Goal: Transaction & Acquisition: Book appointment/travel/reservation

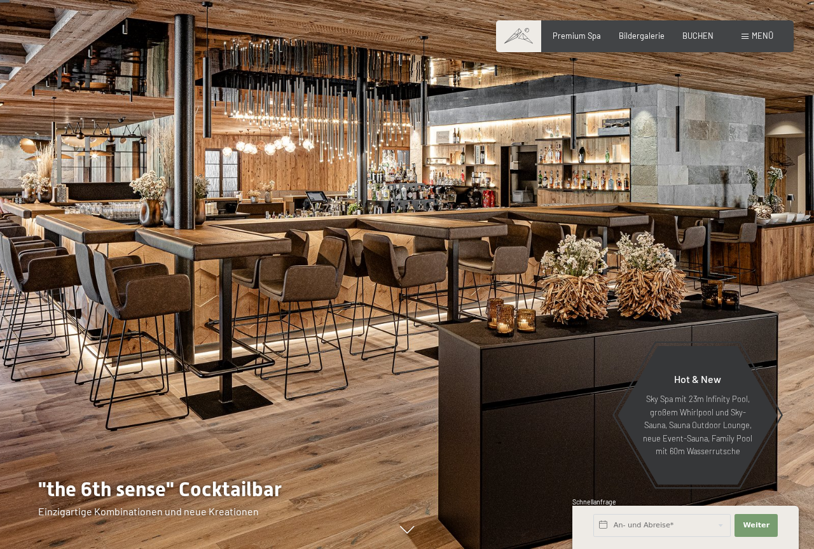
scroll to position [65, 0]
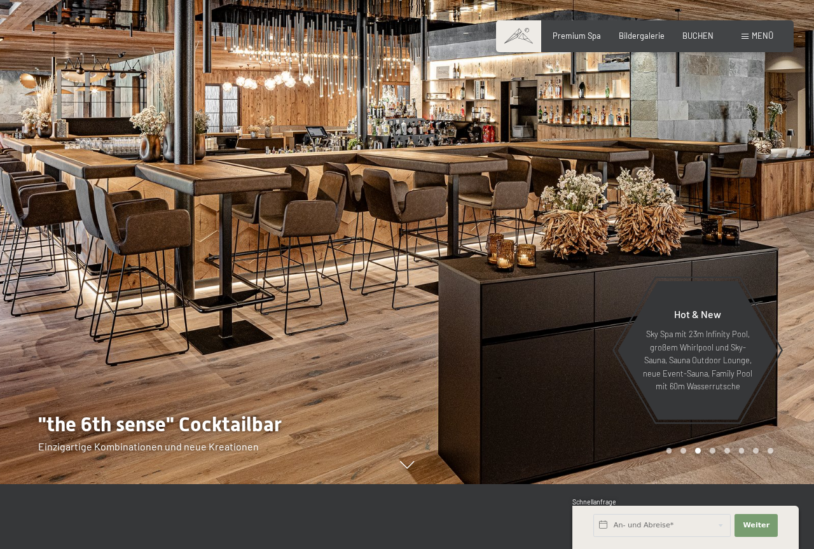
click at [778, 256] on div at bounding box center [610, 209] width 407 height 549
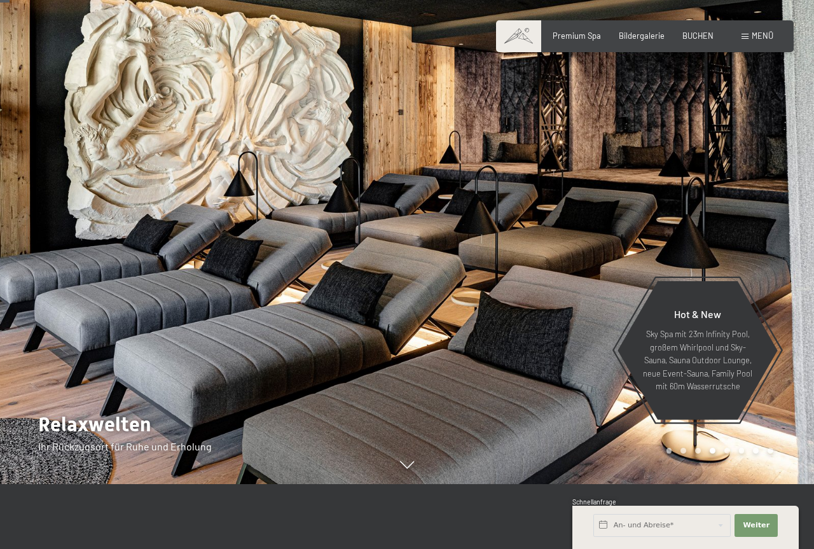
click at [778, 256] on div at bounding box center [610, 209] width 407 height 549
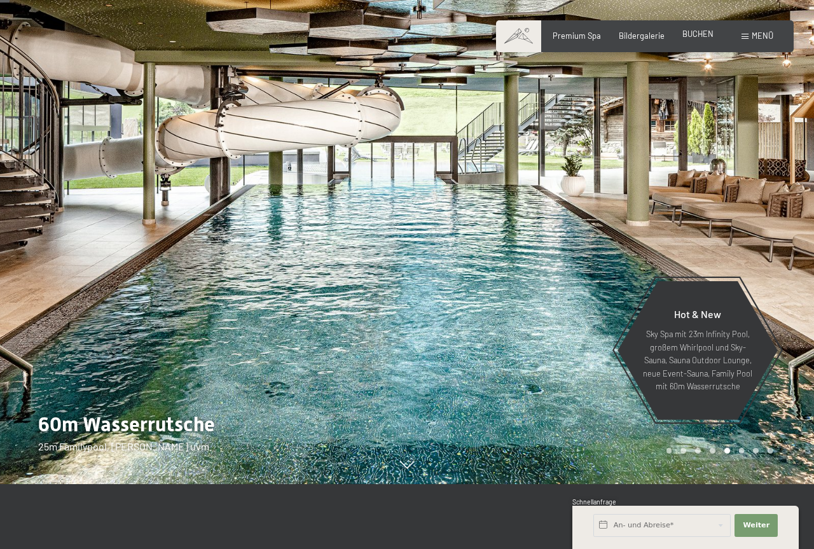
click at [701, 39] on div "BUCHEN" at bounding box center [697, 34] width 31 height 11
click at [578, 39] on div "Premium Spa" at bounding box center [577, 34] width 48 height 11
click at [642, 38] on span "Bildergalerie" at bounding box center [642, 34] width 46 height 10
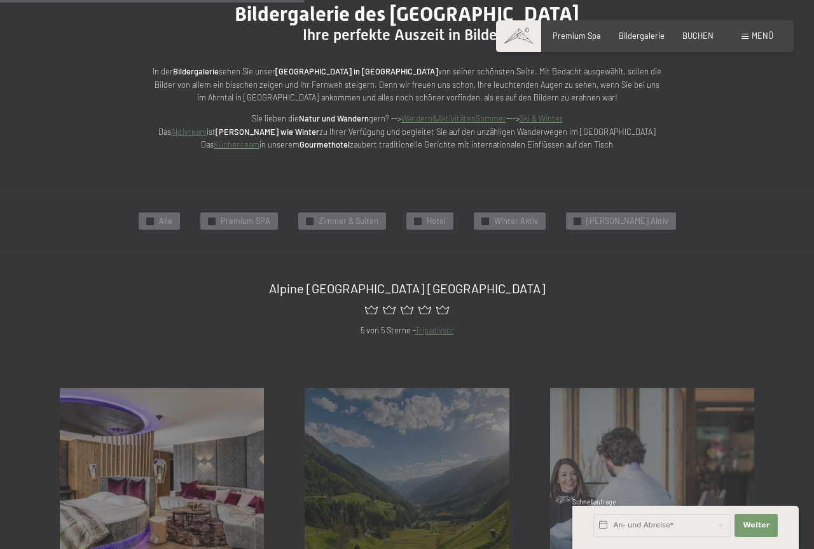
scroll to position [324, 0]
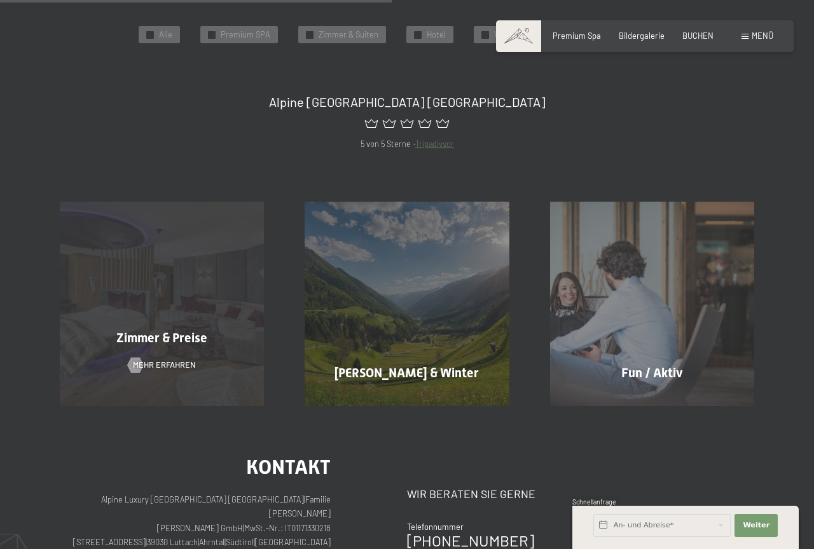
click at [197, 329] on div "Zimmer & Preise" at bounding box center [161, 338] width 245 height 18
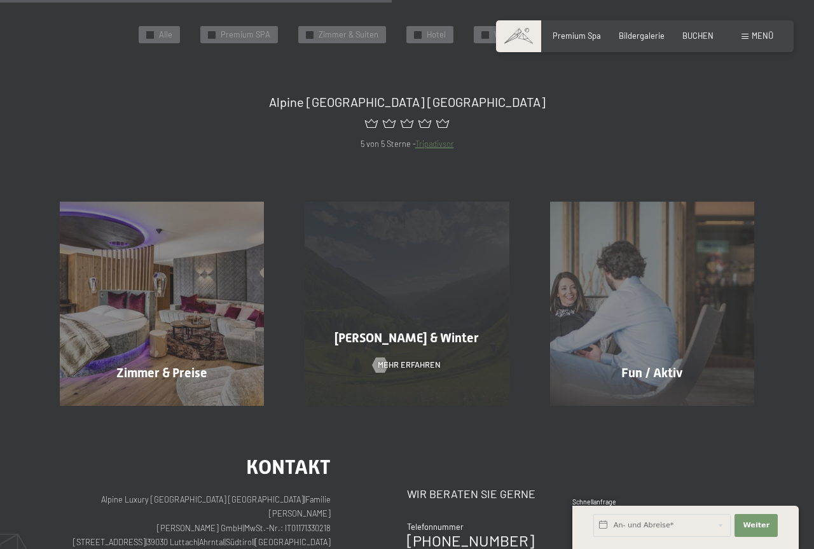
click at [391, 274] on div "Sommer & Winter Mehr erfahren" at bounding box center [406, 304] width 245 height 204
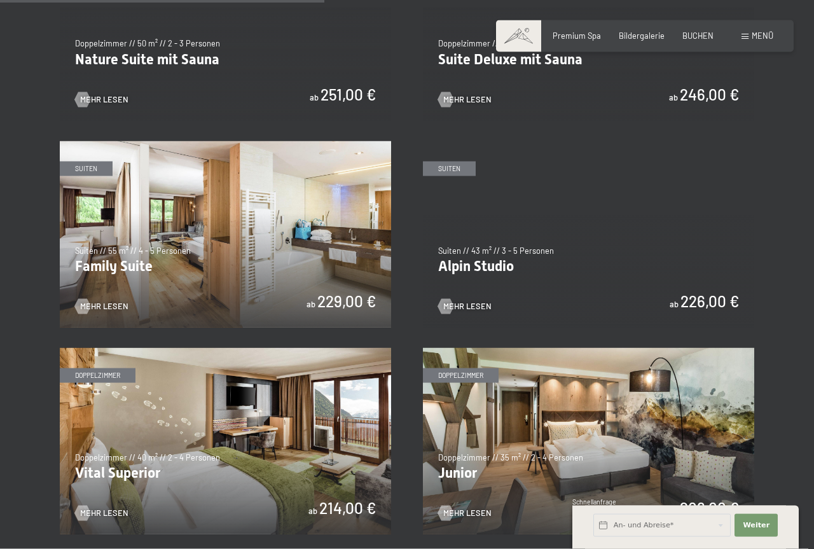
scroll to position [1233, 0]
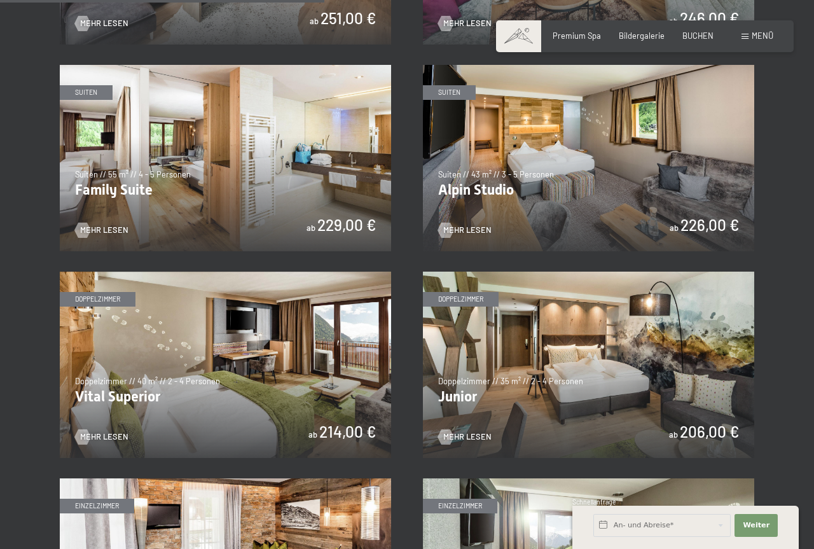
click at [282, 161] on img at bounding box center [225, 158] width 331 height 186
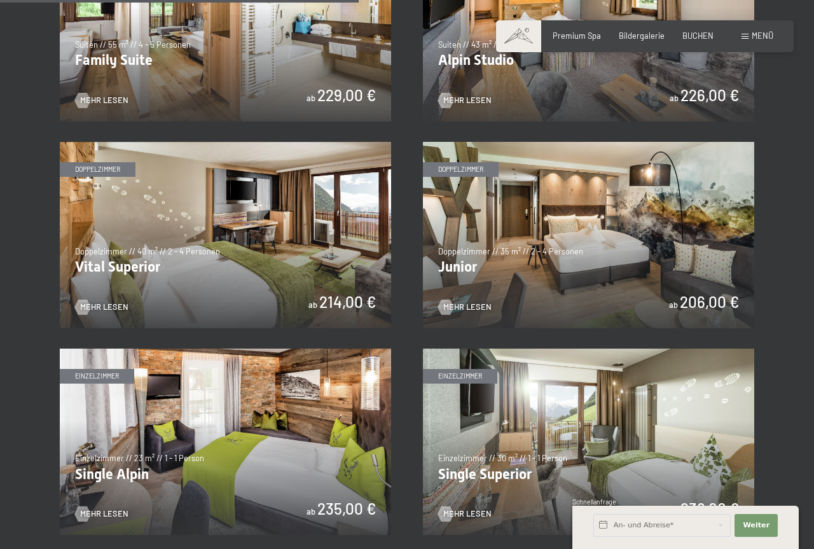
click at [574, 191] on img at bounding box center [588, 235] width 331 height 186
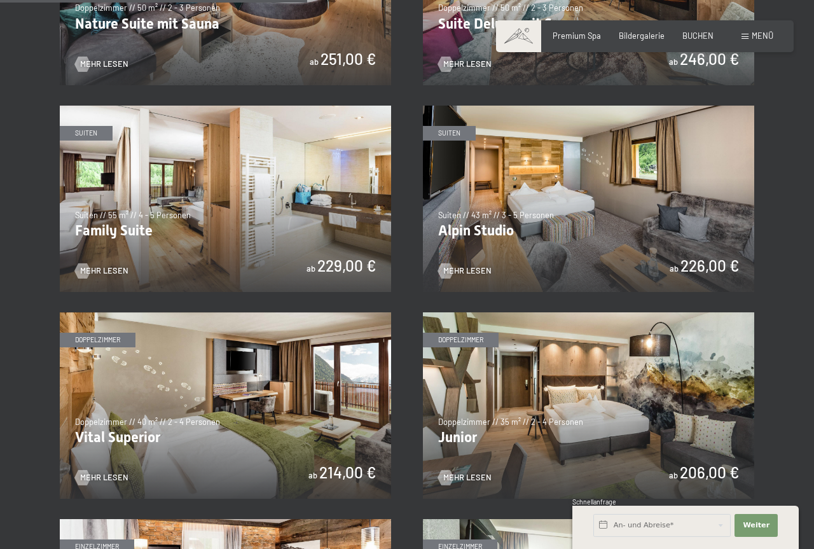
scroll to position [1168, 0]
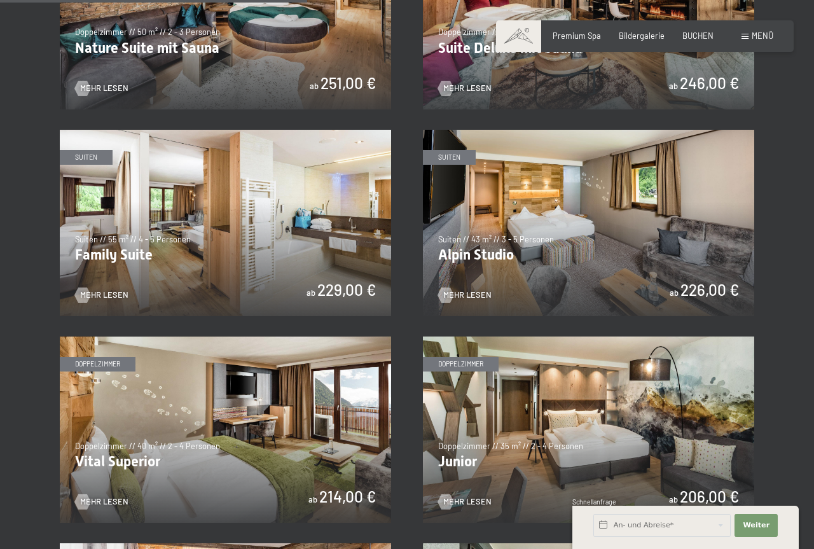
click at [564, 218] on img at bounding box center [588, 223] width 331 height 186
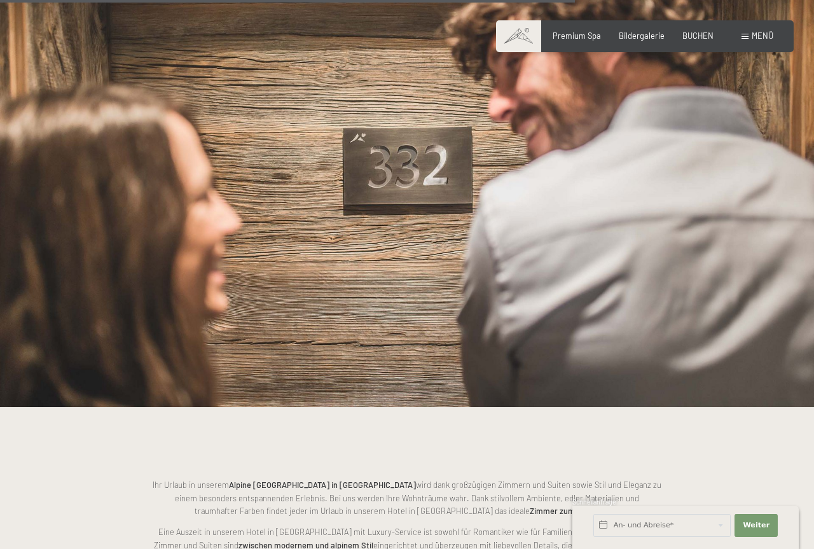
scroll to position [1752, 0]
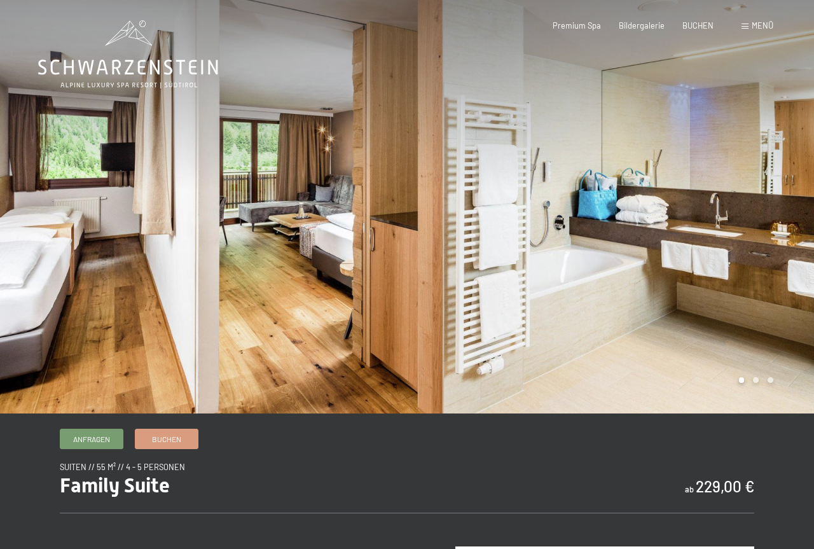
click at [782, 218] on div at bounding box center [610, 206] width 407 height 413
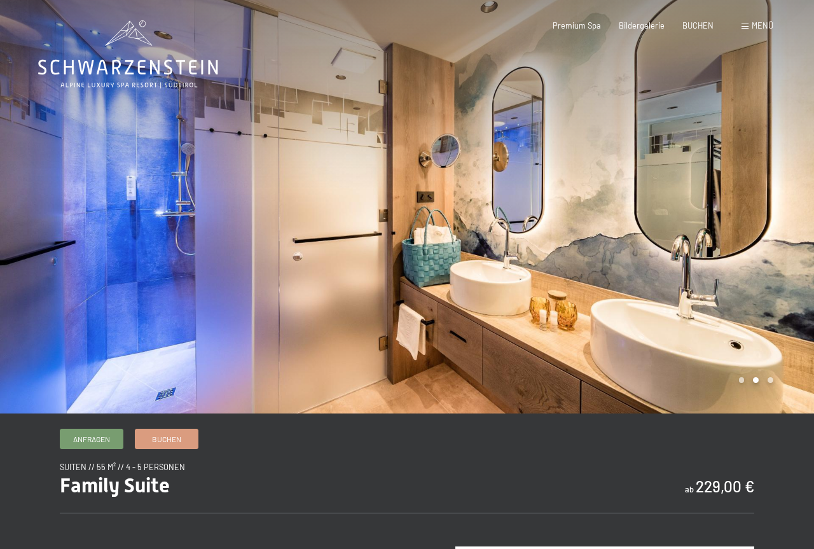
click at [782, 218] on div at bounding box center [610, 206] width 407 height 413
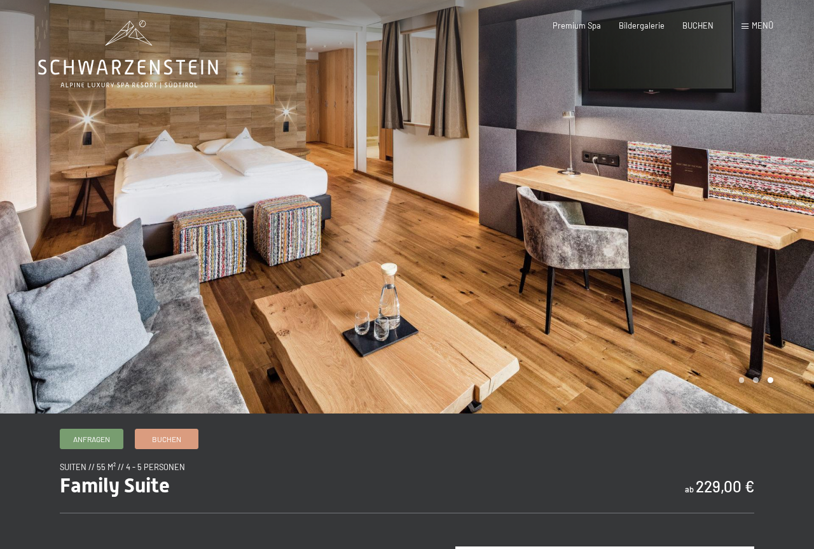
click at [782, 218] on div at bounding box center [610, 206] width 407 height 413
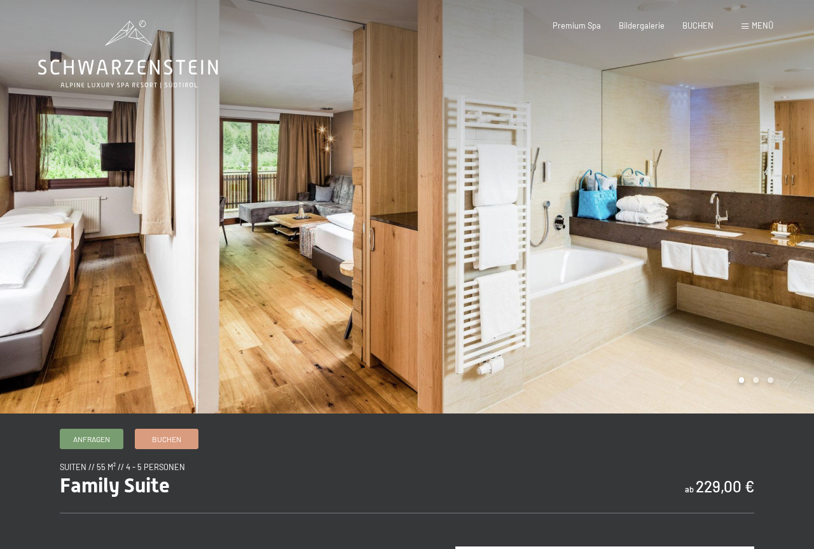
click at [782, 218] on div at bounding box center [610, 206] width 407 height 413
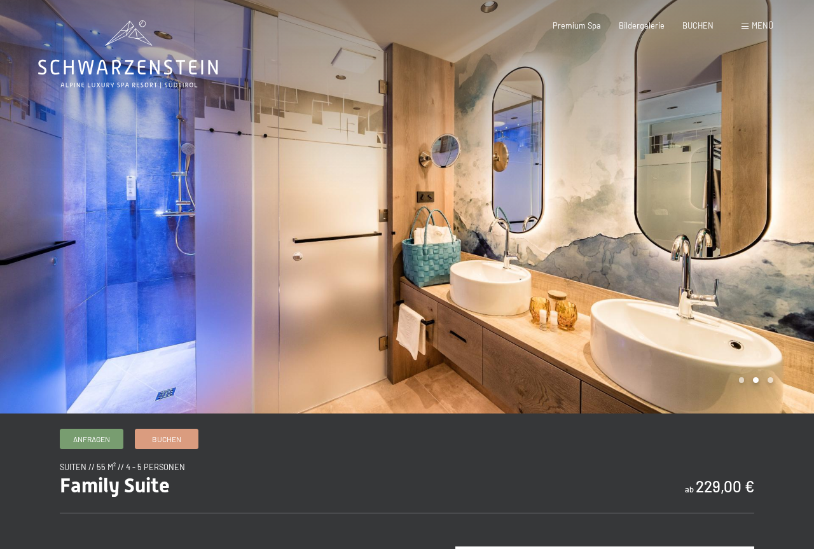
click at [782, 218] on div at bounding box center [610, 206] width 407 height 413
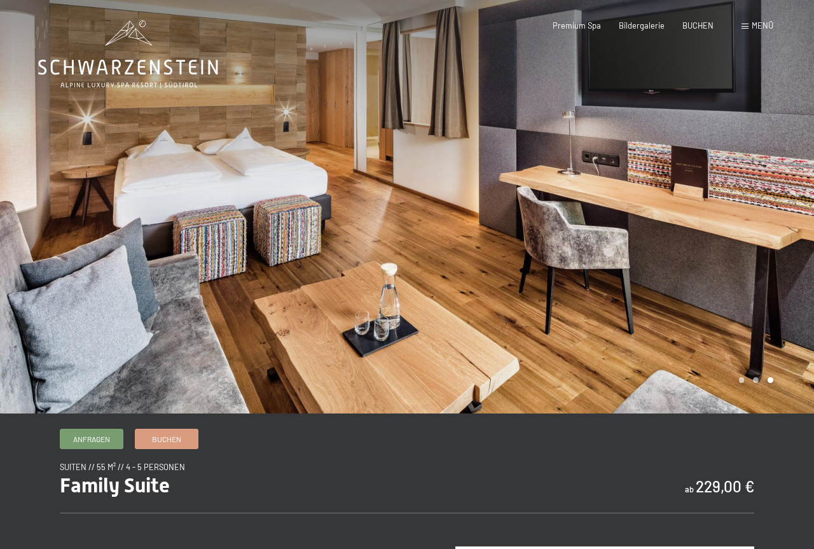
click at [782, 218] on div at bounding box center [610, 206] width 407 height 413
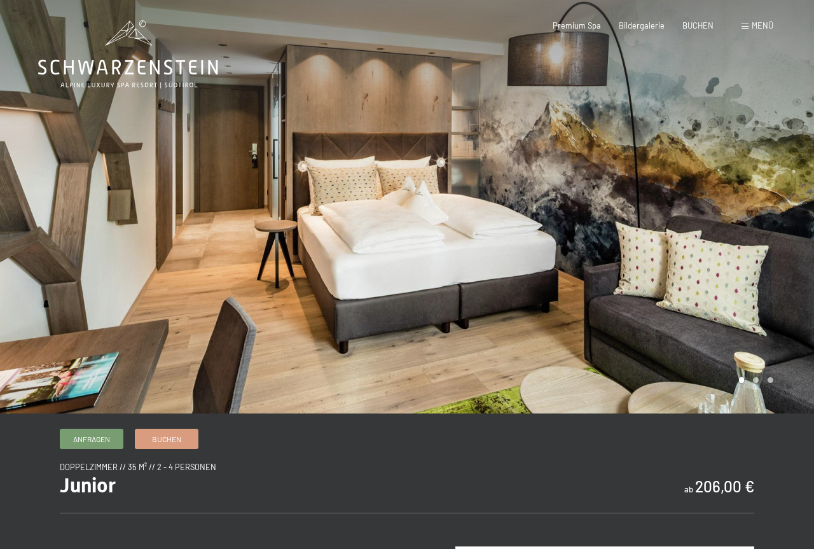
click at [785, 177] on div at bounding box center [610, 206] width 407 height 413
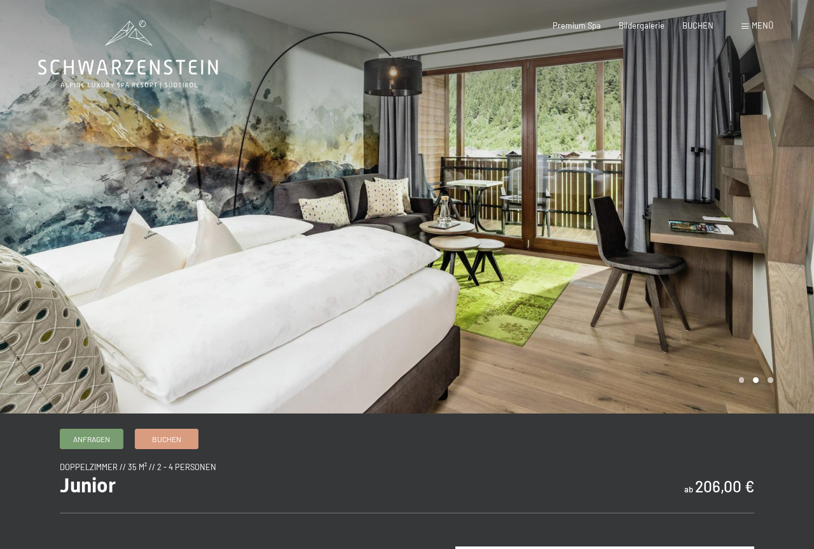
click at [785, 177] on div at bounding box center [610, 206] width 407 height 413
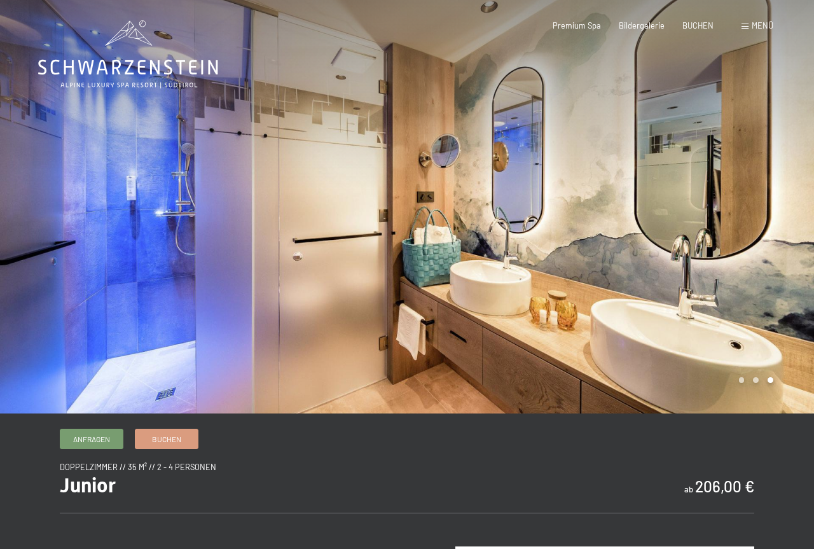
click at [785, 177] on div at bounding box center [610, 206] width 407 height 413
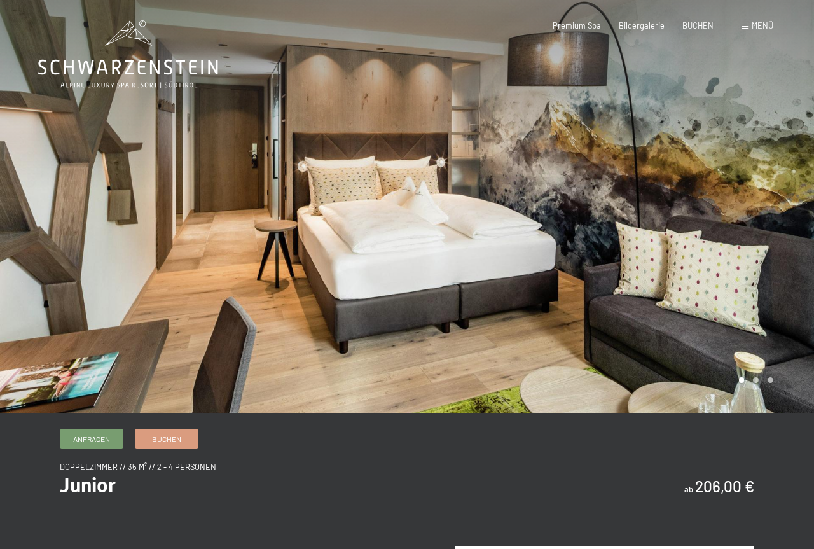
click at [785, 177] on div at bounding box center [610, 206] width 407 height 413
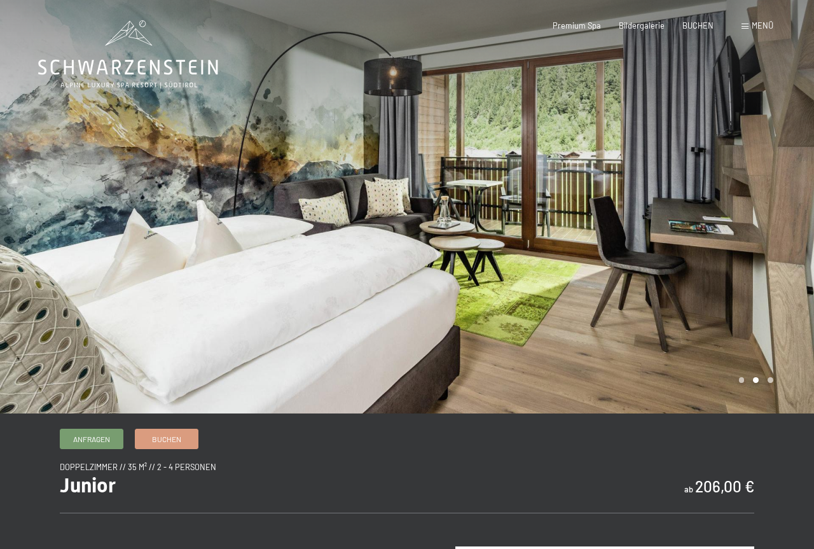
click at [785, 177] on div at bounding box center [610, 206] width 407 height 413
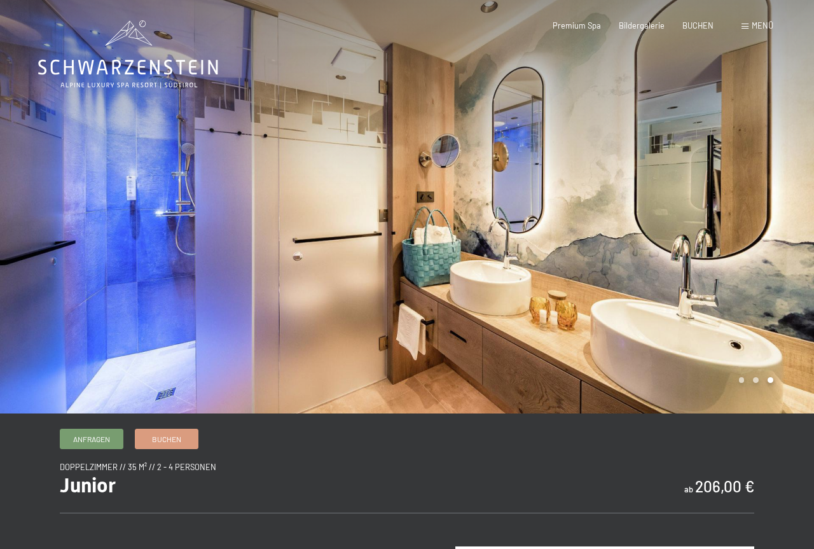
click at [785, 177] on div at bounding box center [610, 206] width 407 height 413
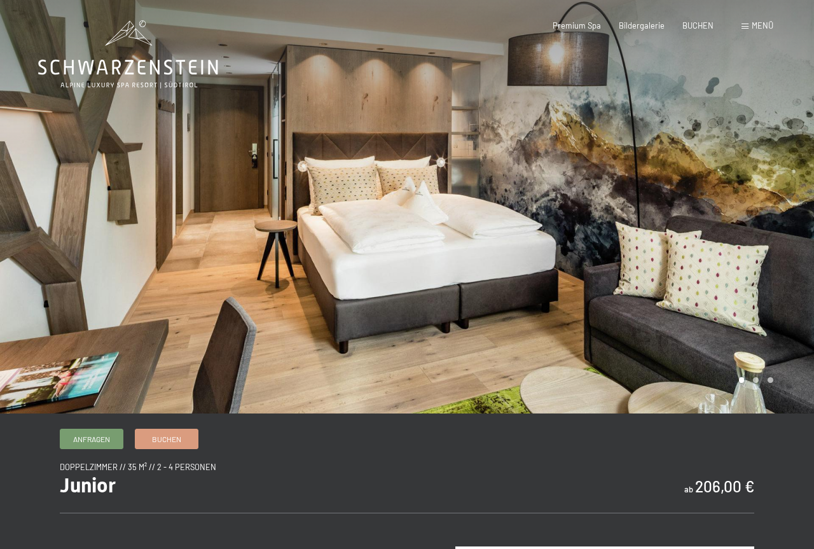
click at [785, 177] on div at bounding box center [610, 206] width 407 height 413
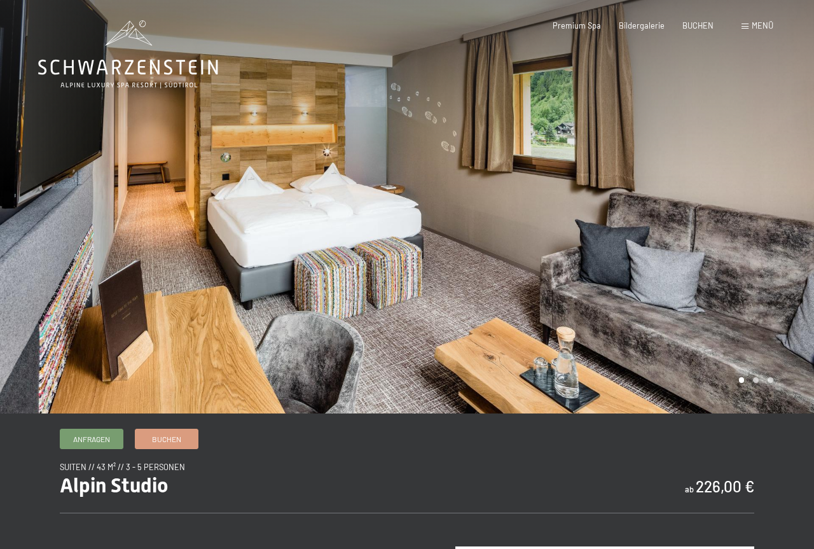
click at [740, 207] on div at bounding box center [610, 206] width 407 height 413
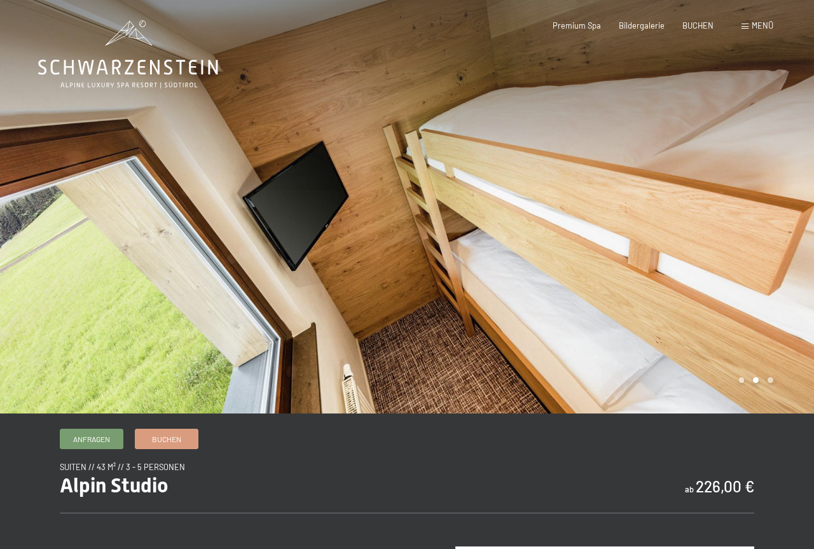
click at [740, 207] on div at bounding box center [610, 206] width 407 height 413
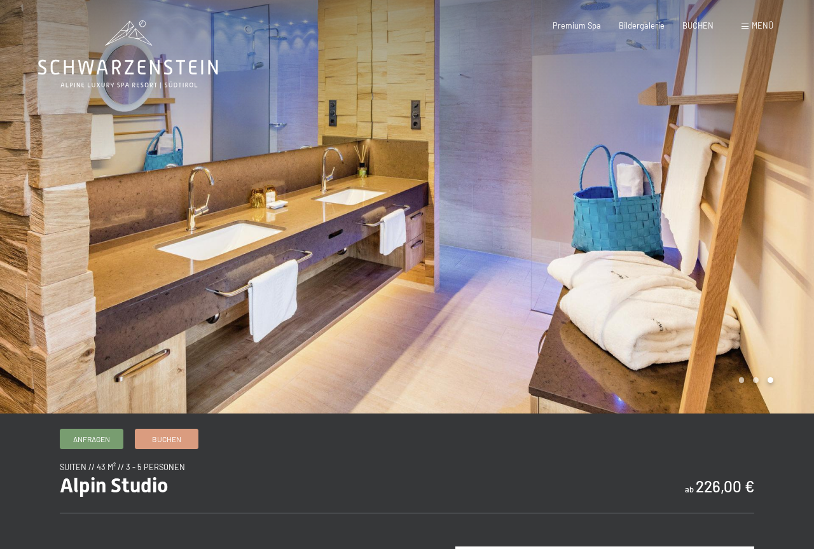
click at [740, 207] on div at bounding box center [610, 206] width 407 height 413
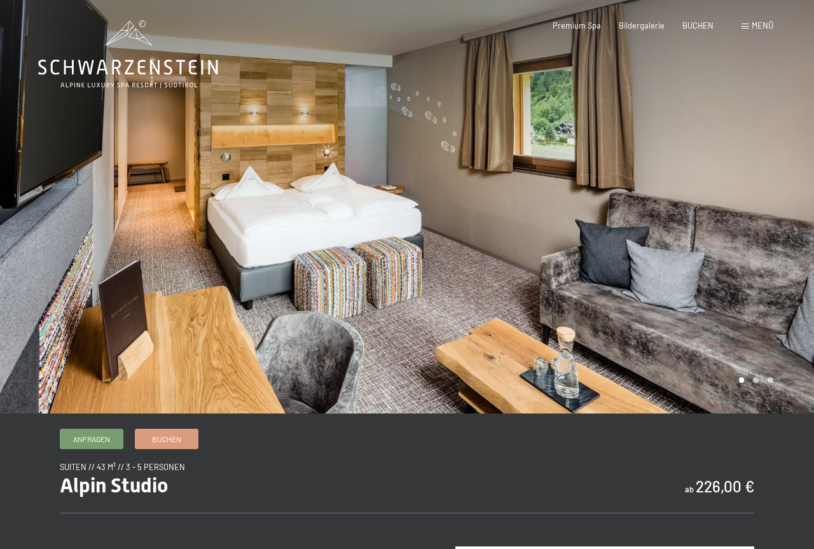
click at [740, 207] on div at bounding box center [610, 206] width 407 height 413
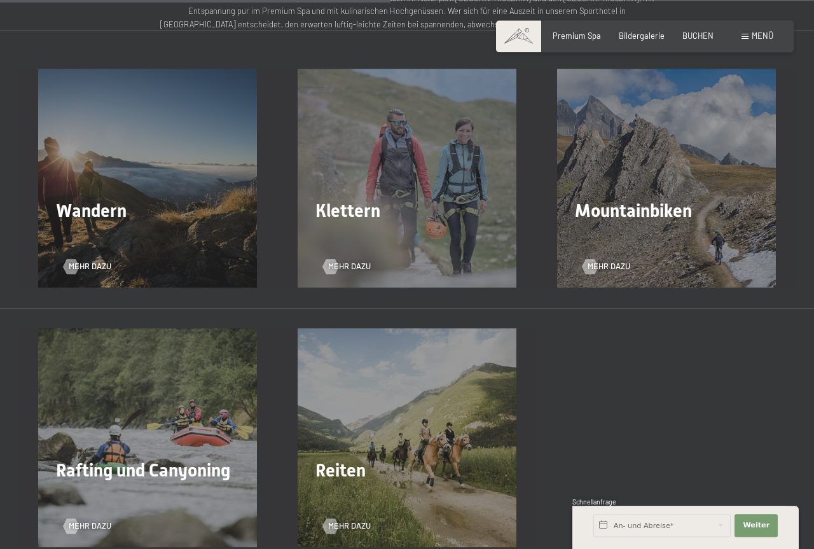
scroll to position [1622, 0]
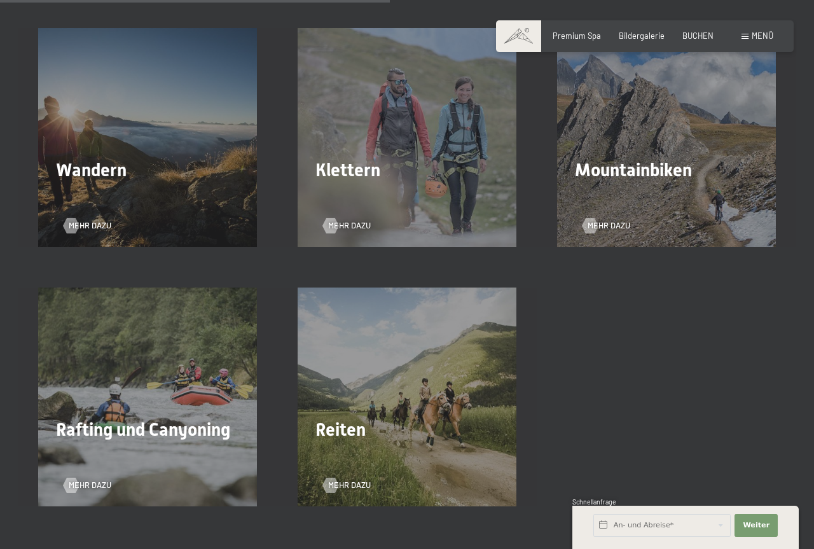
click at [387, 424] on h2 "Reiten" at bounding box center [406, 430] width 183 height 22
click at [357, 436] on span "Reiten" at bounding box center [340, 429] width 50 height 21
click at [345, 485] on span "Mehr dazu" at bounding box center [362, 485] width 43 height 11
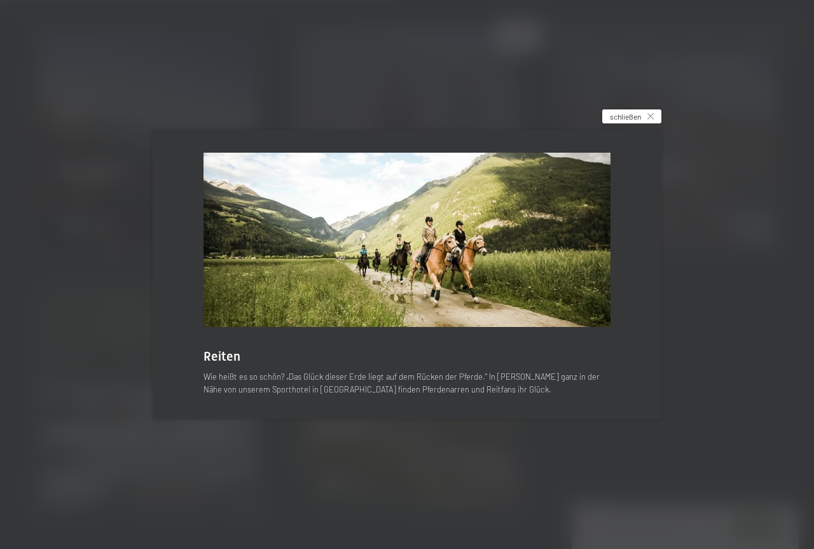
click at [637, 120] on span "schließen" at bounding box center [625, 116] width 31 height 11
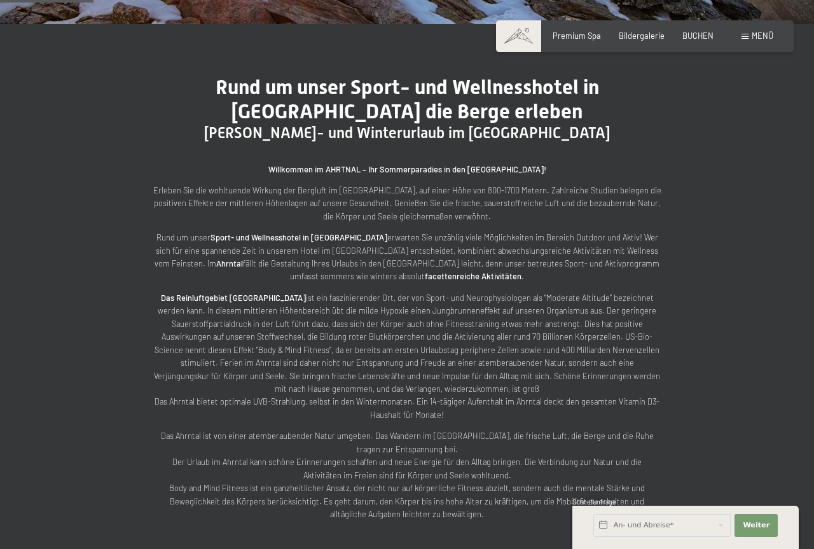
scroll to position [0, 0]
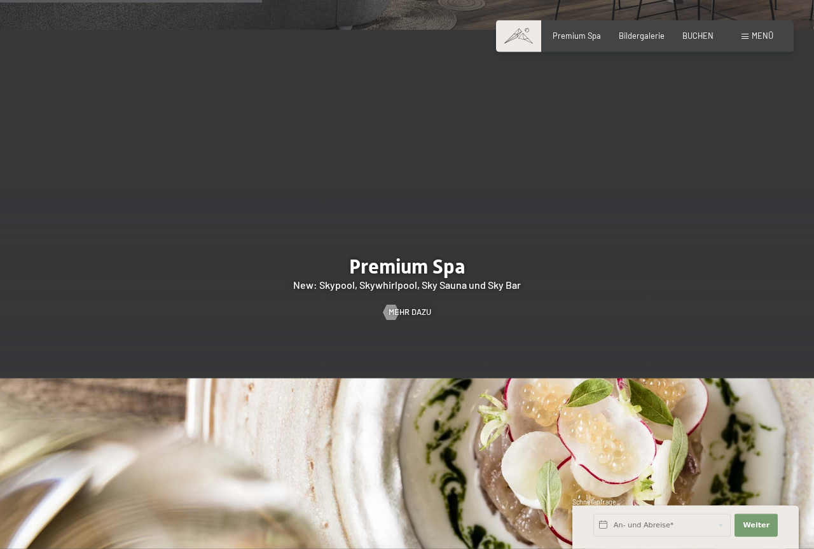
scroll to position [1362, 0]
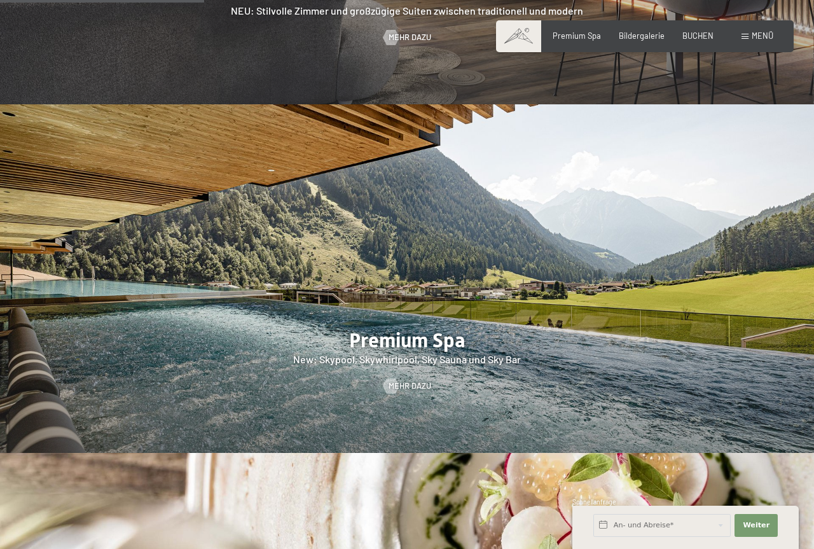
click at [426, 307] on div at bounding box center [407, 278] width 814 height 349
click at [406, 341] on div at bounding box center [407, 278] width 814 height 349
click at [406, 380] on span "Mehr dazu" at bounding box center [422, 385] width 43 height 11
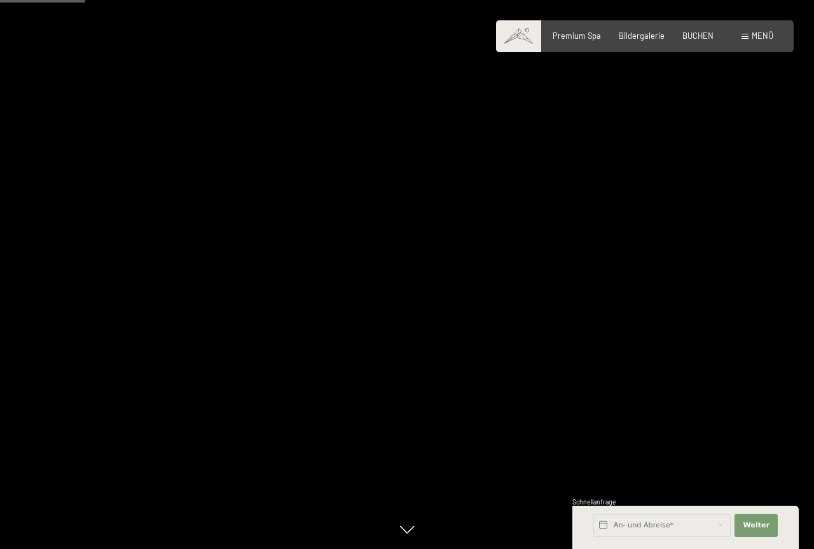
scroll to position [779, 0]
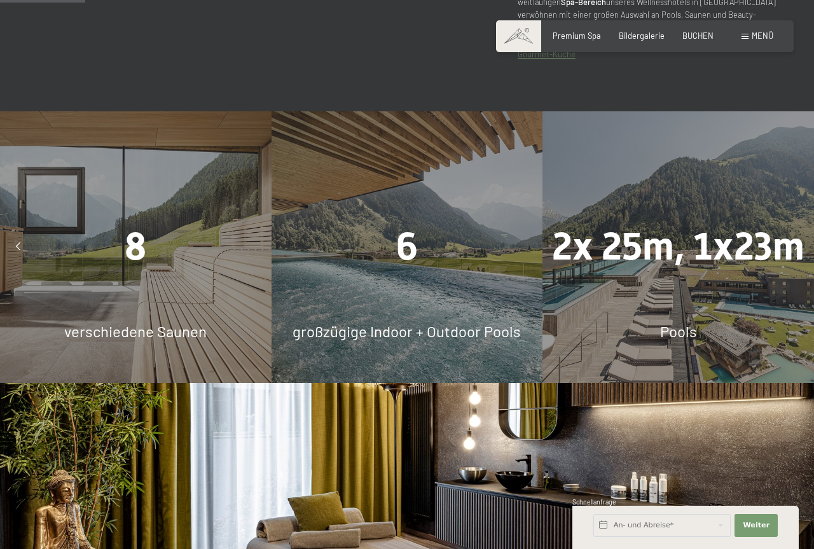
click at [415, 275] on div "6 großzügige Indoor + Outdoor Pools" at bounding box center [408, 247] width 272 height 272
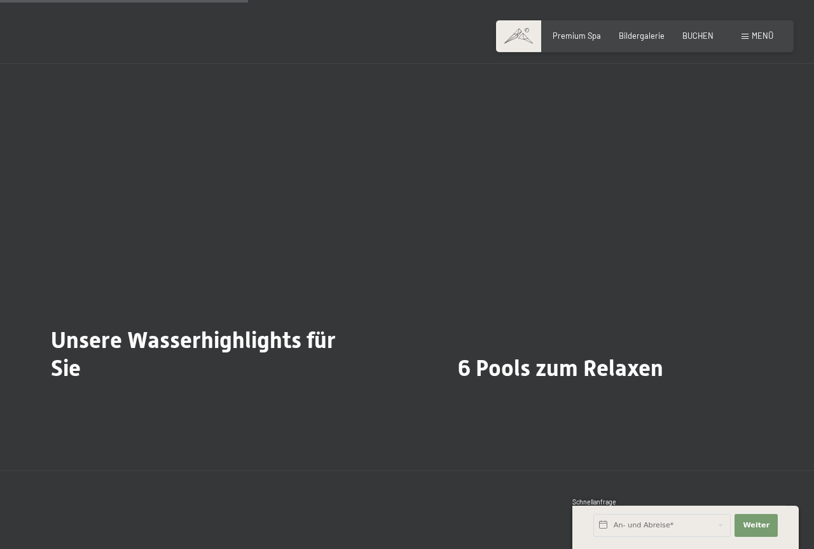
scroll to position [2530, 0]
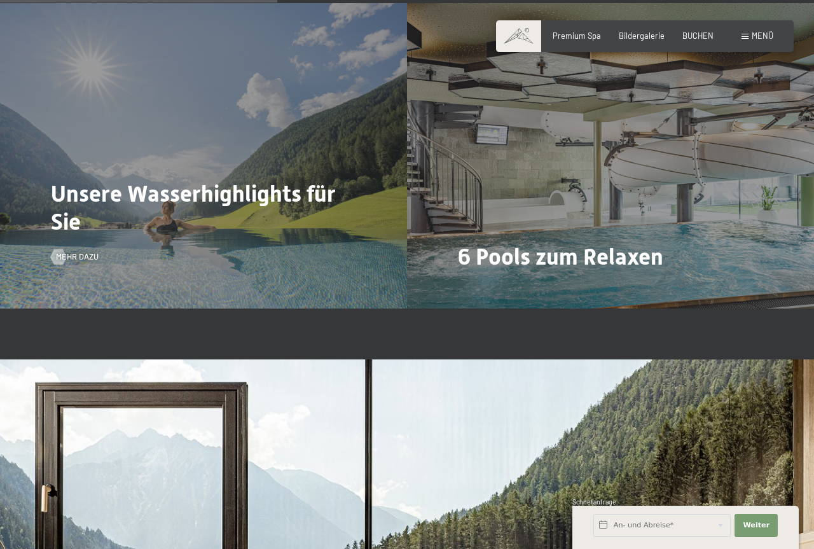
click at [184, 188] on span "Unsere Wasserhighlights für Sie" at bounding box center [193, 208] width 285 height 54
click at [67, 251] on div "Mehr dazu" at bounding box center [75, 256] width 48 height 11
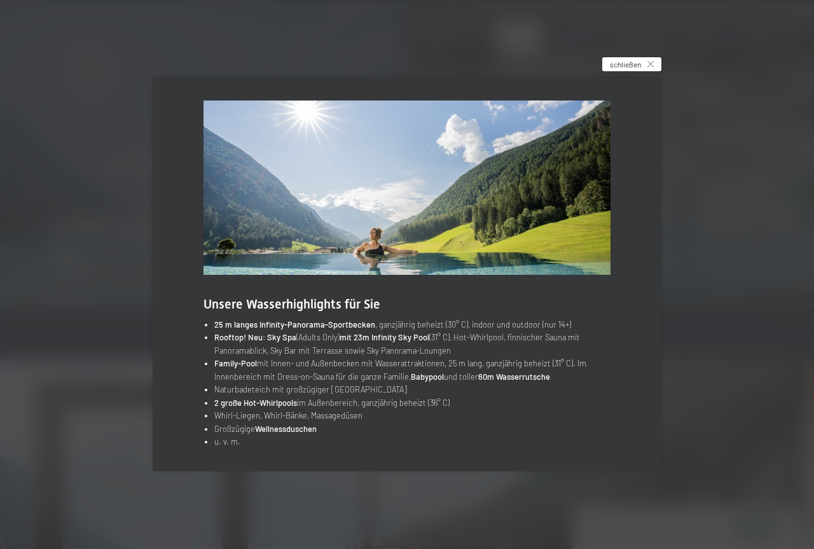
click at [649, 61] on icon at bounding box center [650, 64] width 6 height 6
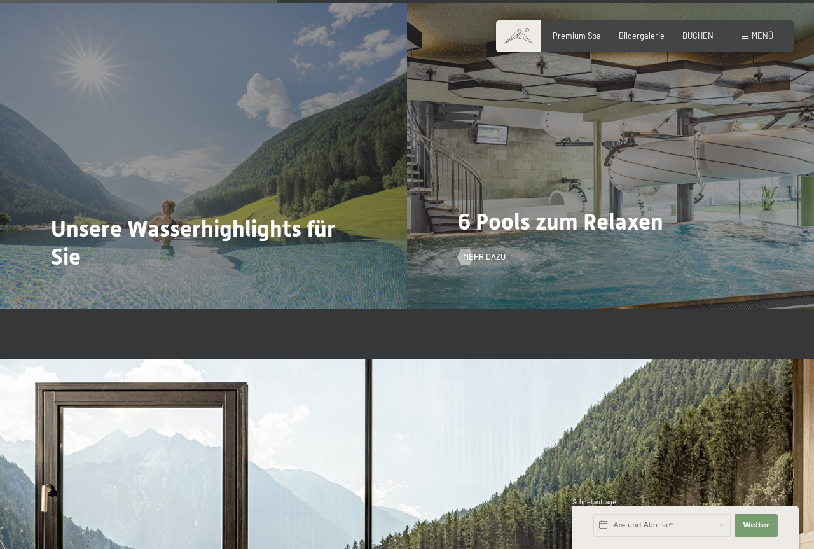
click at [564, 209] on span "6 Pools zum Relaxen" at bounding box center [560, 222] width 205 height 27
click at [490, 251] on span "Mehr dazu" at bounding box center [497, 256] width 43 height 11
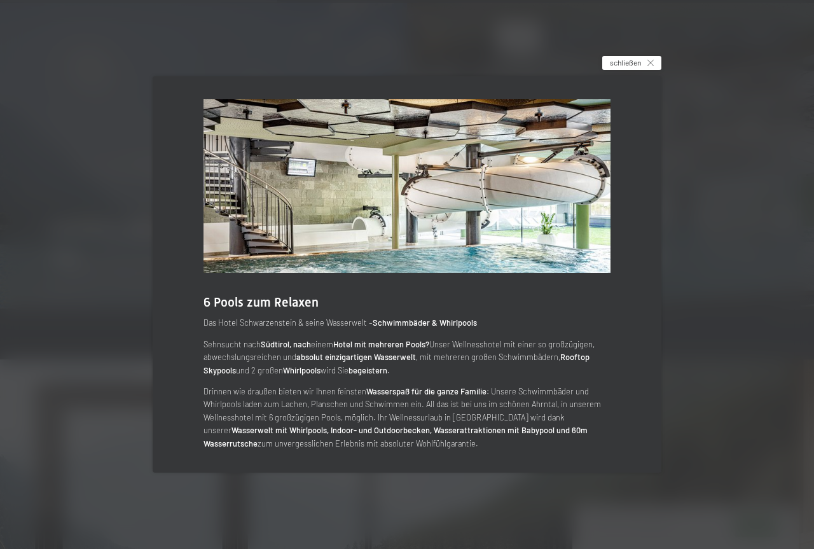
click at [634, 60] on span "schließen" at bounding box center [625, 62] width 31 height 11
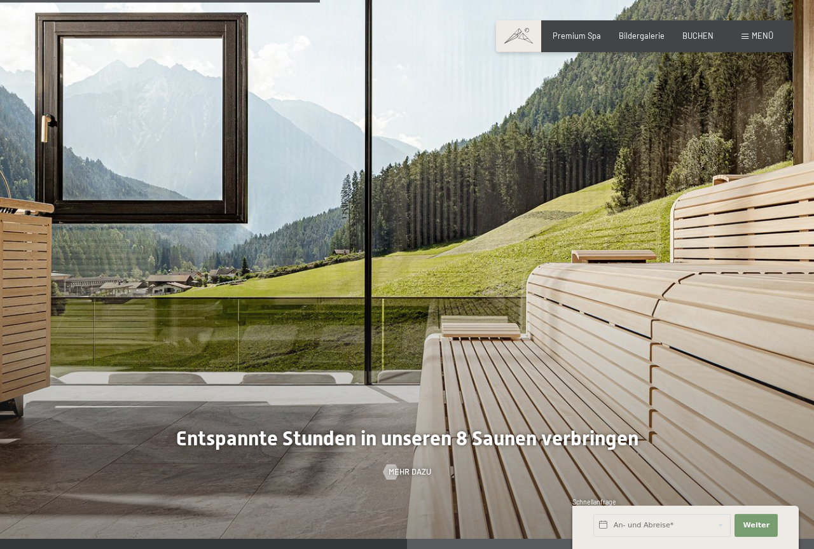
scroll to position [2919, 0]
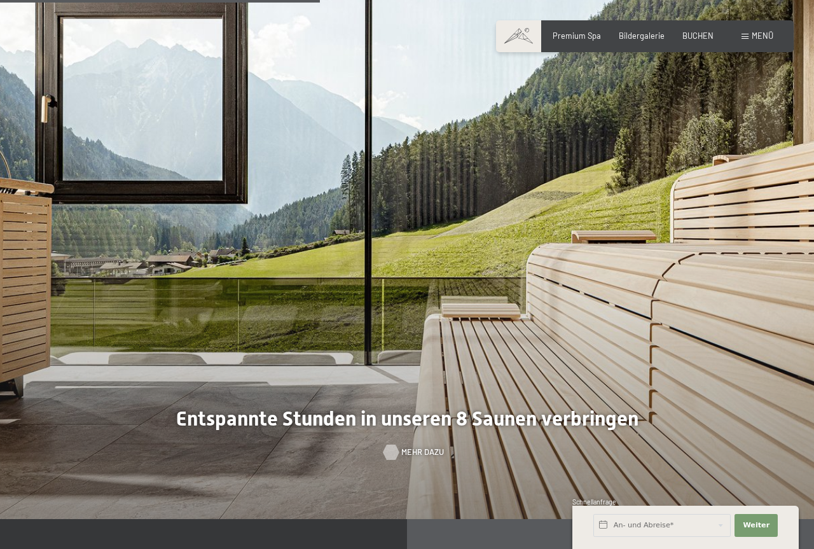
click at [396, 445] on div at bounding box center [391, 452] width 9 height 15
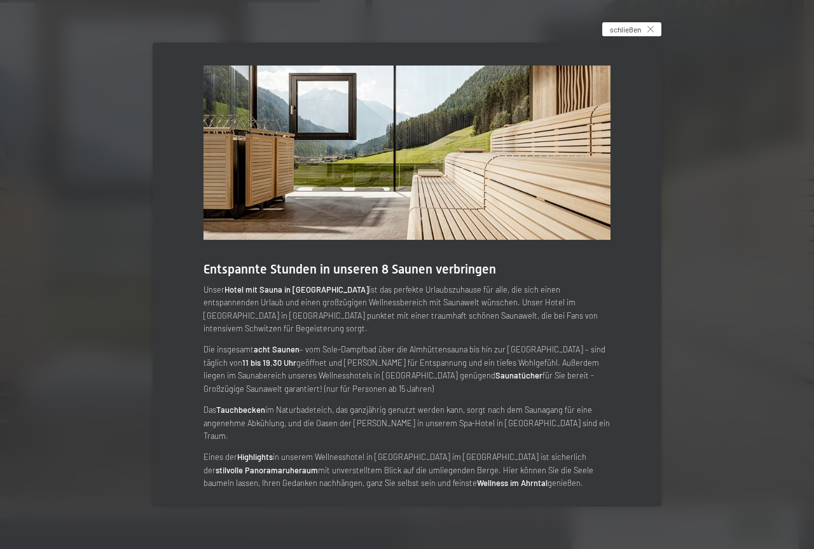
click at [624, 34] on span "schließen" at bounding box center [625, 29] width 31 height 11
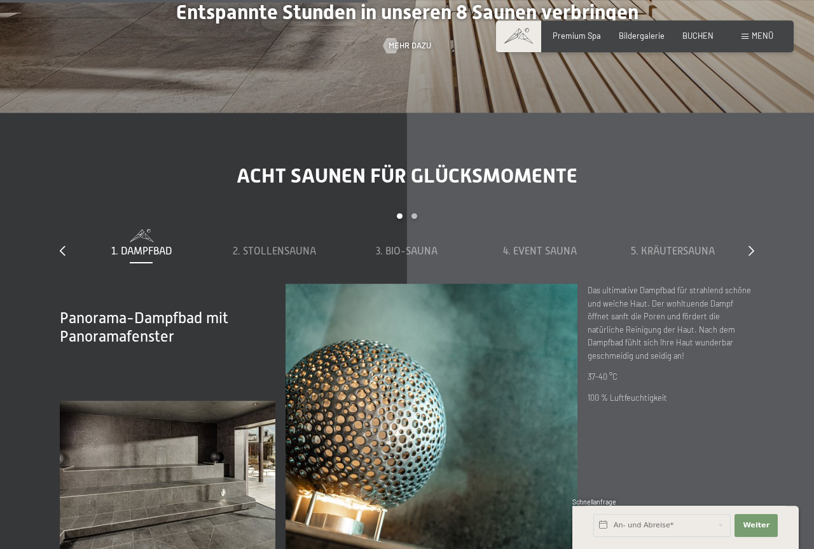
scroll to position [3374, 0]
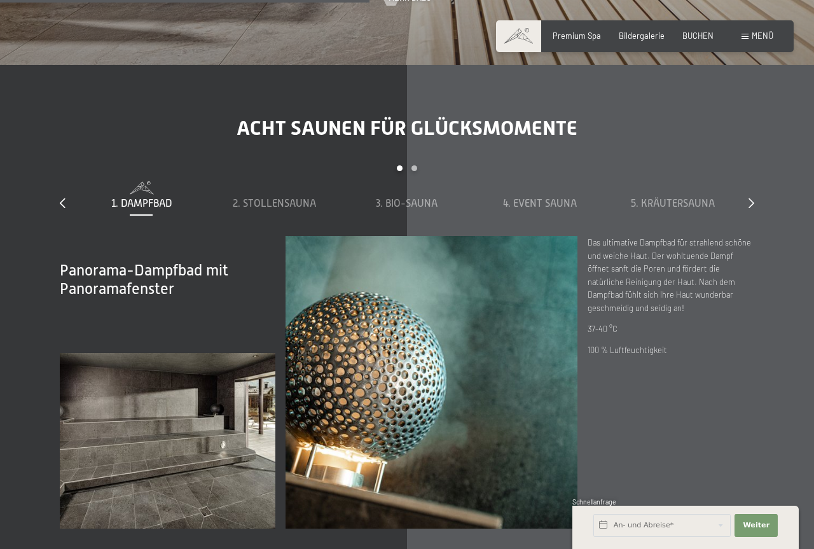
click at [139, 183] on div "1. Dampfbad" at bounding box center [141, 195] width 123 height 29
click at [277, 183] on div "2. Stollensauna" at bounding box center [274, 195] width 123 height 29
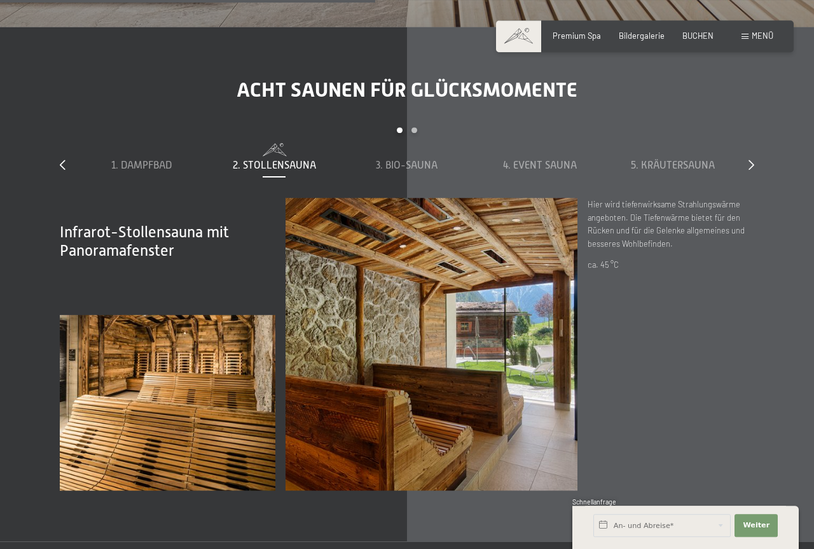
scroll to position [3438, 0]
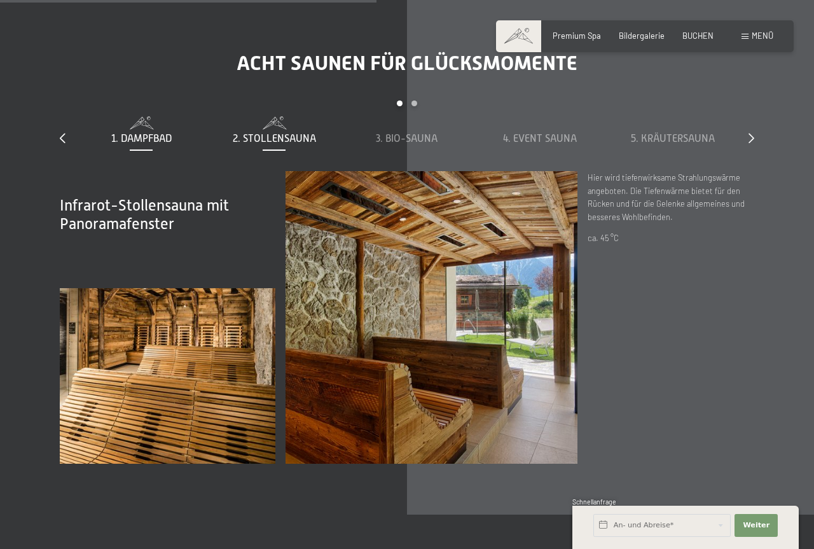
click at [125, 132] on div "1. Dampfbad" at bounding box center [141, 139] width 123 height 14
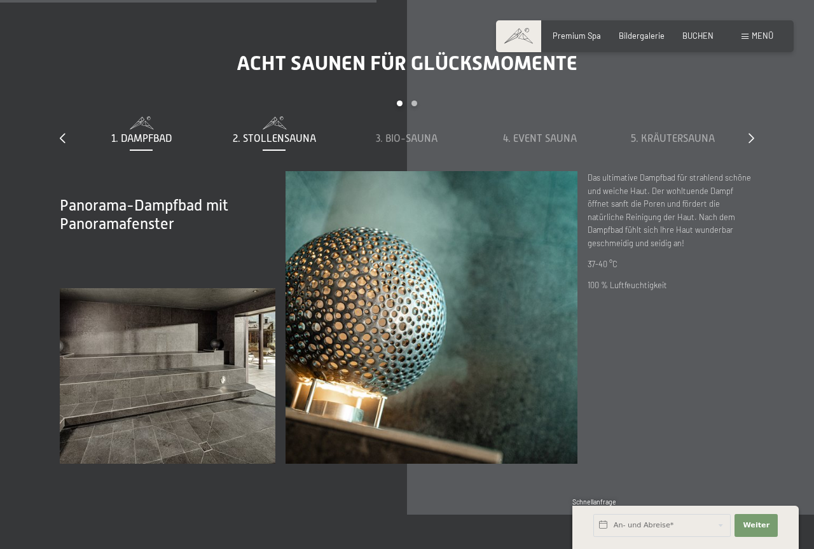
click at [318, 132] on div "2. Stollensauna" at bounding box center [274, 139] width 123 height 14
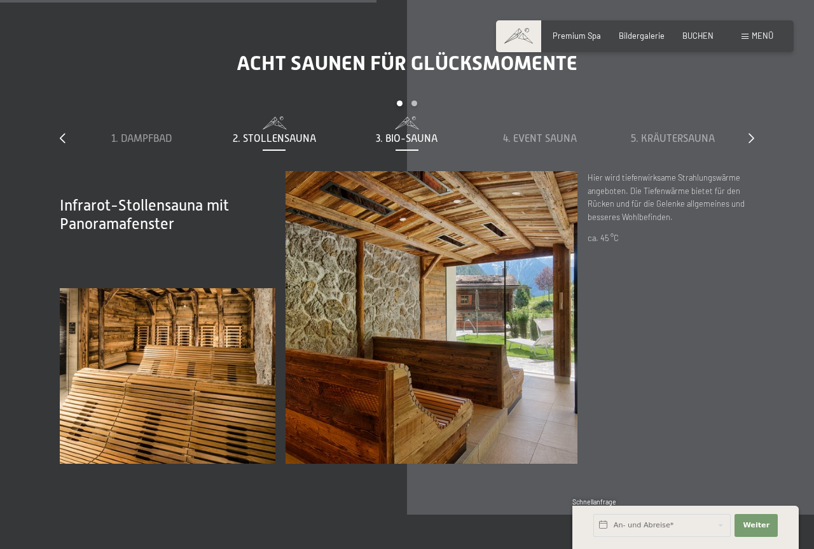
click at [415, 133] on span "3. Bio-Sauna" at bounding box center [407, 138] width 62 height 11
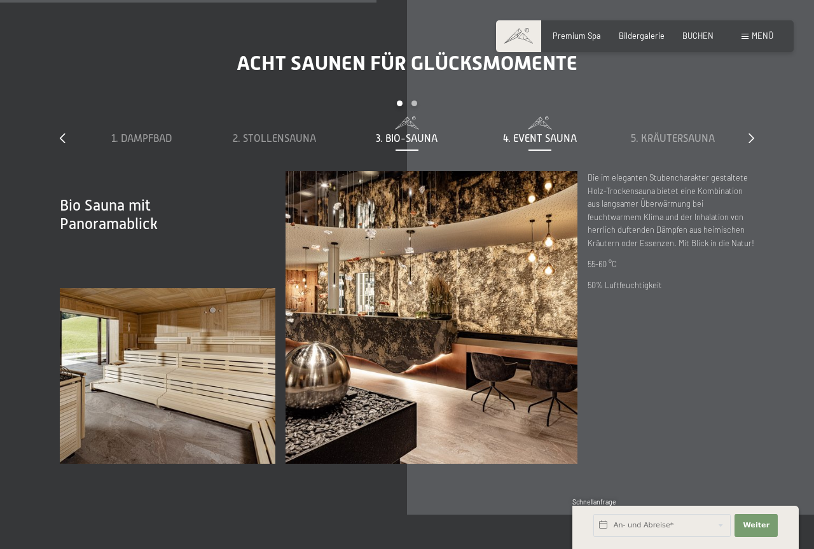
click at [533, 133] on span "4. Event Sauna" at bounding box center [540, 138] width 74 height 11
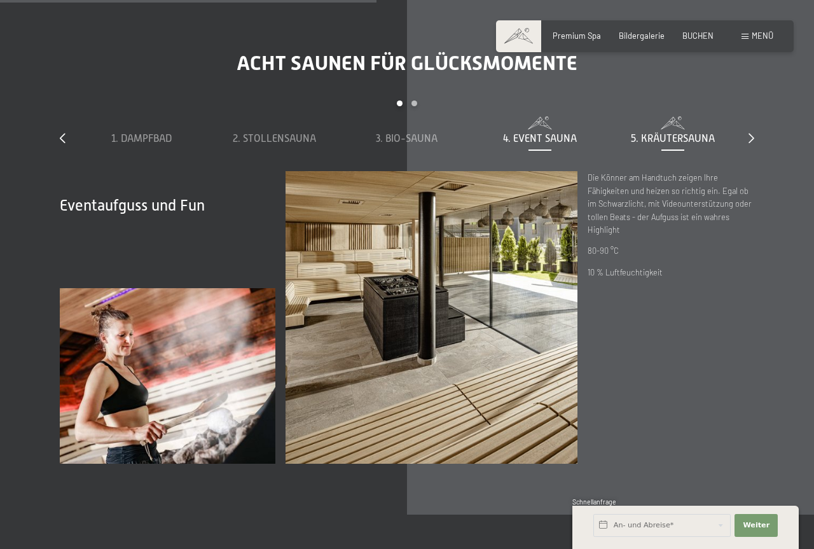
click at [654, 116] on span at bounding box center [672, 122] width 123 height 13
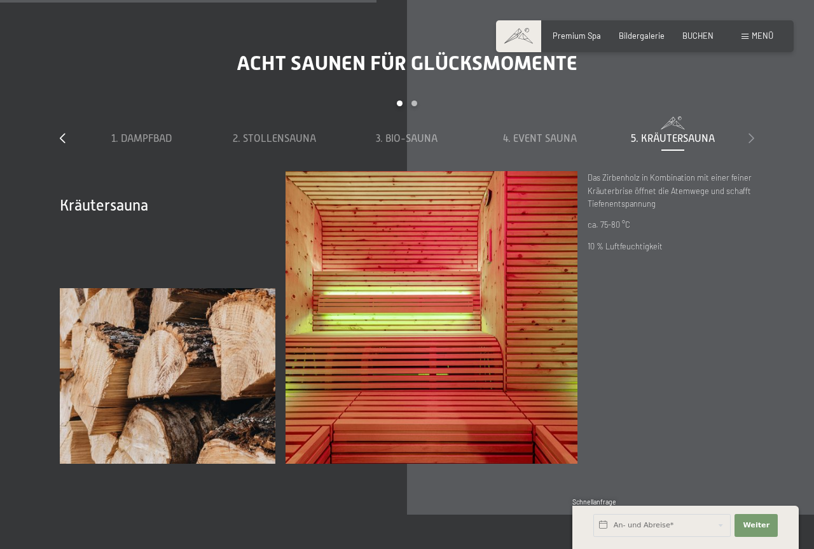
click at [750, 133] on icon at bounding box center [752, 138] width 6 height 10
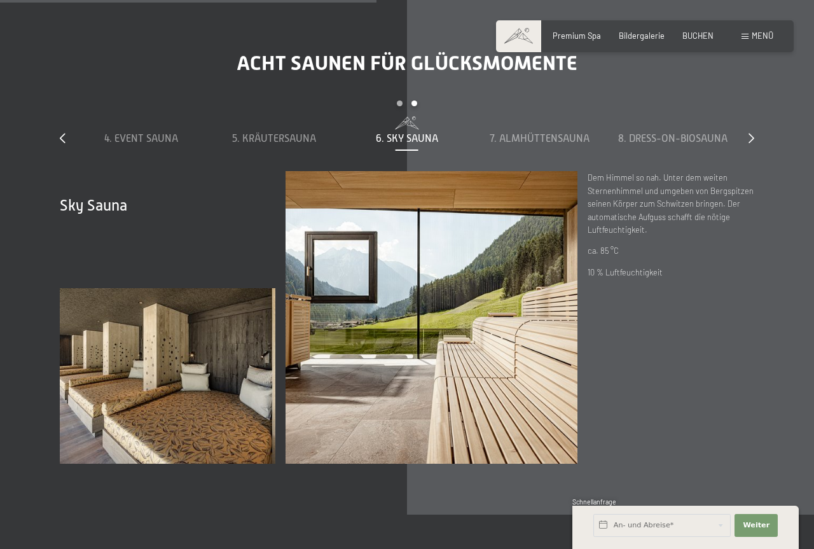
click at [380, 132] on div "6. Sky Sauna" at bounding box center [407, 139] width 123 height 14
click at [524, 133] on div "1. Dampfbad 2. Stollensauna 3. Bio-Sauna 4. Event Sauna 5. Kräutersauna 6. Sky …" at bounding box center [407, 143] width 664 height 55
click at [537, 133] on span "7. Almhüttensauna" at bounding box center [540, 138] width 100 height 11
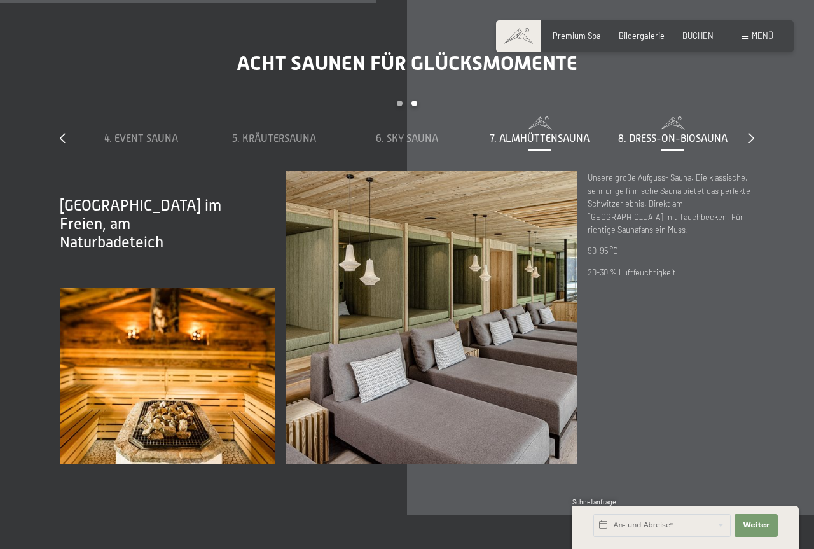
click at [674, 132] on div "8. Dress-on-Biosauna" at bounding box center [672, 139] width 123 height 14
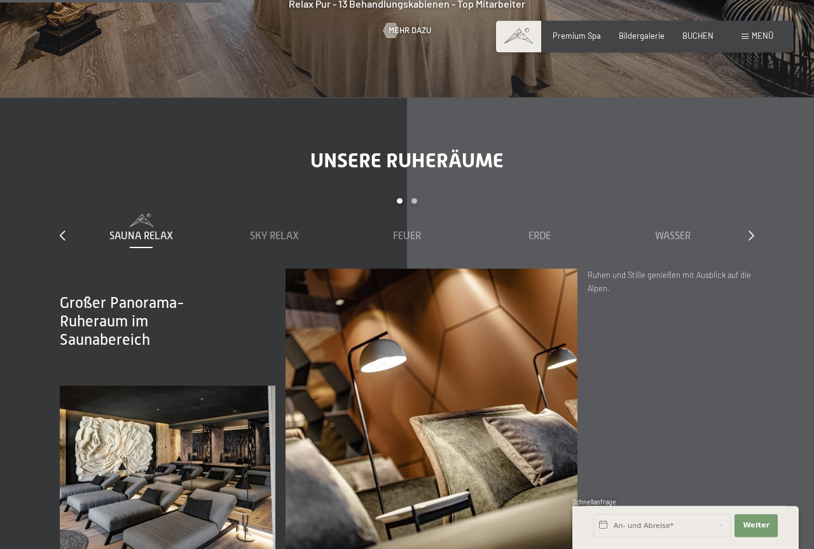
scroll to position [1362, 0]
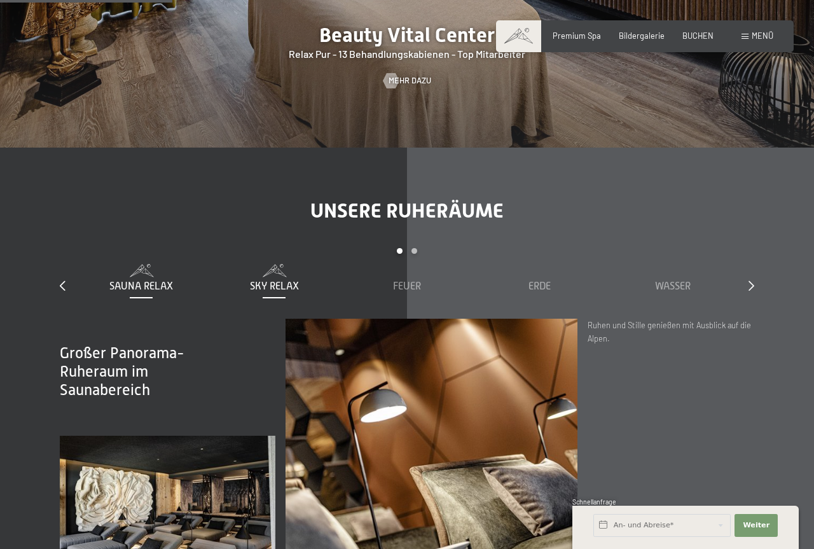
click at [272, 279] on div "Sky Relax" at bounding box center [274, 286] width 123 height 14
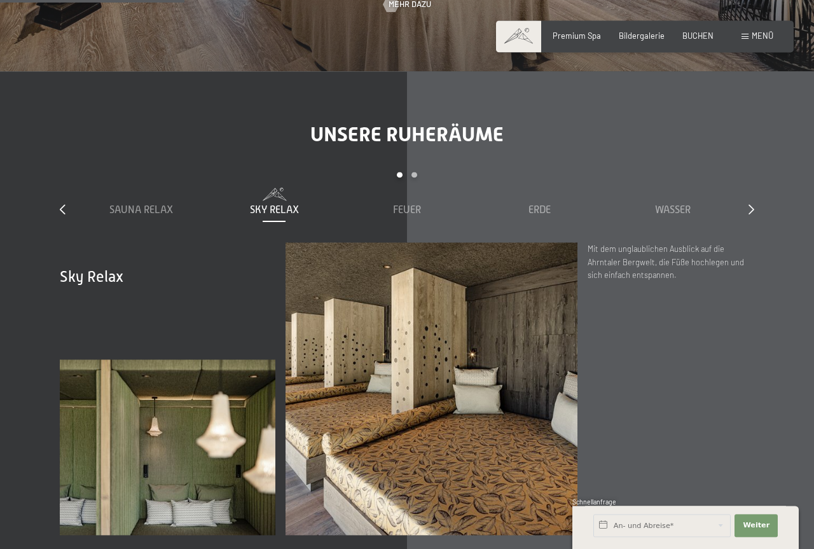
scroll to position [1492, 0]
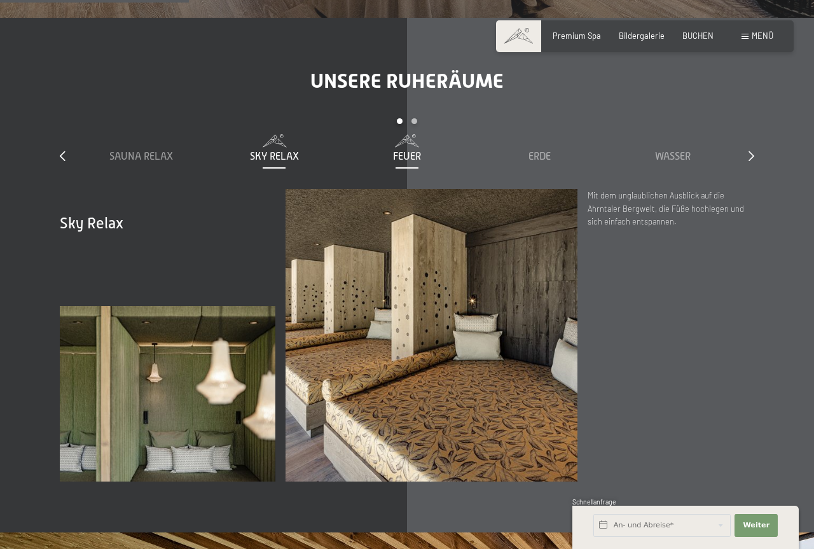
click at [389, 149] on div "Feuer" at bounding box center [407, 156] width 123 height 14
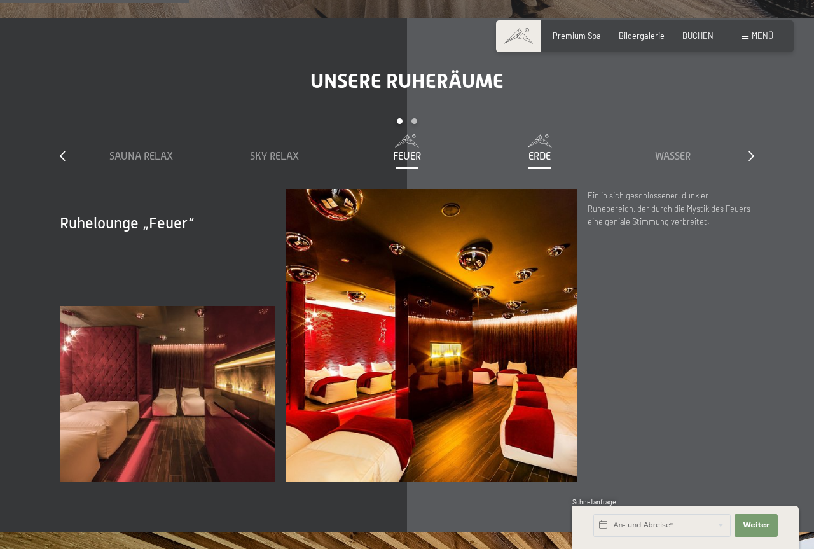
click at [557, 149] on div "Erde" at bounding box center [539, 156] width 123 height 14
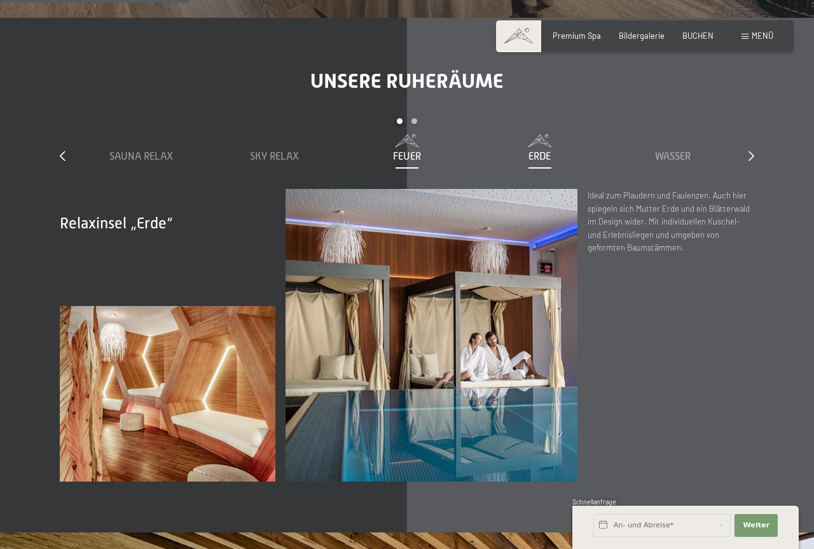
click at [411, 134] on span at bounding box center [407, 140] width 123 height 13
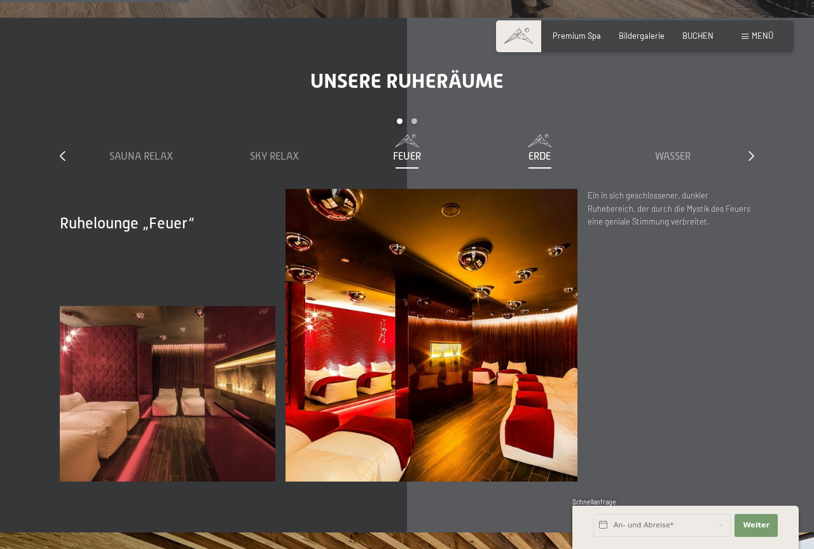
click at [550, 151] on span "Erde" at bounding box center [540, 156] width 22 height 11
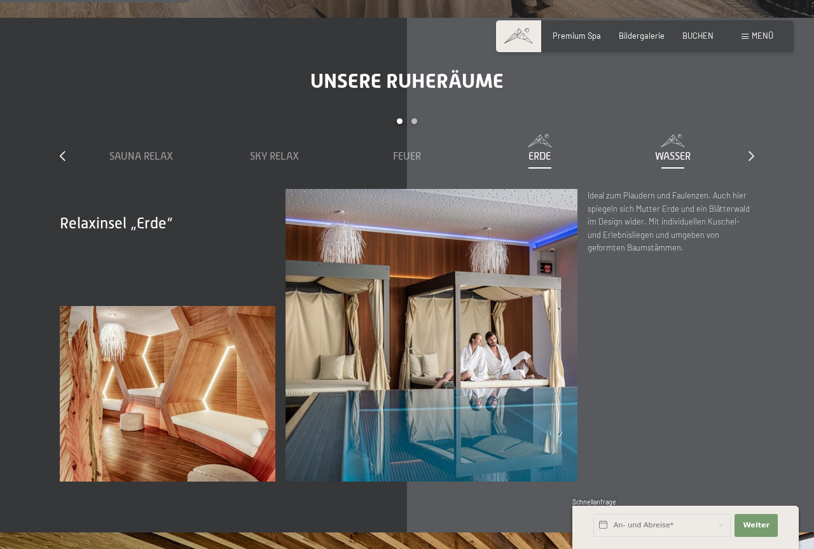
click at [664, 149] on div "Wasser" at bounding box center [672, 156] width 123 height 14
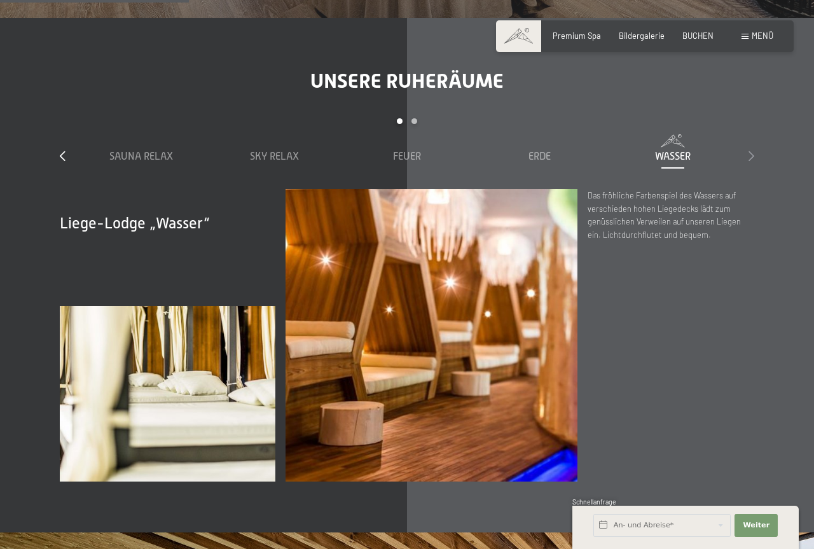
click at [751, 151] on icon at bounding box center [752, 156] width 6 height 10
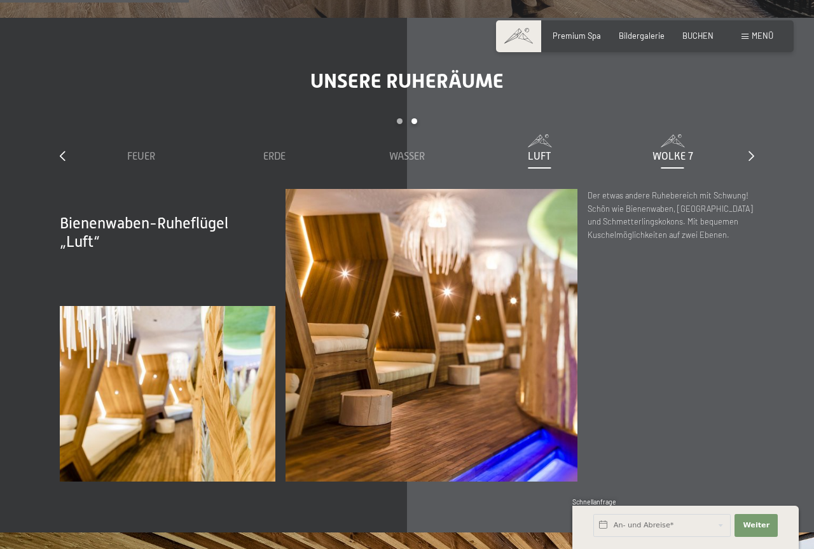
click at [698, 149] on div "Wolke 7" at bounding box center [672, 156] width 123 height 14
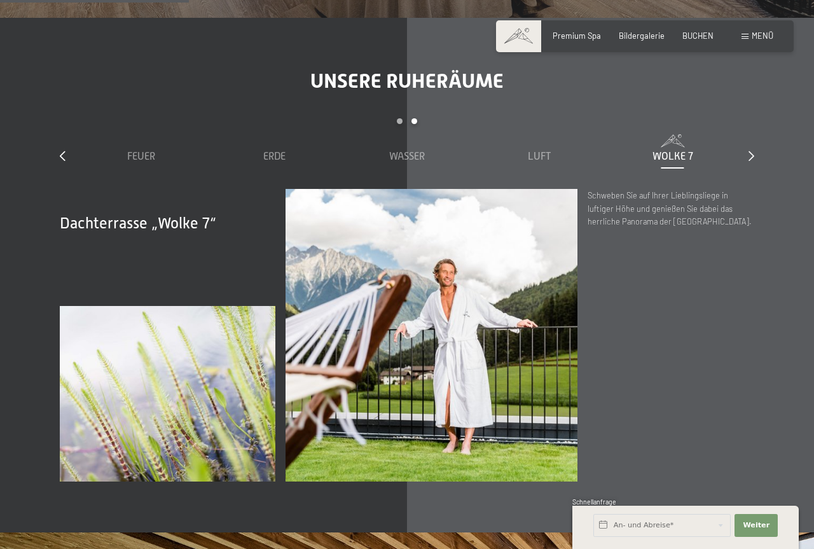
click at [748, 144] on div "slide 3 to 7 of 7 Sauna Relax Sky Relax Feuer Erde Wasser Luft Wolke 7" at bounding box center [407, 153] width 695 height 71
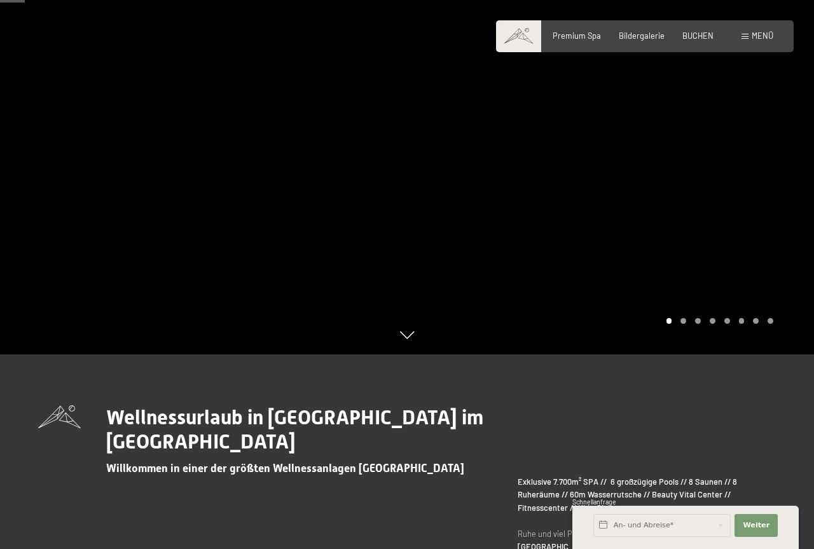
scroll to position [0, 0]
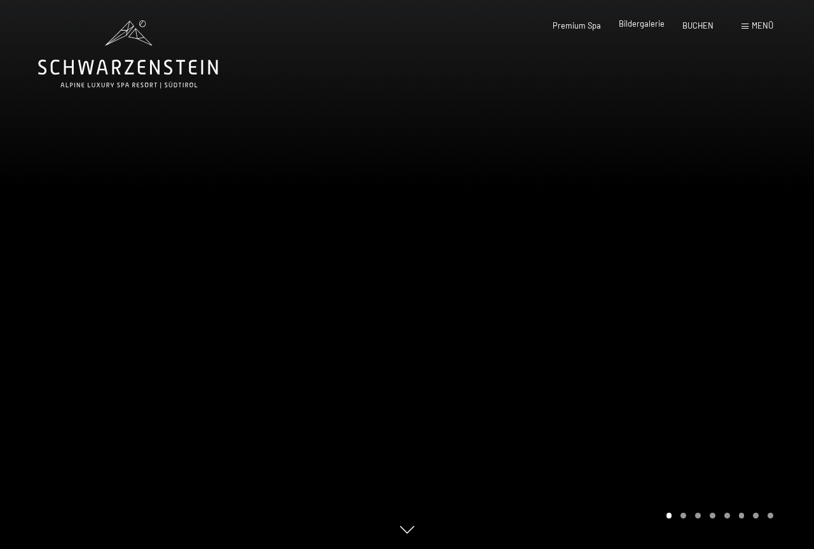
click at [637, 26] on span "Bildergalerie" at bounding box center [642, 23] width 46 height 10
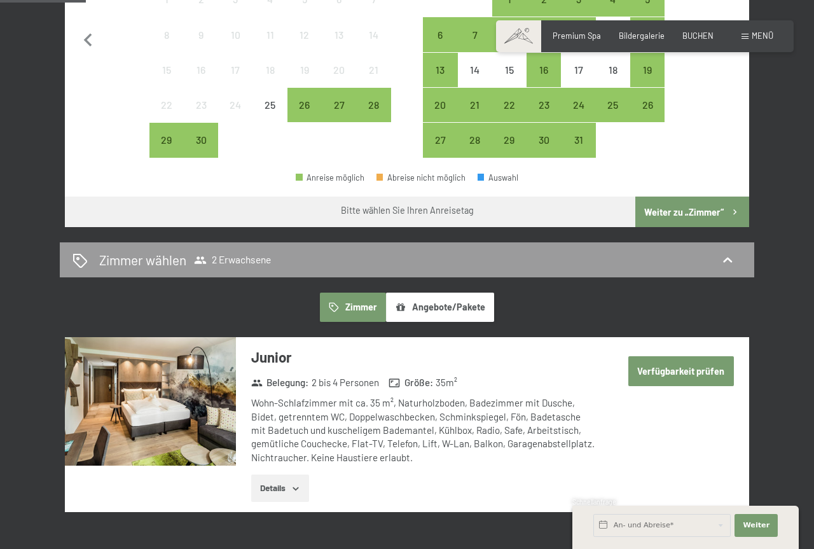
scroll to position [260, 0]
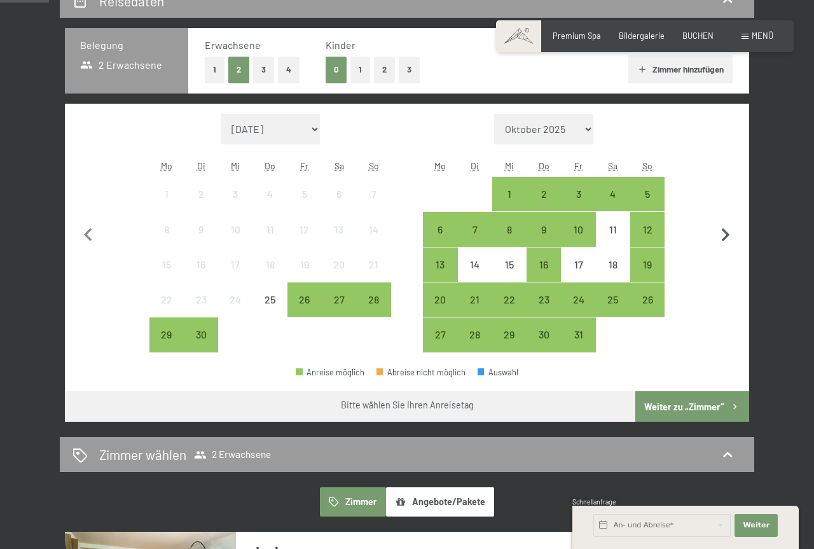
click at [724, 233] on icon "button" at bounding box center [725, 235] width 27 height 27
select select "2025-10-01"
select select "2025-11-01"
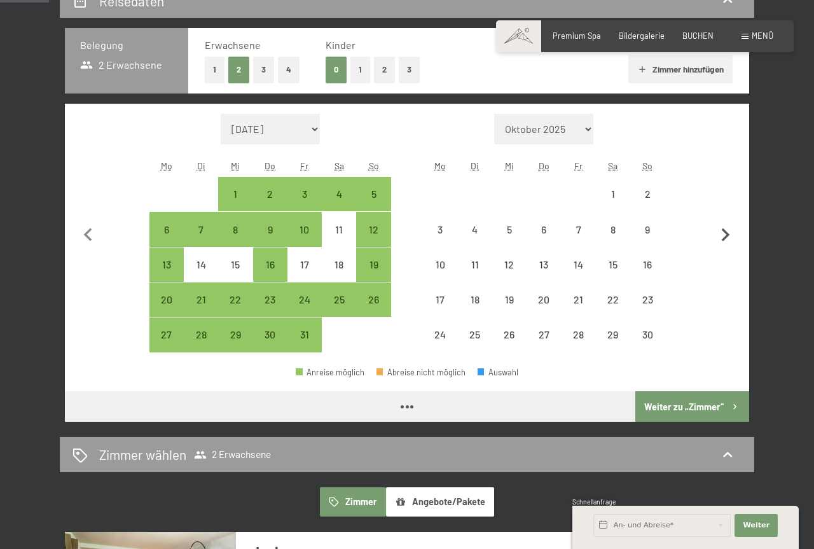
click at [724, 233] on icon "button" at bounding box center [725, 235] width 27 height 27
select select "2025-11-01"
select select "2025-12-01"
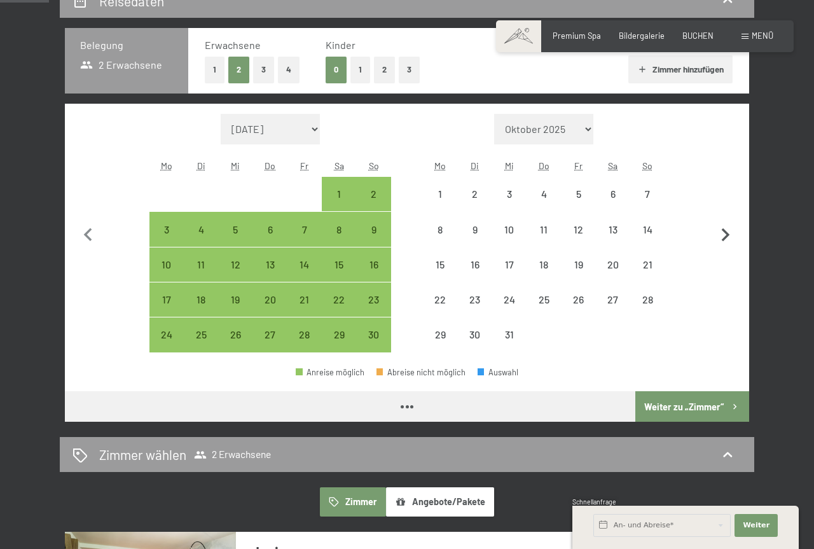
click at [724, 233] on icon "button" at bounding box center [725, 235] width 27 height 27
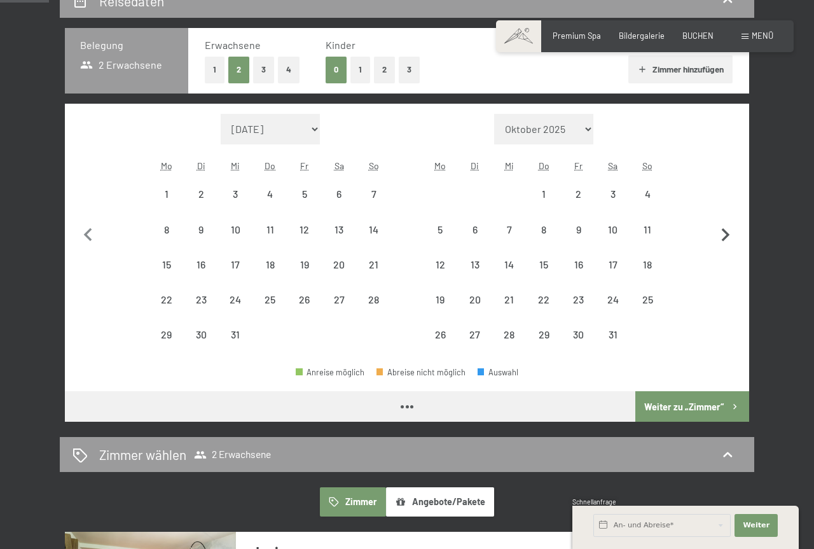
select select "2025-12-01"
select select "2026-01-01"
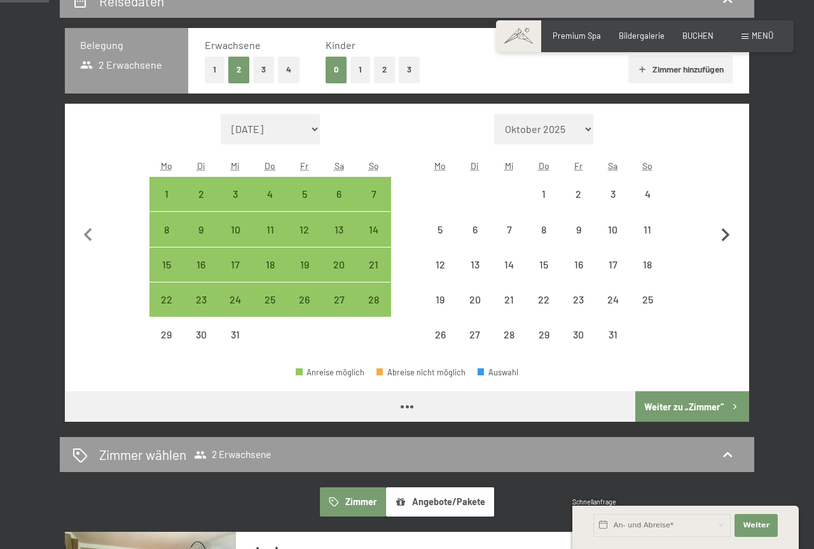
select select "2025-12-01"
select select "2026-01-01"
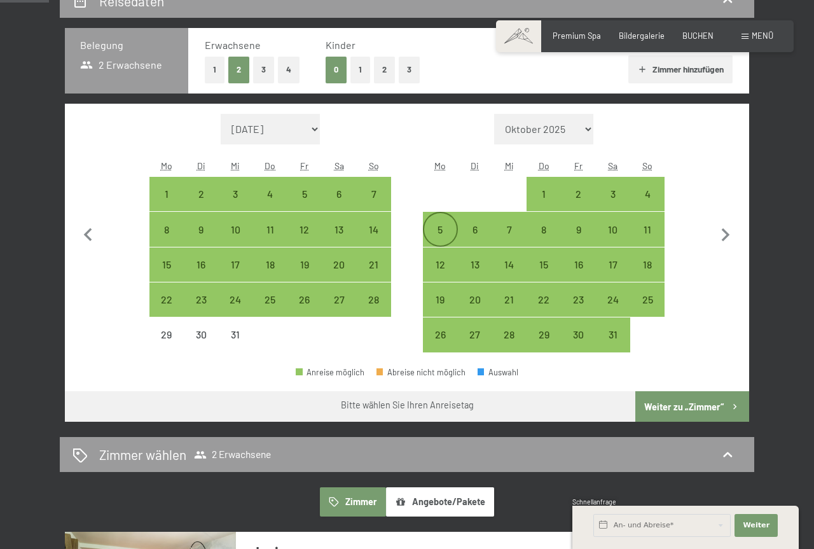
click at [431, 227] on div "5" at bounding box center [440, 241] width 32 height 32
select select "2025-12-01"
select select "2026-01-01"
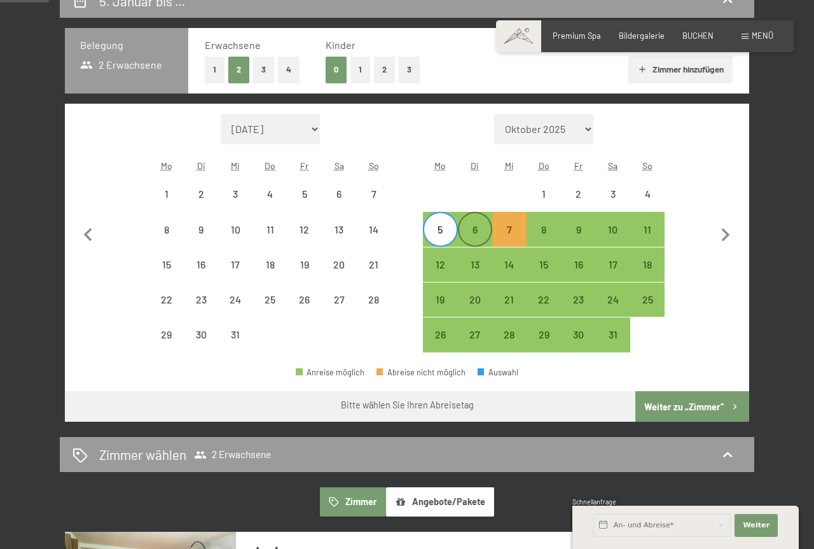
click at [462, 229] on div "6" at bounding box center [475, 241] width 32 height 32
select select "2025-12-01"
select select "2026-01-01"
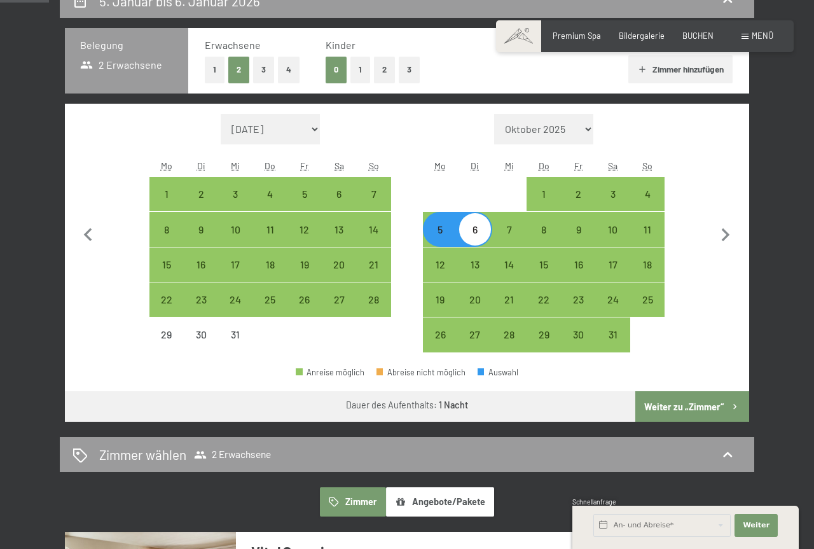
click at [668, 398] on button "Weiter zu „Zimmer“" at bounding box center [692, 406] width 114 height 31
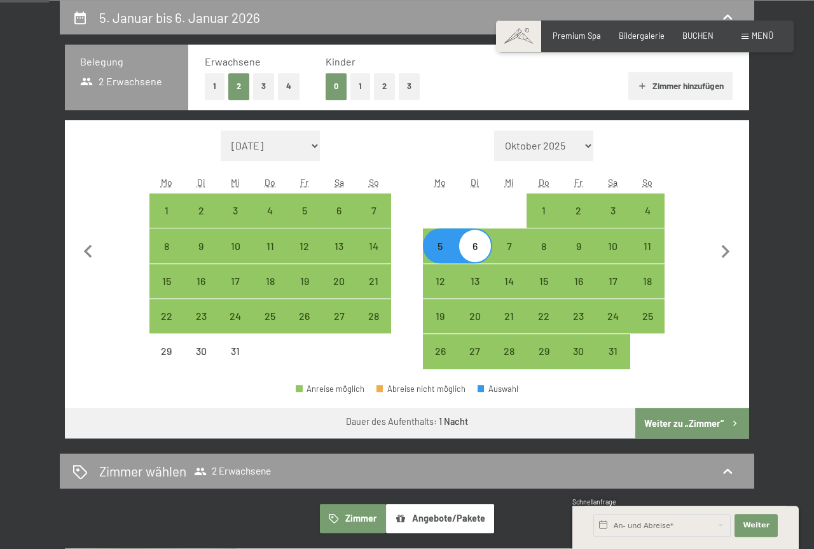
select select "2025-12-01"
select select "2026-01-01"
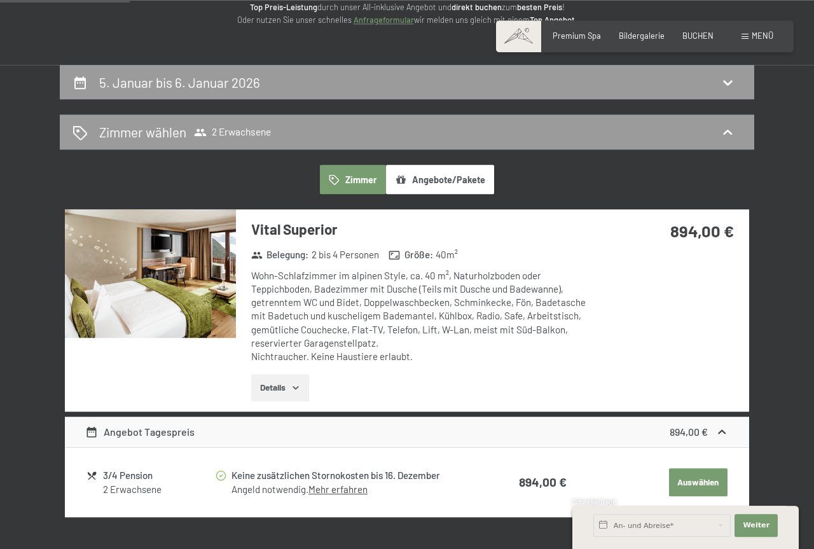
scroll to position [0, 0]
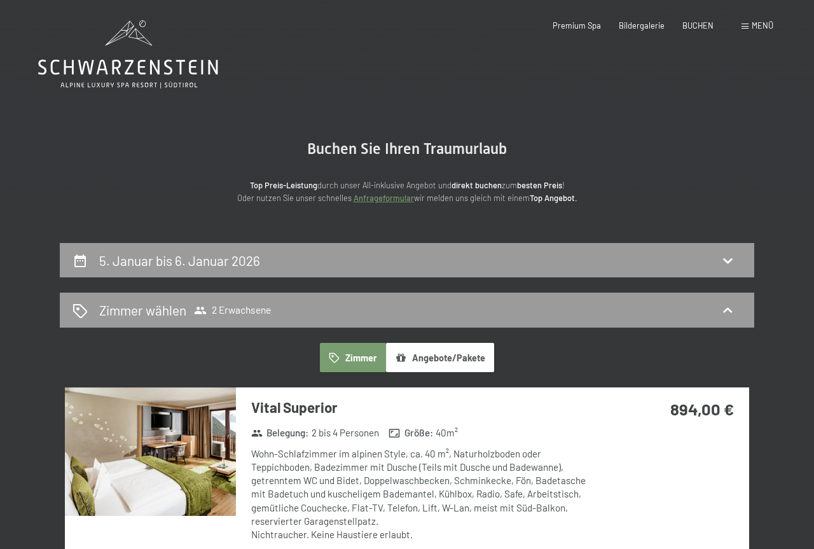
click at [773, 23] on span "Menü" at bounding box center [763, 25] width 22 height 10
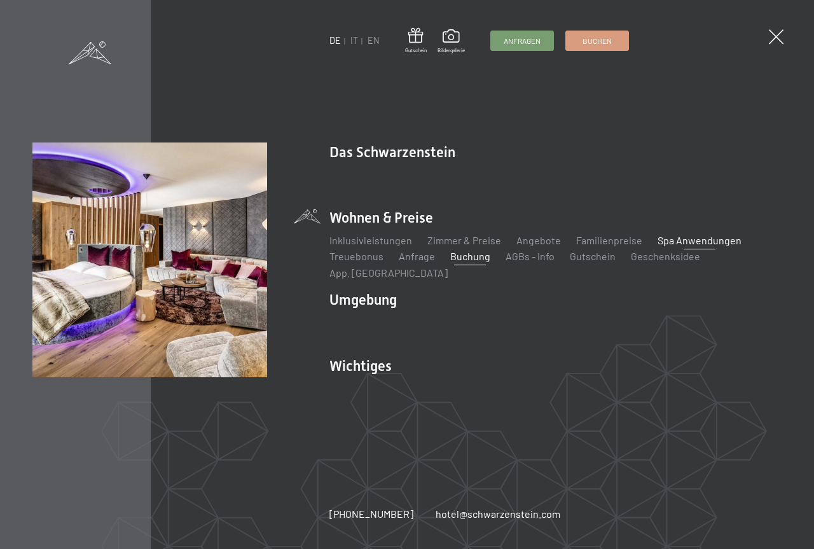
click at [665, 246] on link "Spa Anwendungen" at bounding box center [700, 240] width 84 height 12
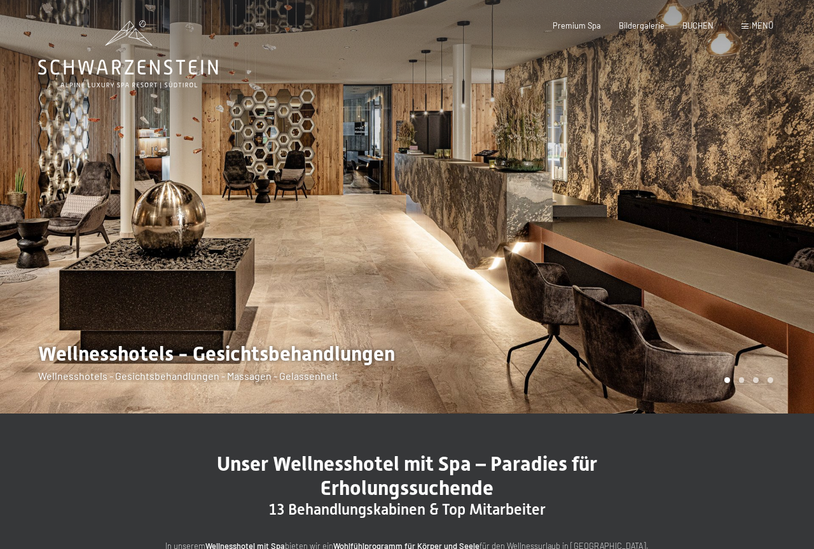
click at [796, 239] on div at bounding box center [610, 206] width 407 height 413
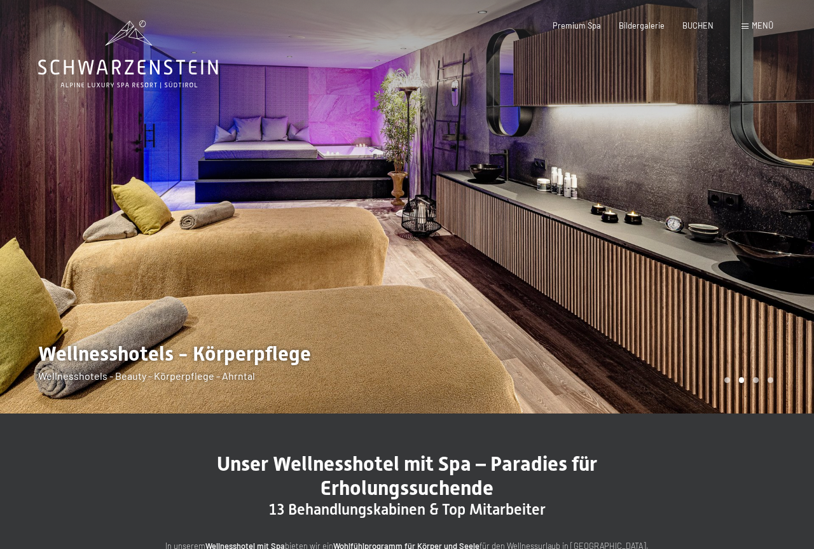
click at [771, 238] on div at bounding box center [610, 206] width 407 height 413
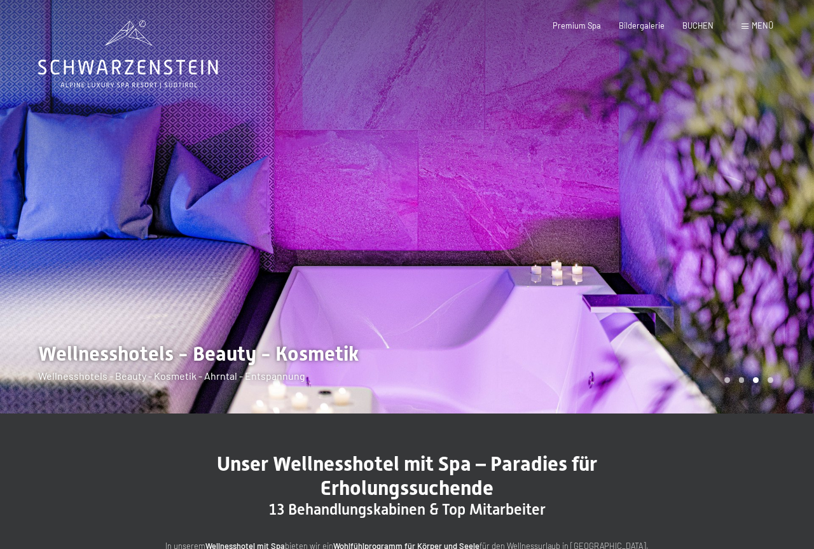
click at [771, 238] on div at bounding box center [610, 206] width 407 height 413
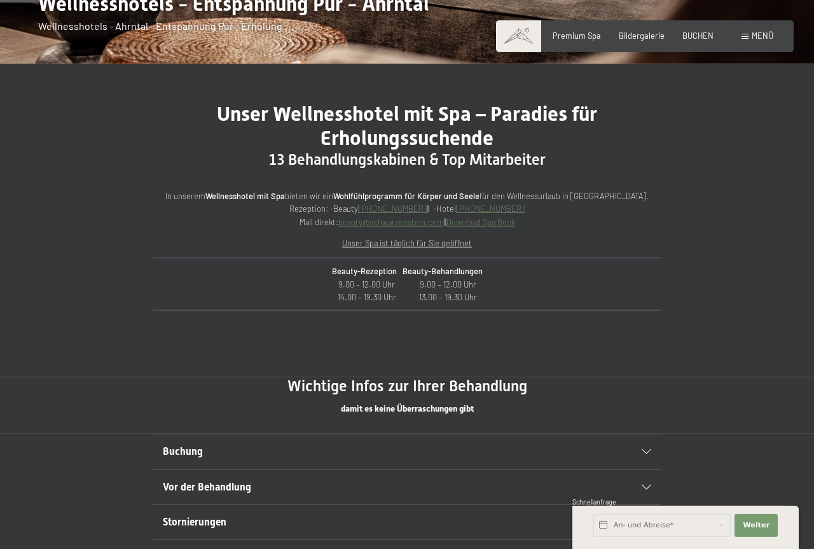
scroll to position [389, 0]
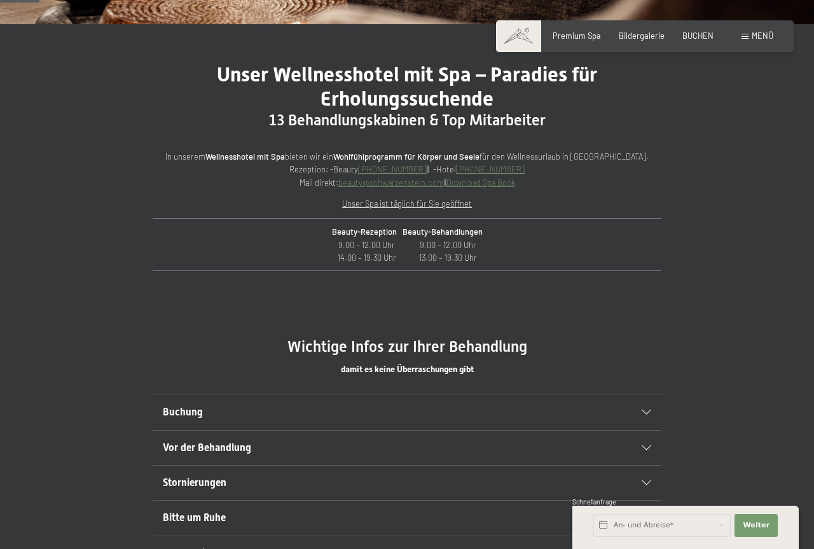
click at [184, 413] on span "Buchung" at bounding box center [183, 412] width 40 height 12
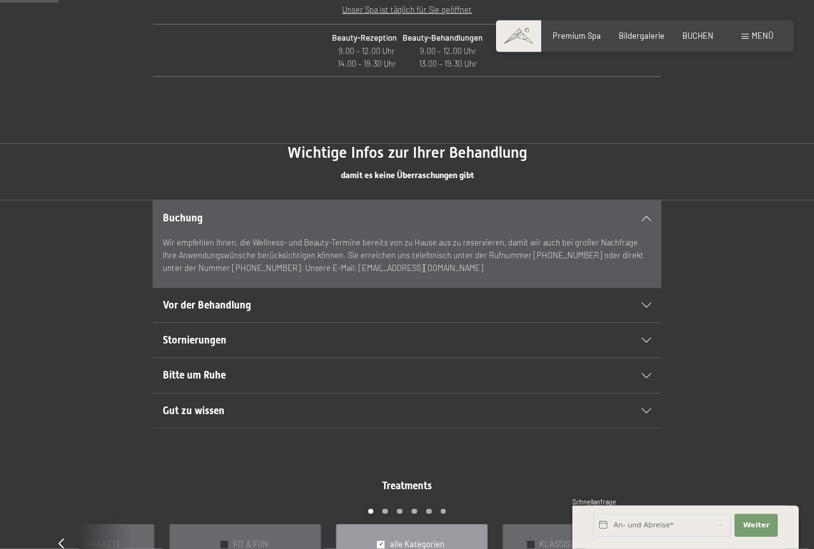
scroll to position [584, 0]
click at [301, 408] on h2 "Gut zu wissen" at bounding box center [383, 410] width 440 height 14
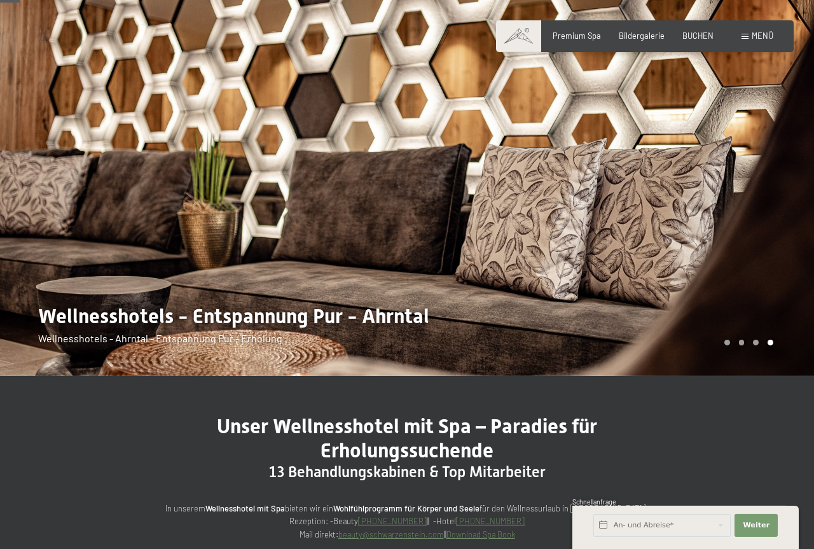
scroll to position [0, 0]
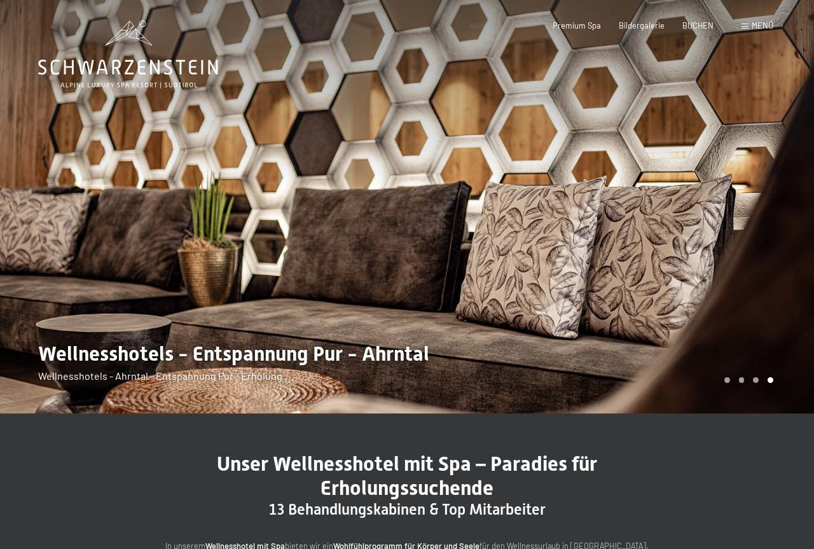
click at [759, 172] on div at bounding box center [610, 206] width 407 height 413
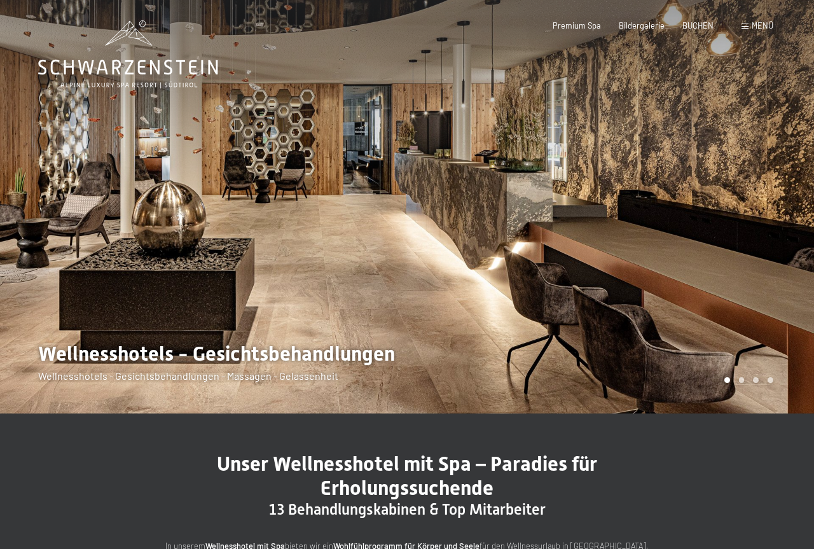
click at [759, 172] on div at bounding box center [610, 206] width 407 height 413
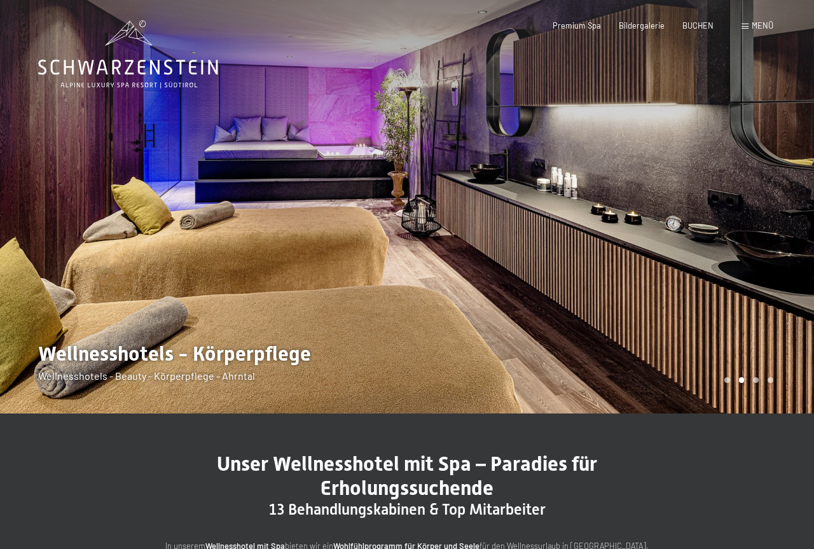
click at [271, 356] on div at bounding box center [203, 206] width 407 height 413
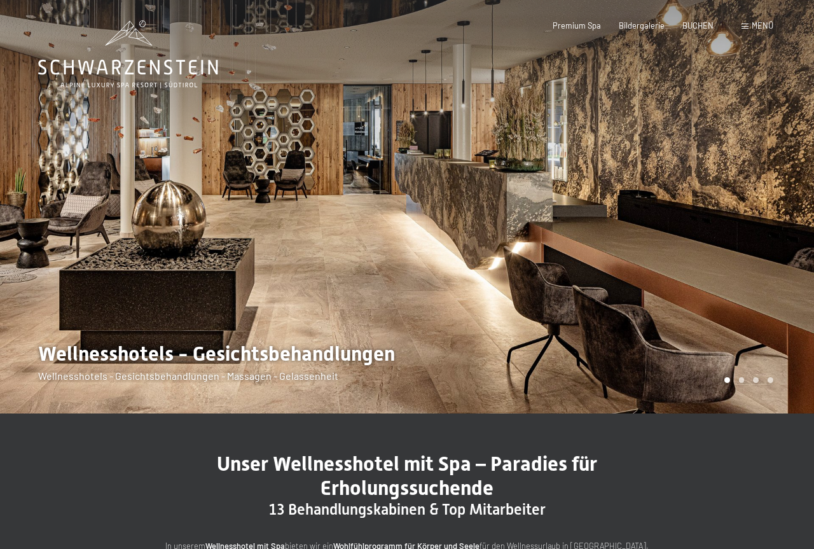
drag, startPoint x: 0, startPoint y: 135, endPoint x: 0, endPoint y: 151, distance: 15.9
click at [0, 138] on div at bounding box center [203, 206] width 407 height 413
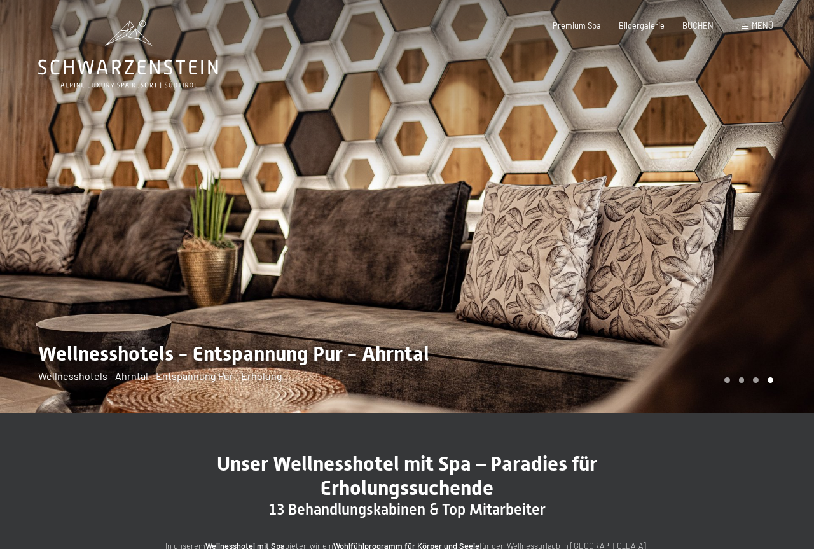
click at [105, 77] on icon at bounding box center [128, 54] width 180 height 68
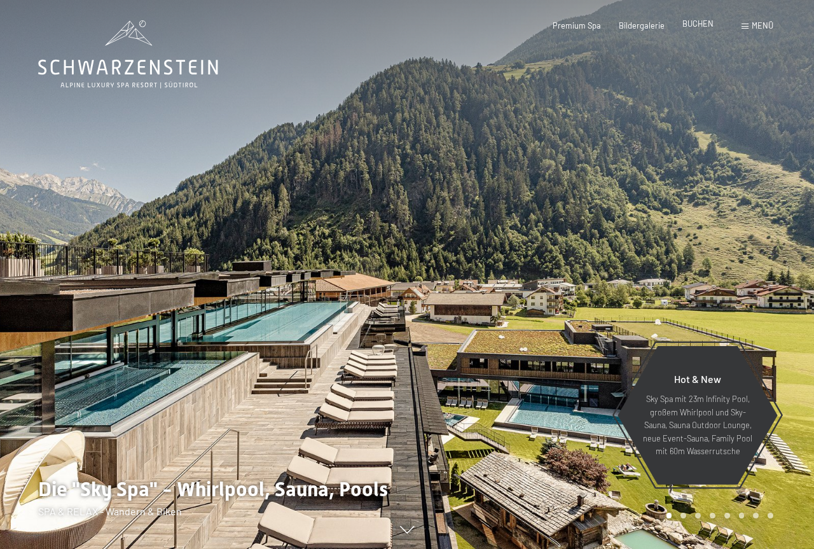
click at [708, 24] on span "BUCHEN" at bounding box center [697, 23] width 31 height 10
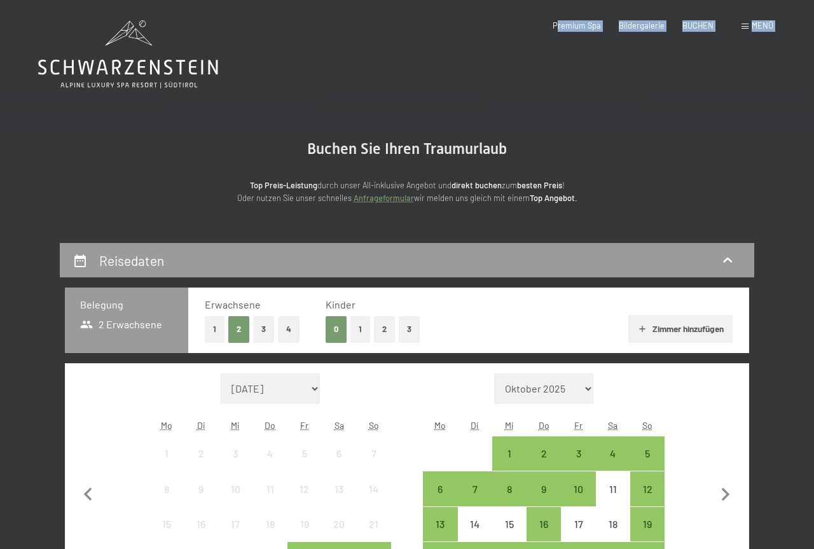
drag, startPoint x: 548, startPoint y: 6, endPoint x: 572, endPoint y: 33, distance: 36.0
click at [562, 20] on header "Buchen Anfragen Premium Spa Bildergalerie BUCHEN Menü DE IT EN Gutschein Bilder…" at bounding box center [407, 10] width 814 height 20
click at [576, 25] on span "Premium Spa" at bounding box center [577, 23] width 48 height 10
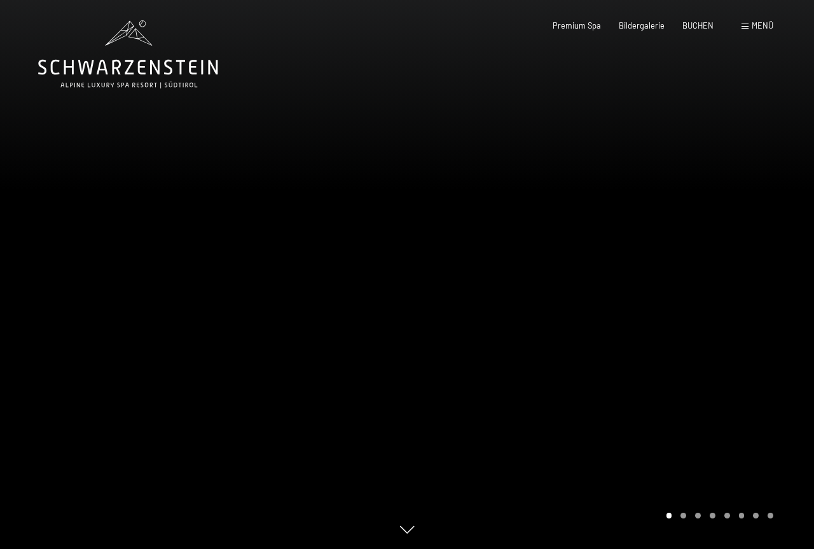
click at [764, 228] on div at bounding box center [610, 274] width 407 height 549
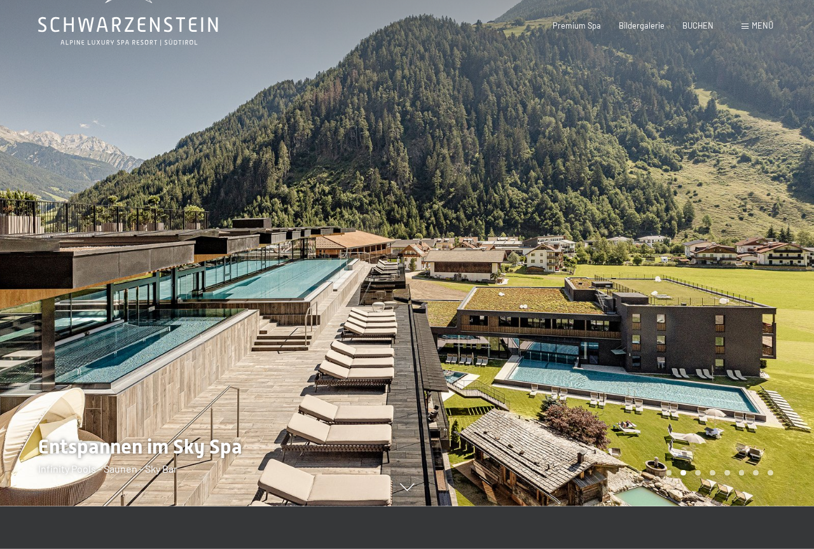
scroll to position [65, 0]
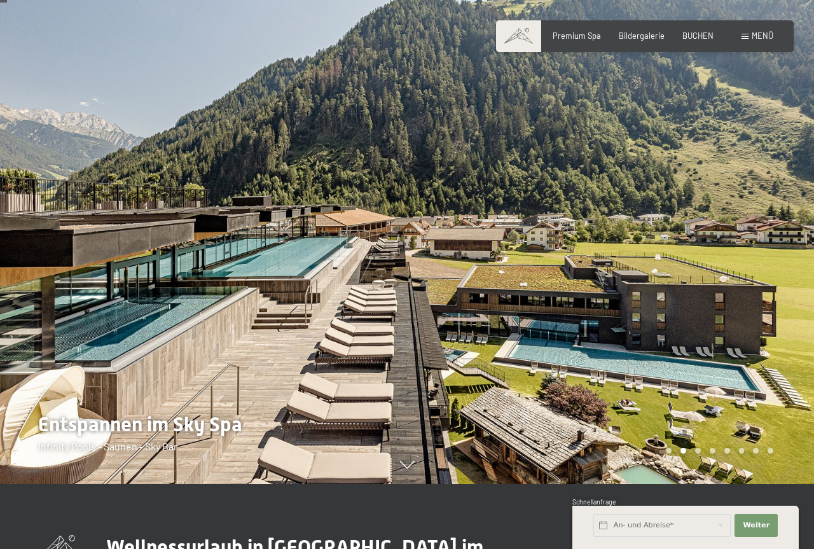
click at [760, 174] on div at bounding box center [610, 209] width 407 height 549
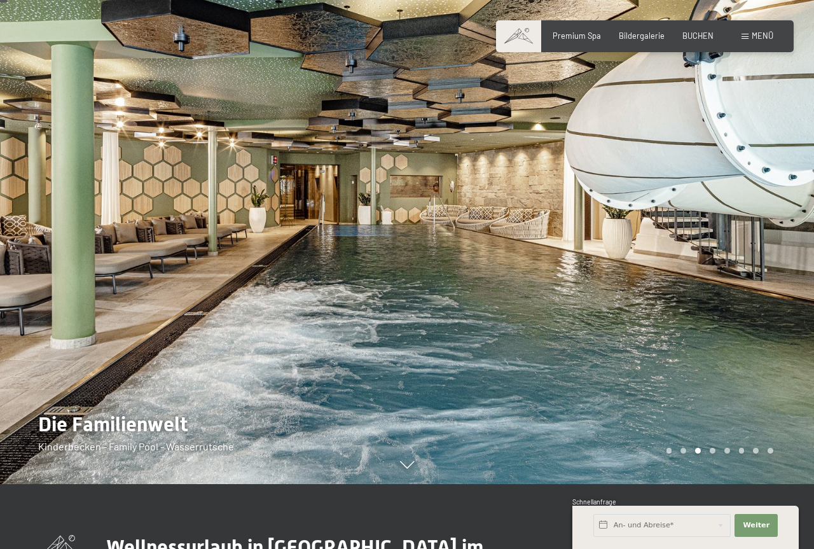
click at [760, 174] on div at bounding box center [610, 209] width 407 height 549
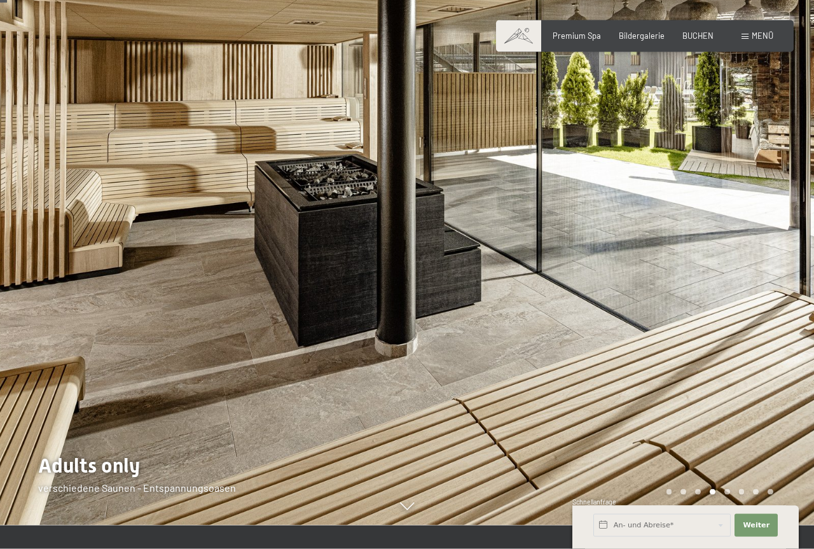
scroll to position [0, 0]
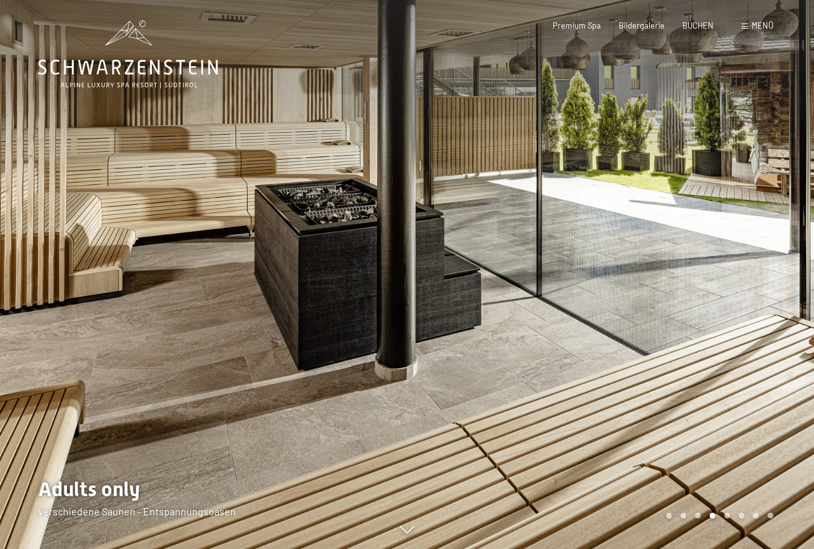
click at [760, 174] on div at bounding box center [610, 274] width 407 height 549
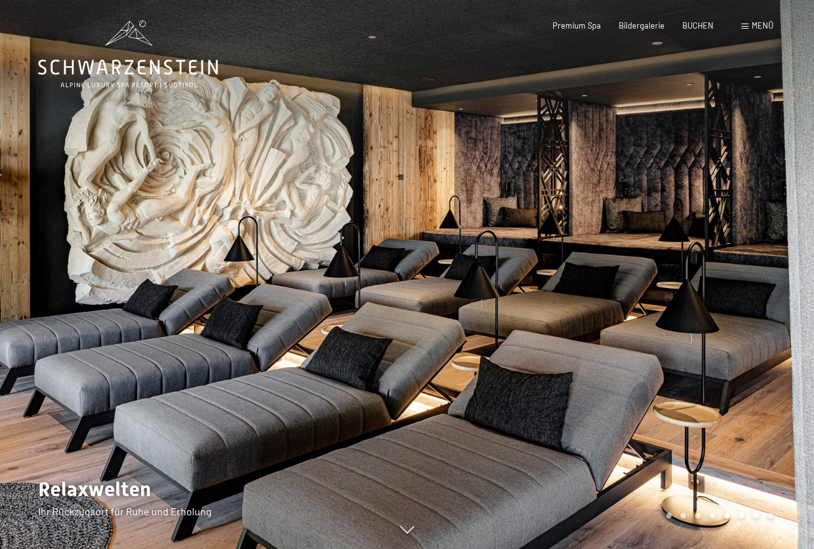
click at [760, 174] on div at bounding box center [610, 274] width 407 height 549
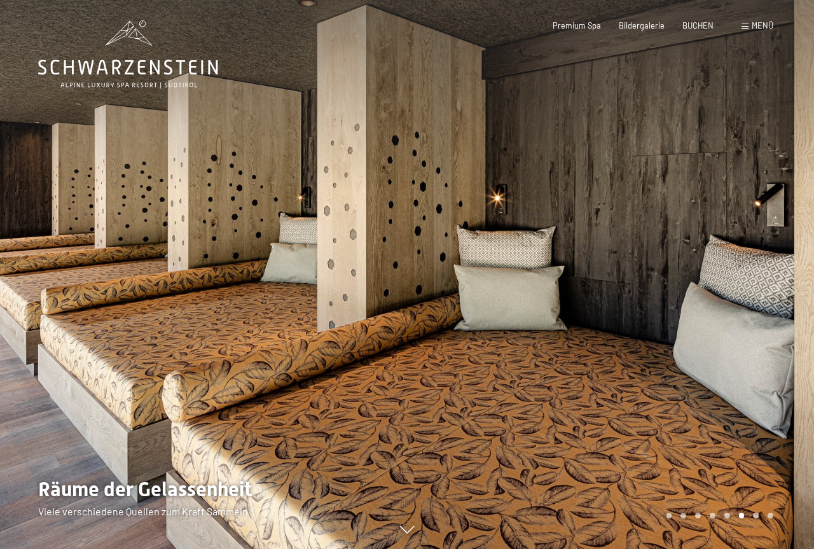
click at [760, 174] on div at bounding box center [610, 274] width 407 height 549
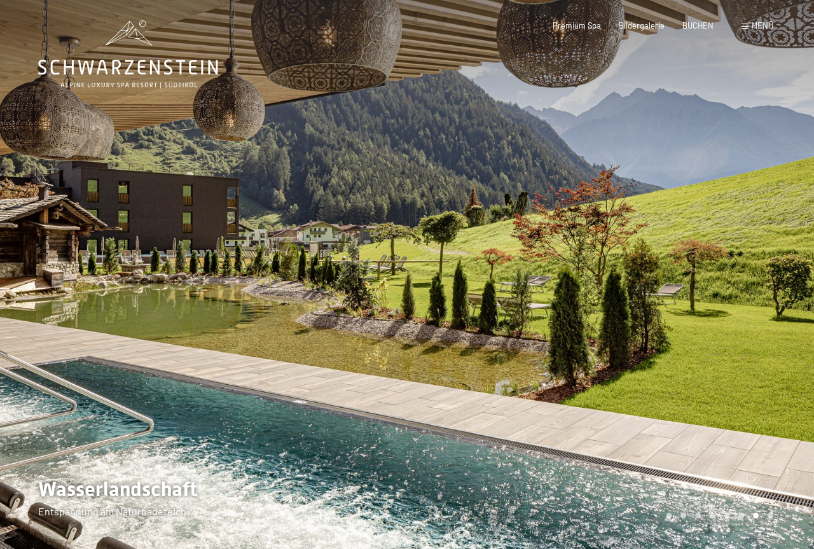
click at [760, 174] on div at bounding box center [610, 274] width 407 height 549
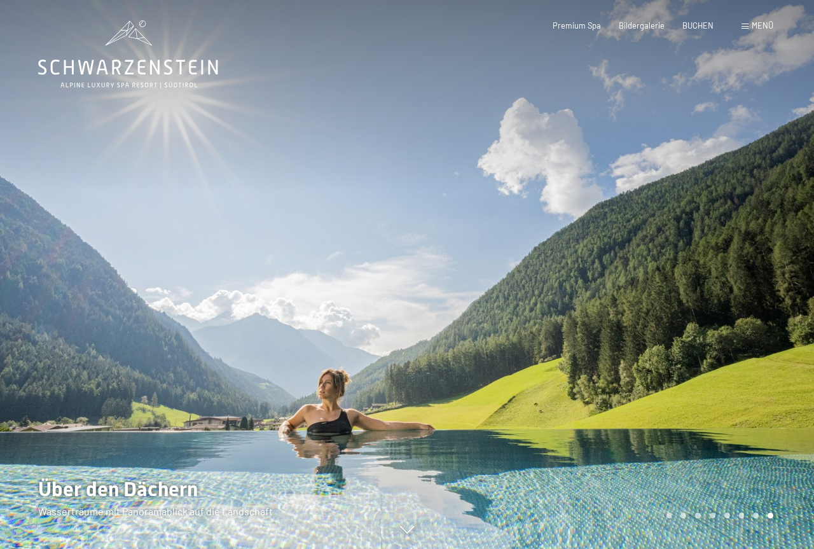
click at [760, 174] on div at bounding box center [610, 274] width 407 height 549
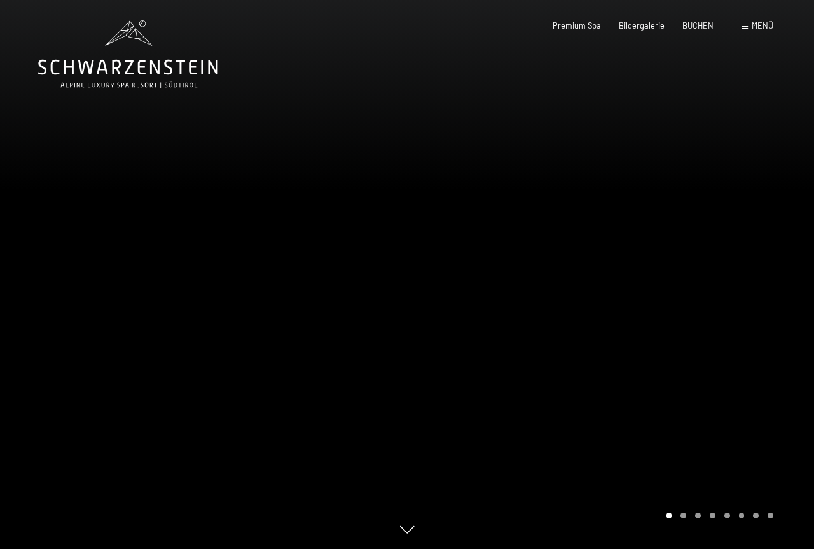
click at [760, 174] on div at bounding box center [610, 274] width 407 height 549
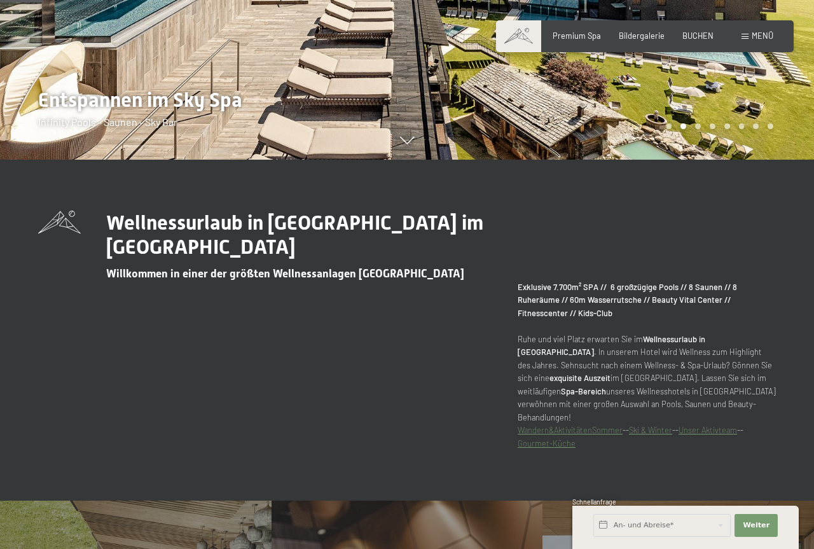
scroll to position [779, 0]
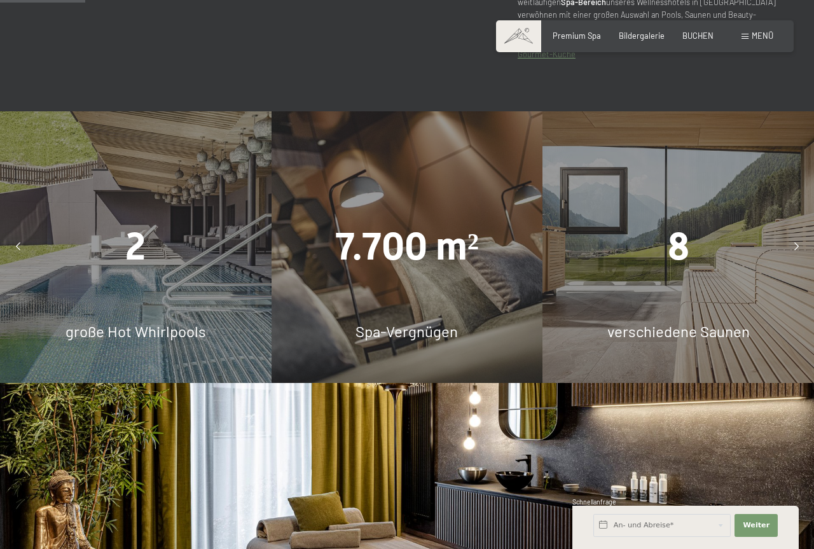
click at [674, 276] on div "8 verschiedene Saunen" at bounding box center [679, 247] width 272 height 272
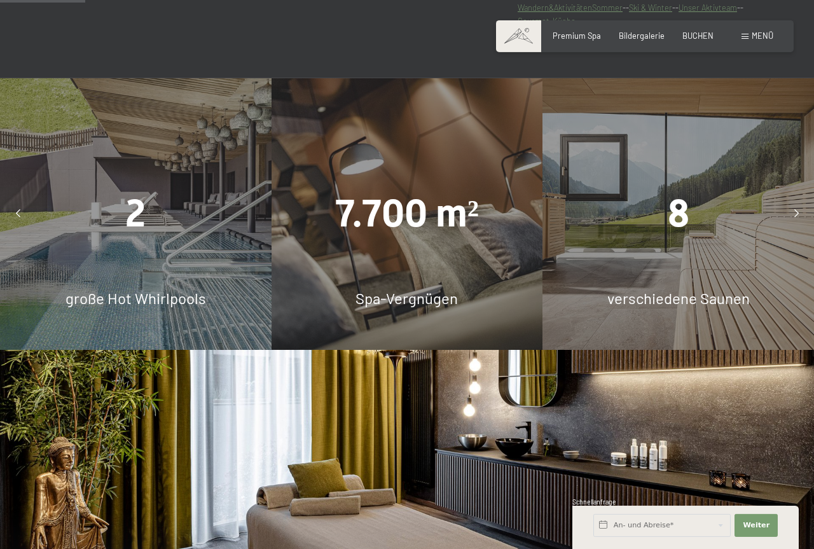
click at [109, 244] on div "2 große Hot Whirlpools" at bounding box center [136, 214] width 272 height 272
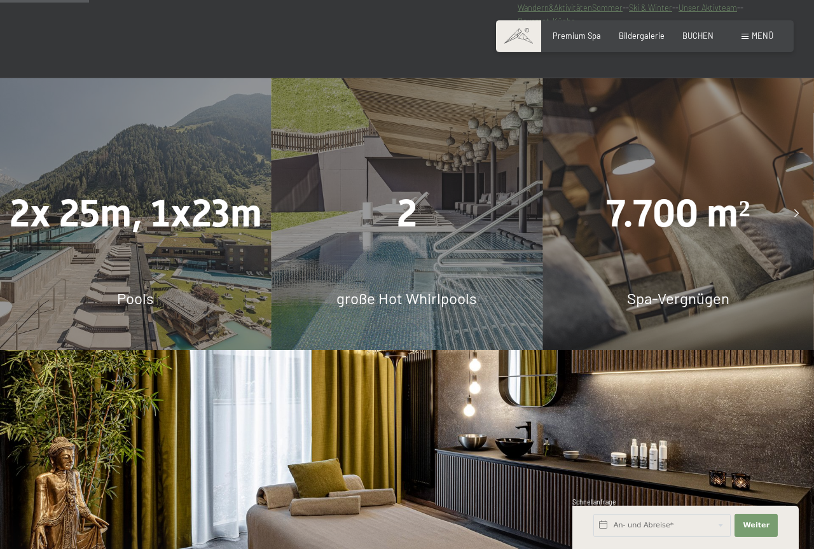
click at [147, 232] on div "2x 25m, 1x23m Pools" at bounding box center [136, 214] width 272 height 272
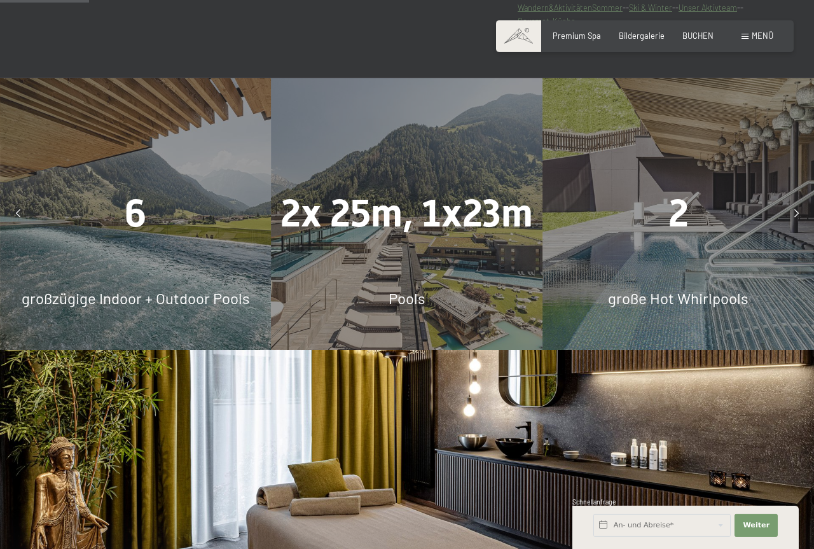
click at [85, 209] on div "6" at bounding box center [136, 214] width 272 height 54
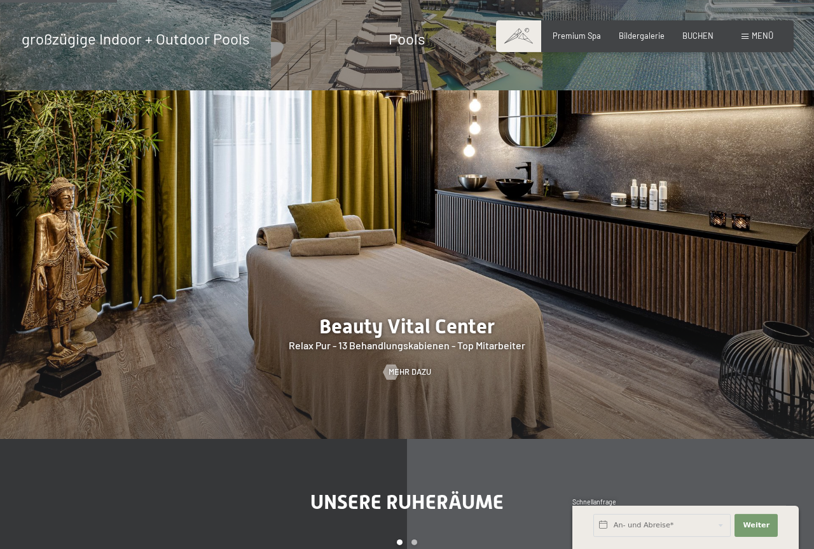
click at [481, 291] on div at bounding box center [407, 264] width 814 height 349
click at [412, 366] on span "Mehr dazu" at bounding box center [422, 371] width 43 height 11
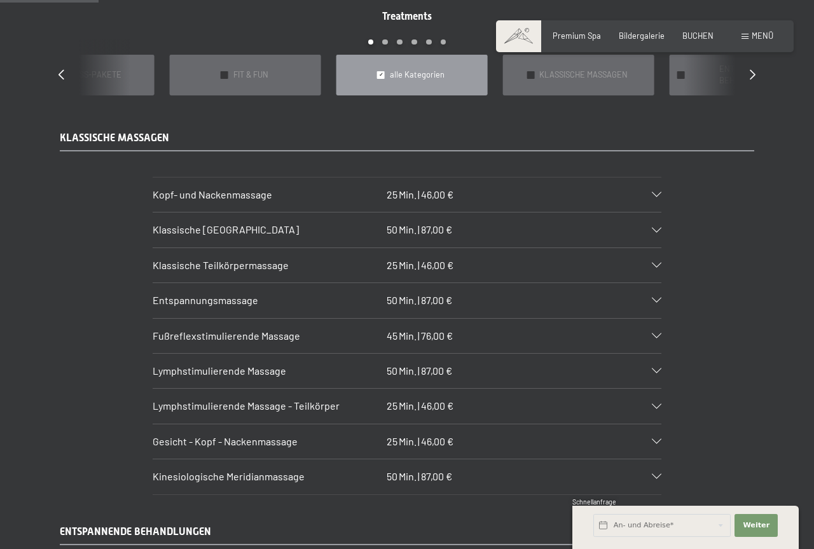
scroll to position [1038, 0]
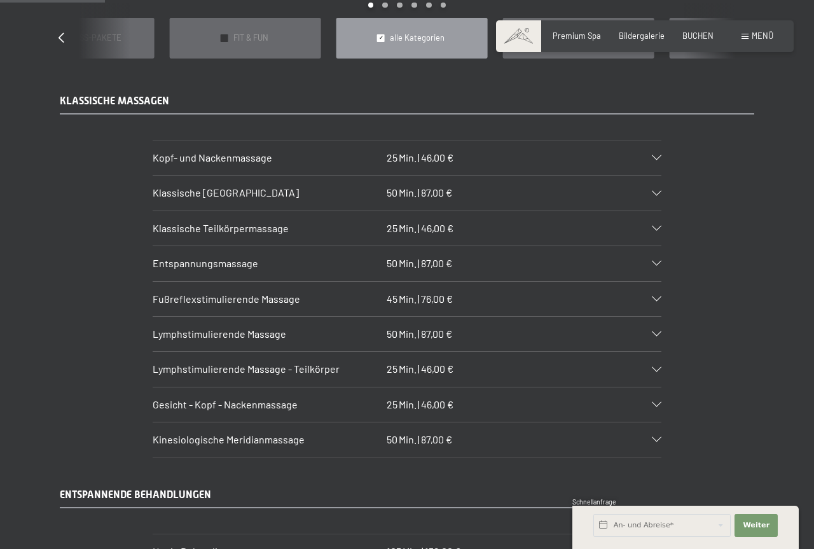
click at [655, 261] on div at bounding box center [650, 263] width 22 height 5
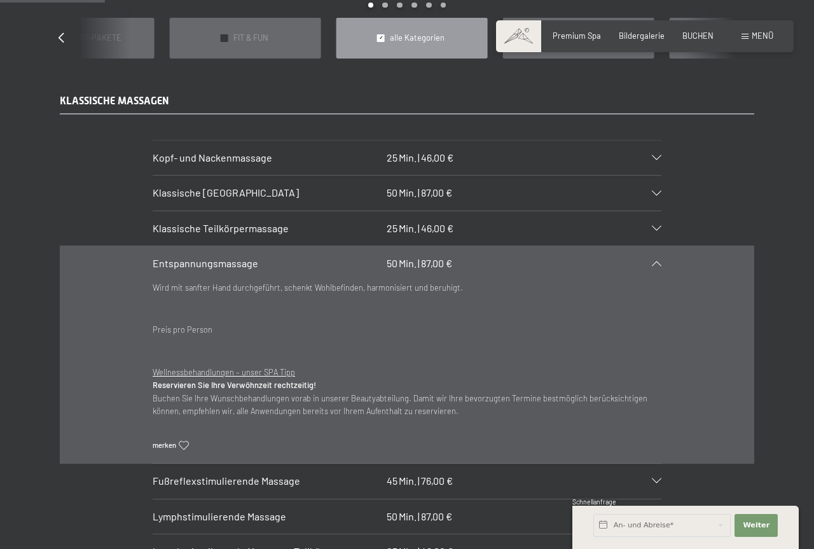
click at [655, 261] on icon at bounding box center [657, 263] width 10 height 5
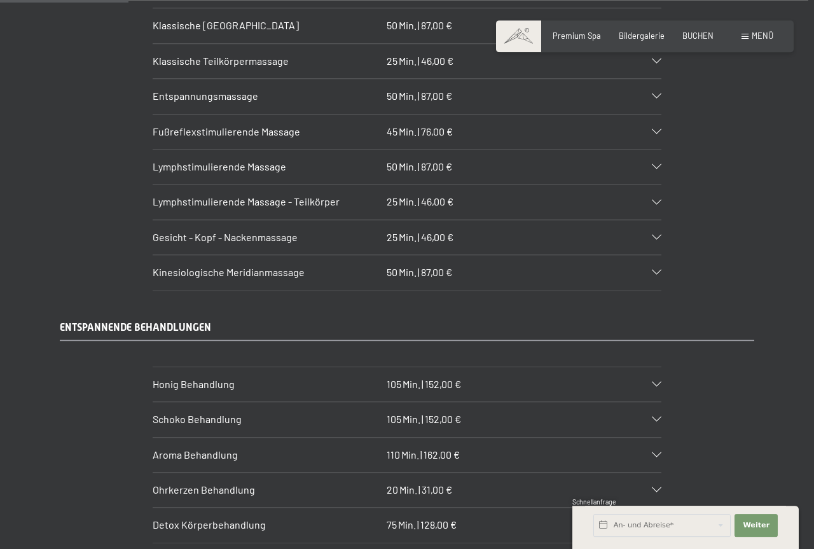
scroll to position [1298, 0]
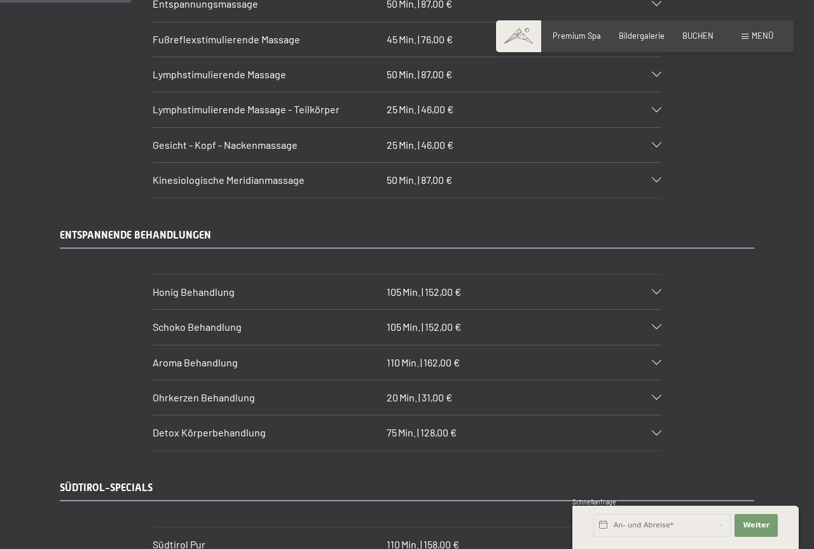
click at [657, 289] on icon at bounding box center [657, 291] width 10 height 5
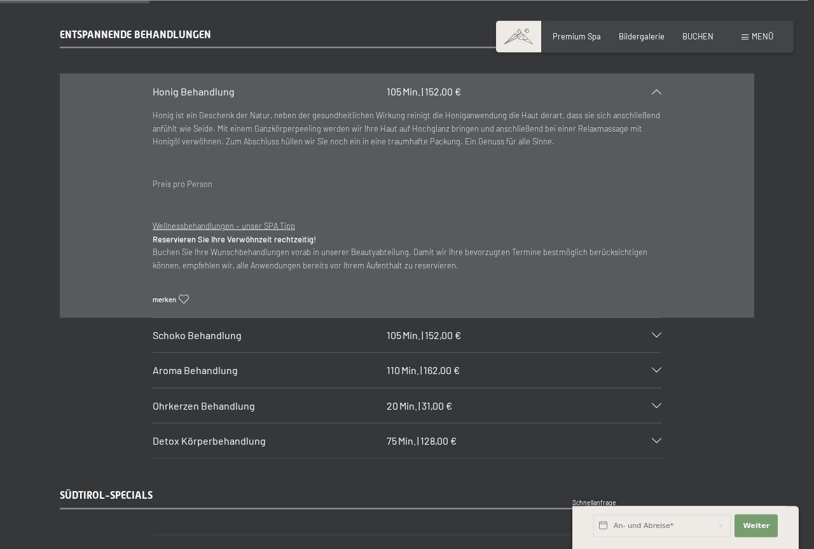
scroll to position [1557, 0]
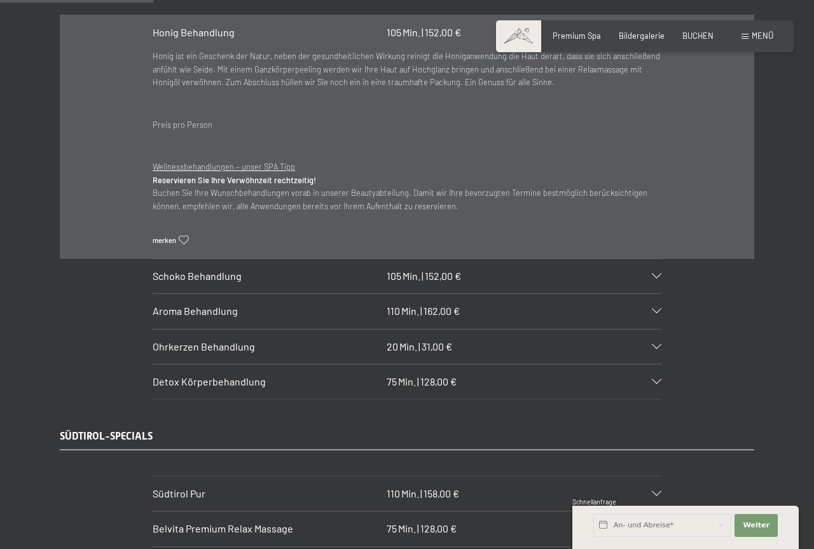
click at [646, 279] on div at bounding box center [650, 276] width 22 height 5
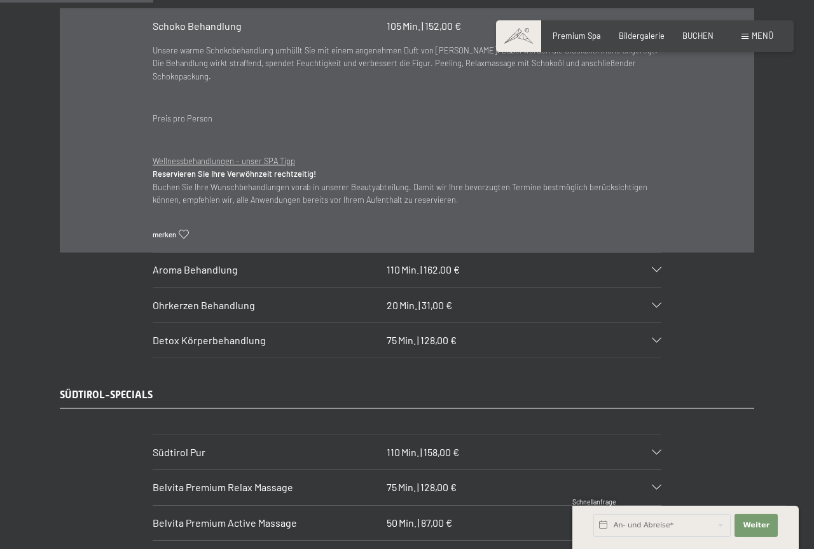
scroll to position [1622, 0]
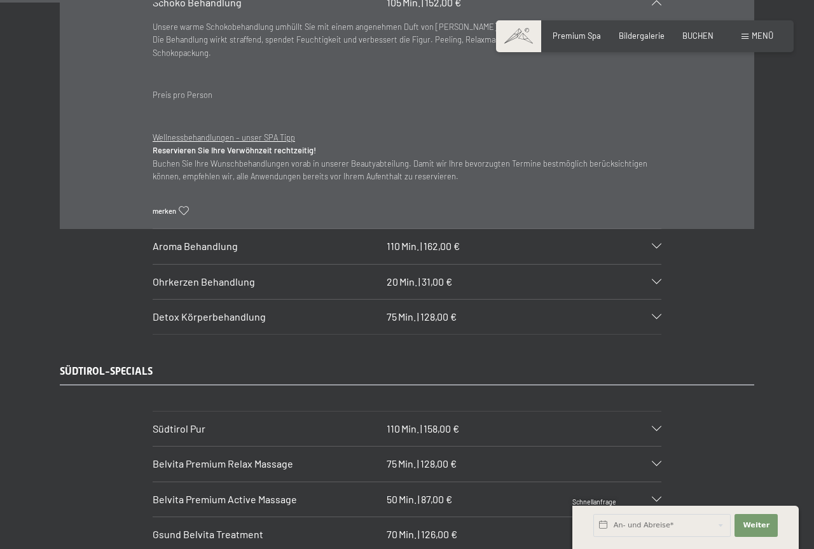
click at [599, 229] on div "Aroma Behandlung 110 Min. | 162,00 €" at bounding box center [407, 246] width 509 height 34
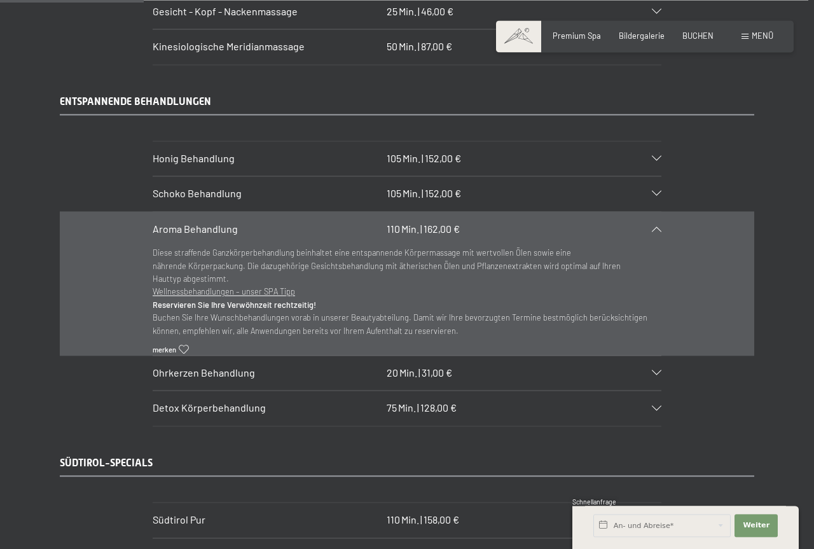
scroll to position [1427, 0]
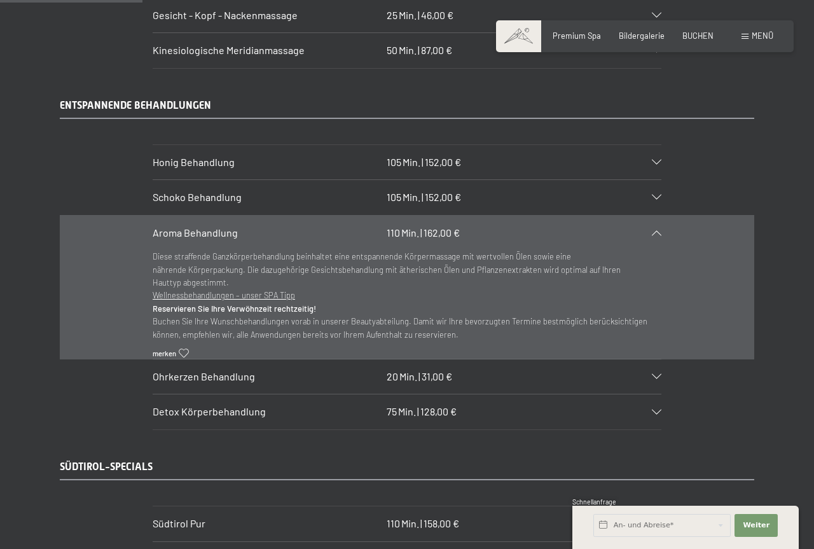
click at [249, 370] on span "Ohrkerzen Behandlung" at bounding box center [204, 376] width 102 height 12
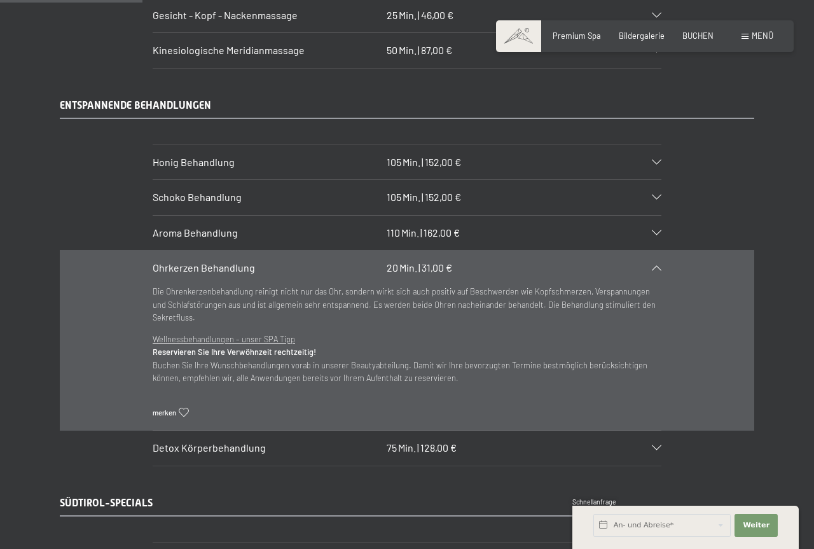
click at [409, 450] on span "Min." at bounding box center [407, 447] width 18 height 12
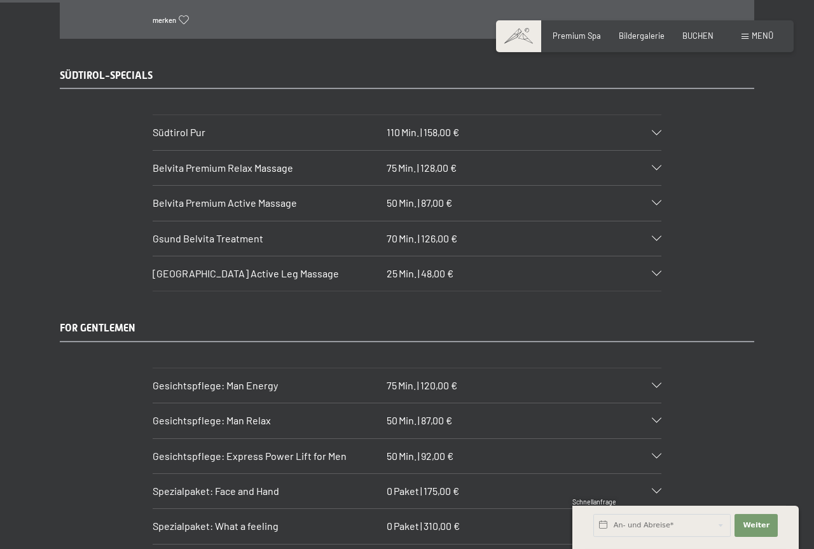
scroll to position [1881, 0]
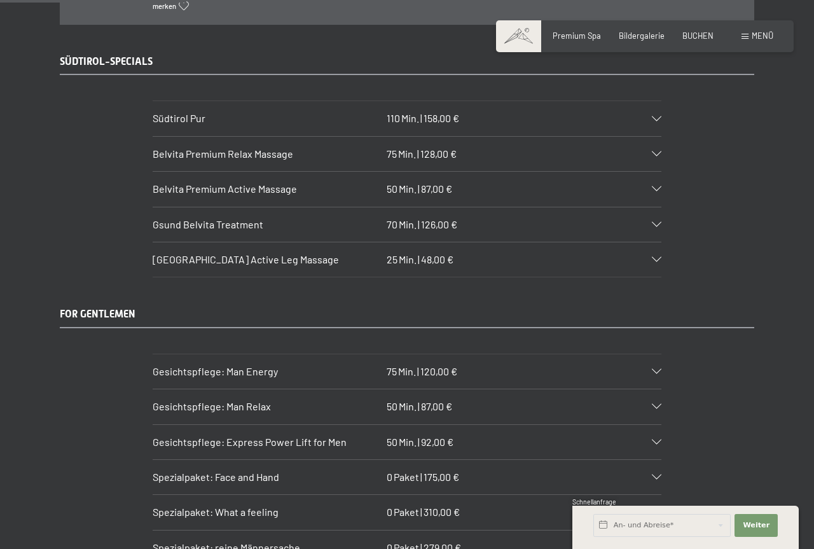
click at [645, 107] on div "Südtirol Pur 110 Min. | 158,00 €" at bounding box center [407, 118] width 509 height 34
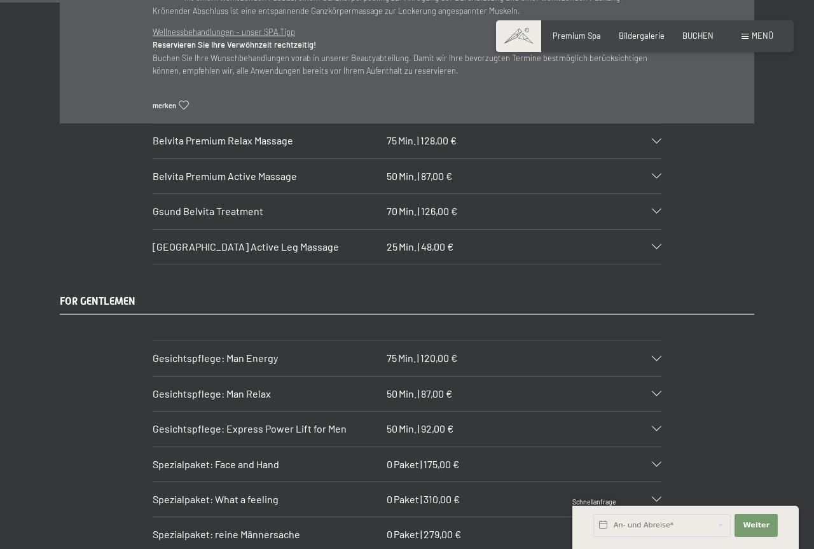
scroll to position [1753, 0]
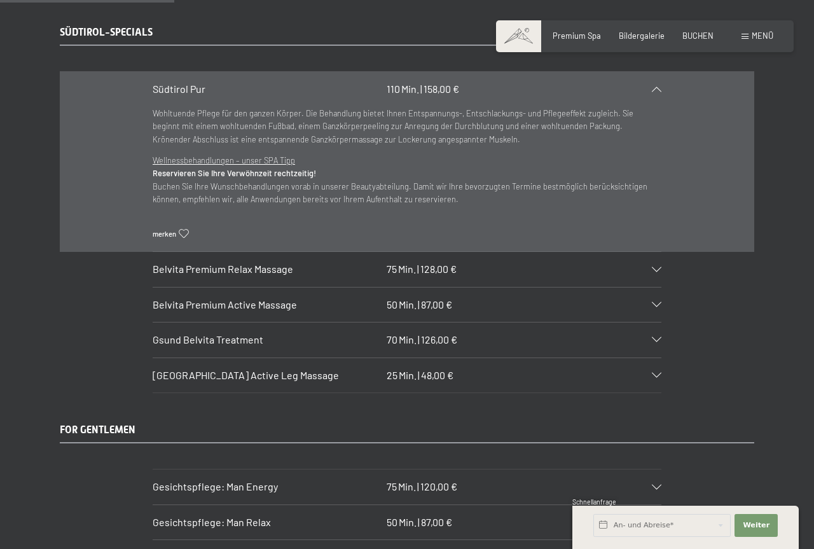
click at [288, 275] on span "Belvita Premium Relax Massage" at bounding box center [223, 269] width 141 height 12
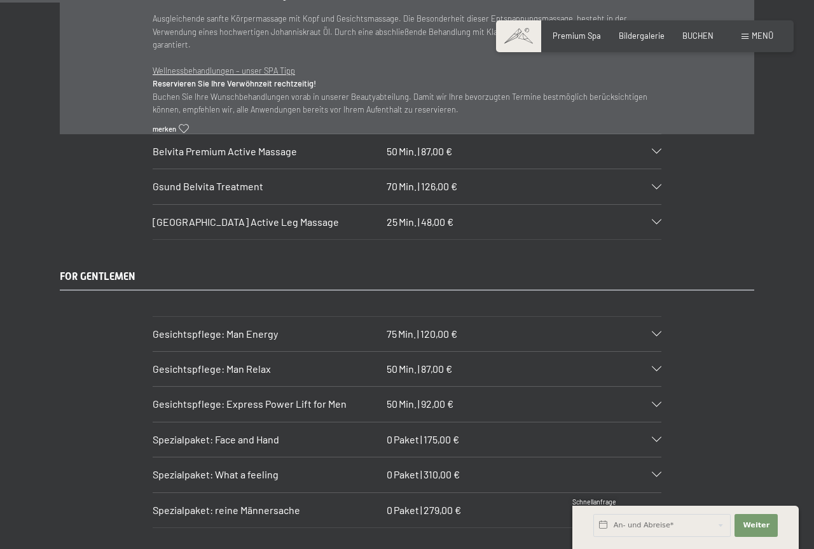
scroll to position [1948, 0]
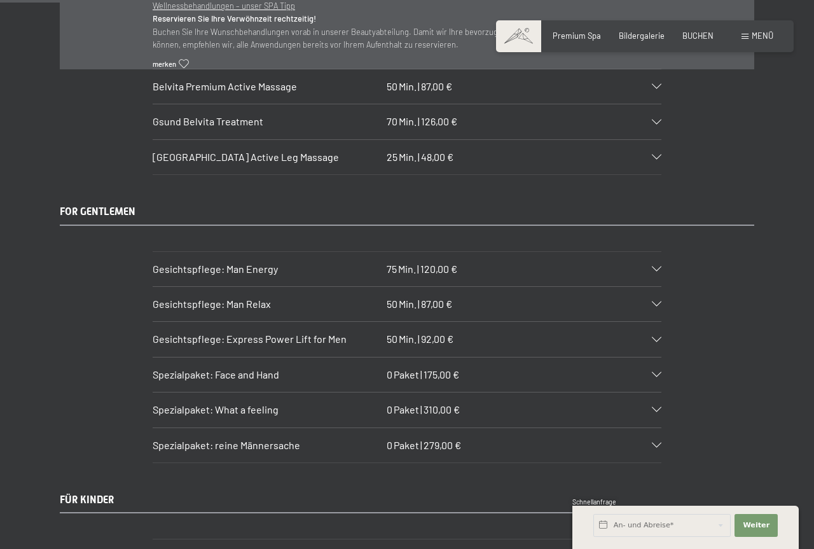
click at [339, 403] on h3 "Spezialpaket: What a feeling" at bounding box center [267, 410] width 229 height 14
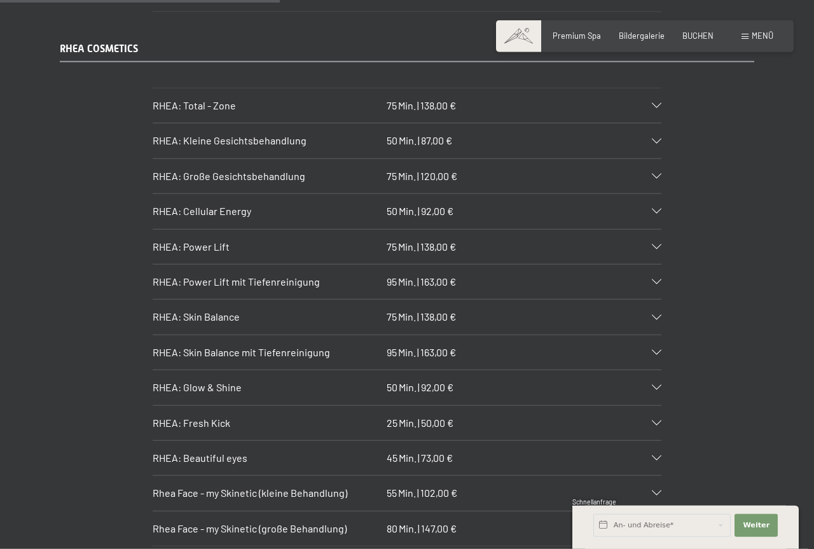
scroll to position [2862, 0]
click at [226, 117] on div "RHEA: Total - Zone 75 Min. | 138,00 €" at bounding box center [407, 104] width 509 height 34
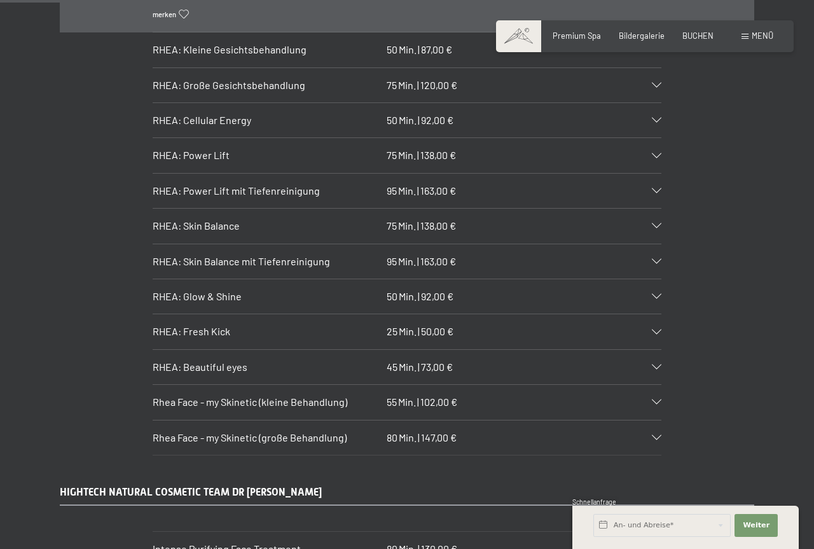
scroll to position [3378, 0]
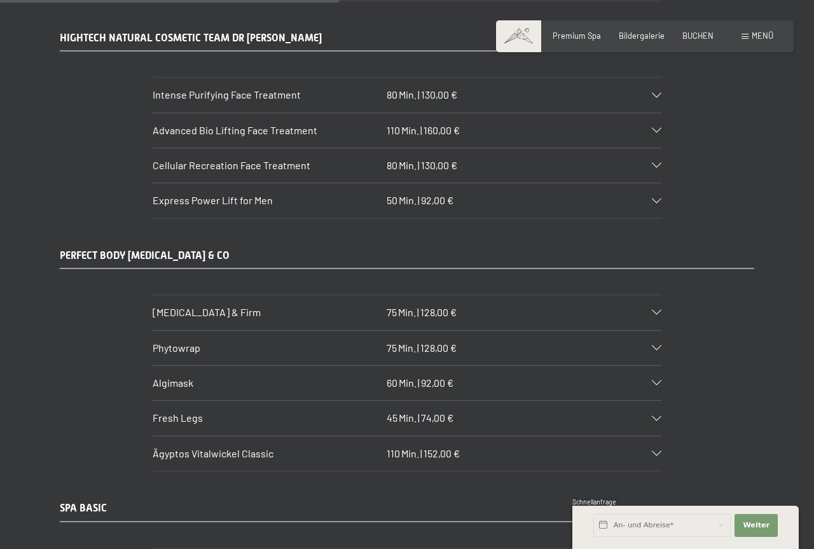
click at [364, 305] on h3 "Body Lift & Firm" at bounding box center [267, 312] width 229 height 14
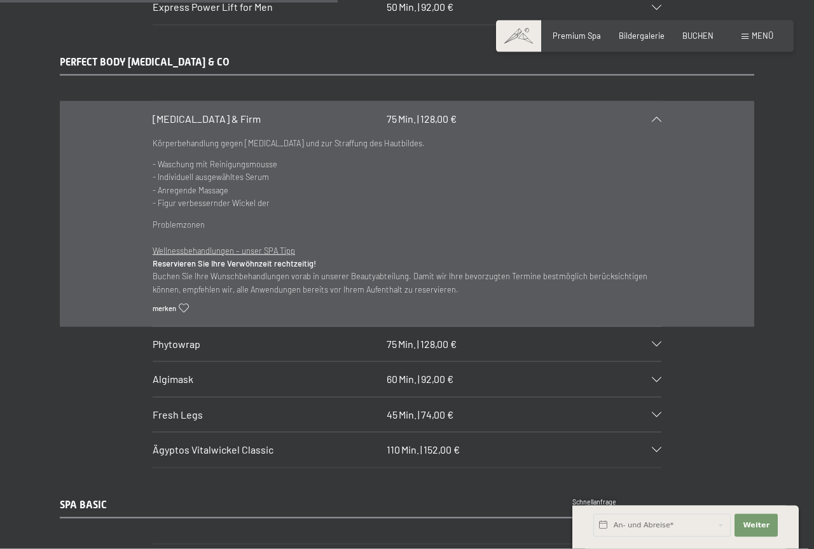
scroll to position [3417, 0]
click at [335, 326] on div "Phytowrap 75 Min. | 128,00 €" at bounding box center [407, 343] width 509 height 34
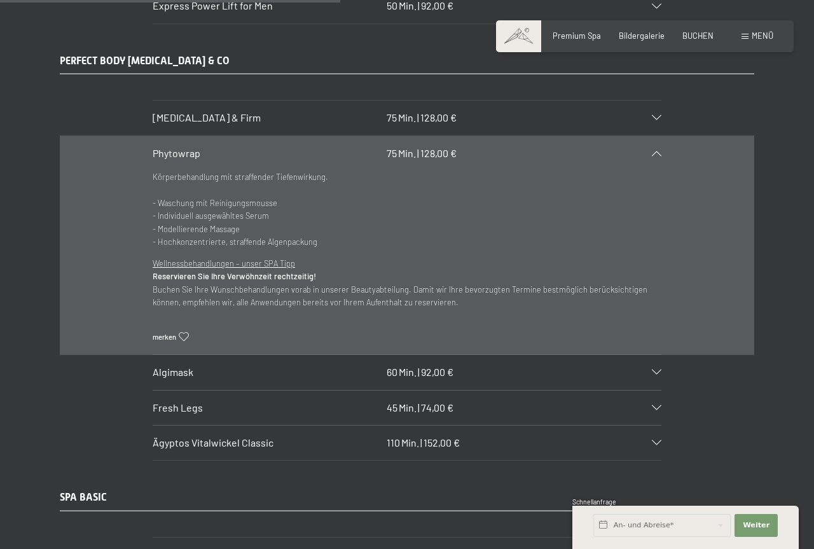
scroll to position [3482, 0]
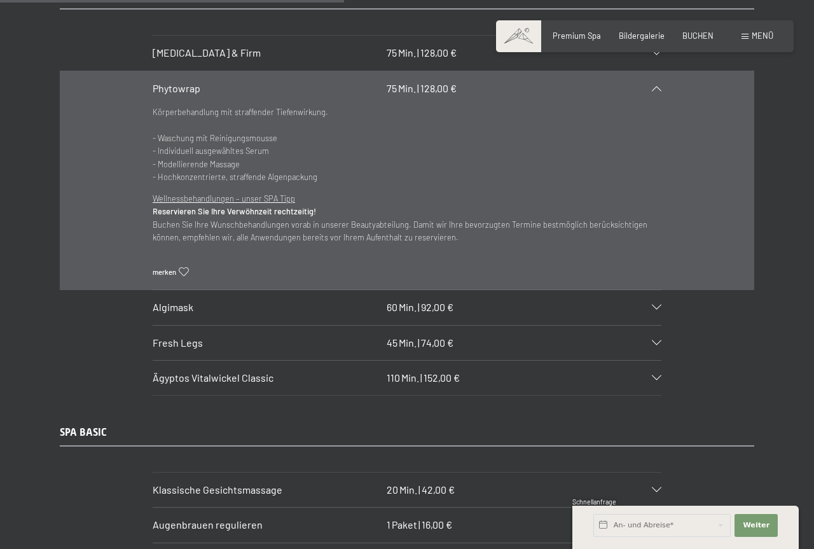
click at [331, 303] on div "Algimask 60 Min. | 92,00 €" at bounding box center [407, 307] width 509 height 34
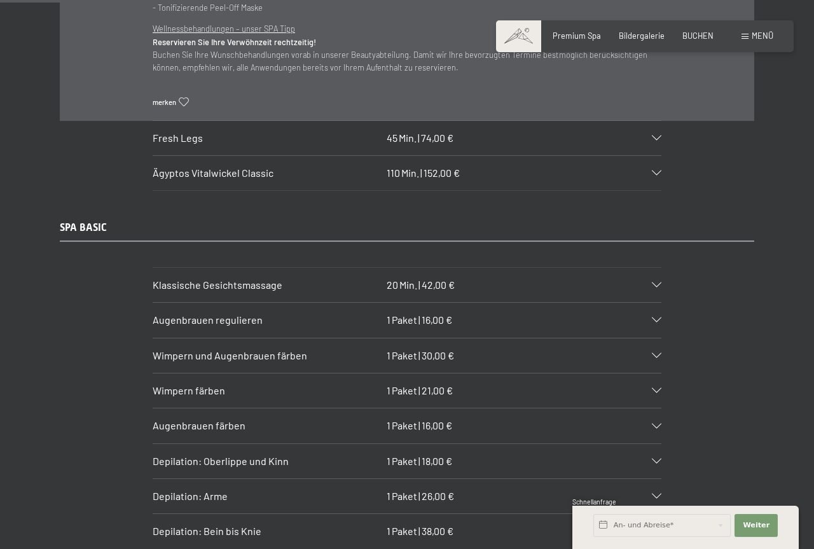
scroll to position [3611, 0]
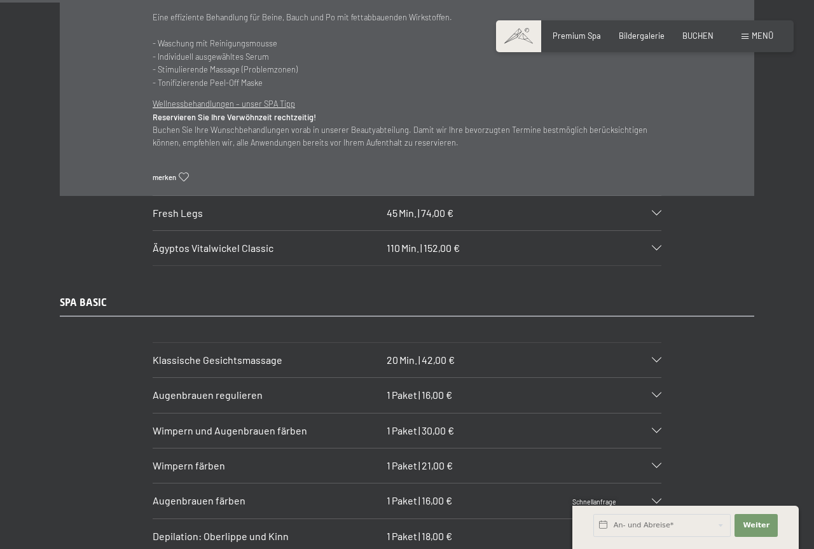
click at [221, 216] on h3 "Fresh Legs" at bounding box center [267, 213] width 229 height 14
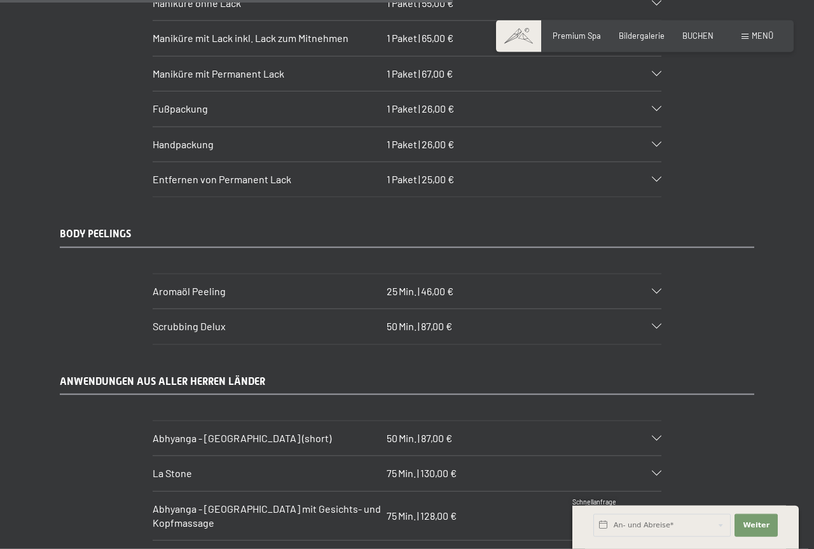
scroll to position [4585, 0]
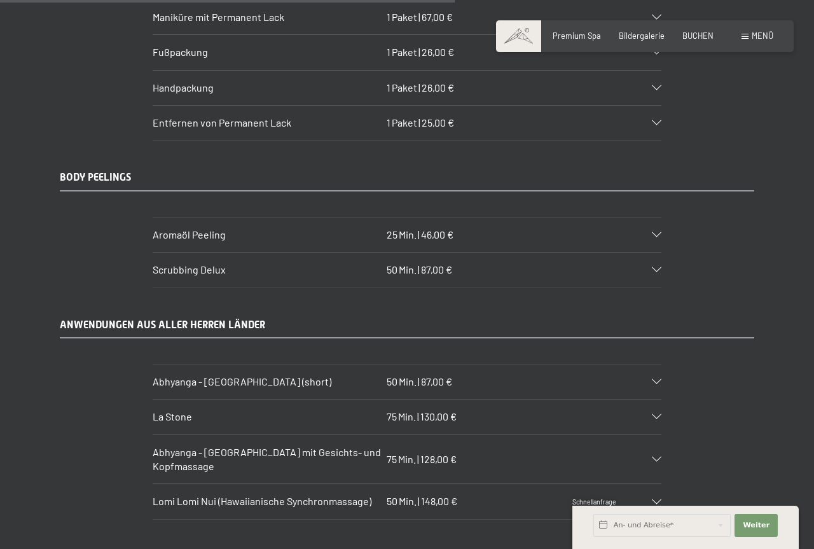
click at [265, 221] on div "Aromaöl Peeling 25 Min. | 46,00 €" at bounding box center [407, 235] width 509 height 34
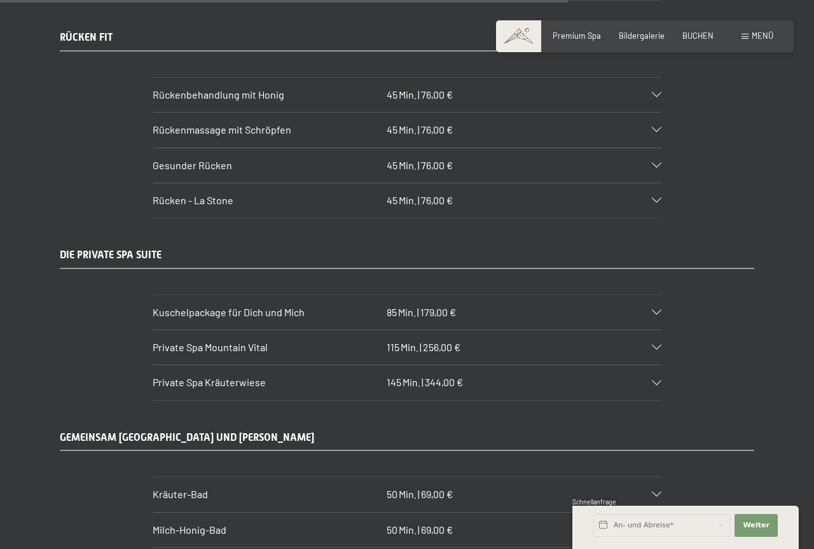
scroll to position [5723, 0]
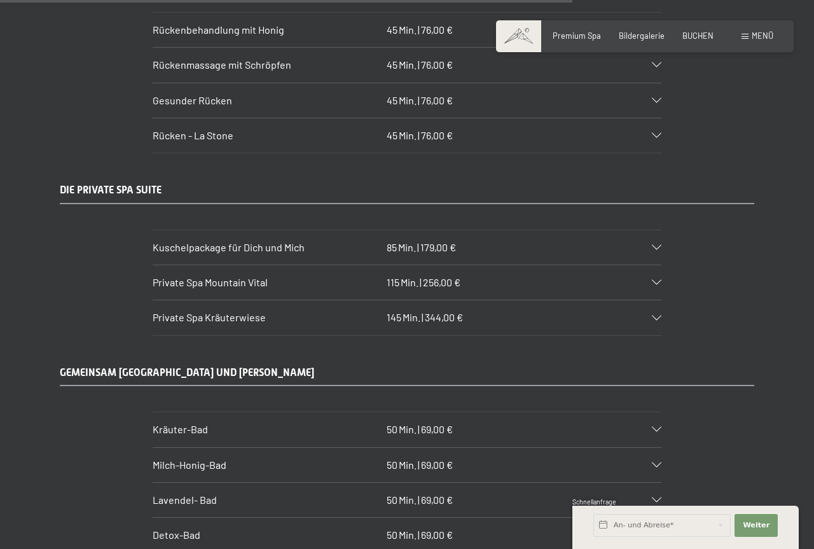
click at [213, 241] on span "Kuschelpackage für Dich und Mich" at bounding box center [229, 247] width 152 height 12
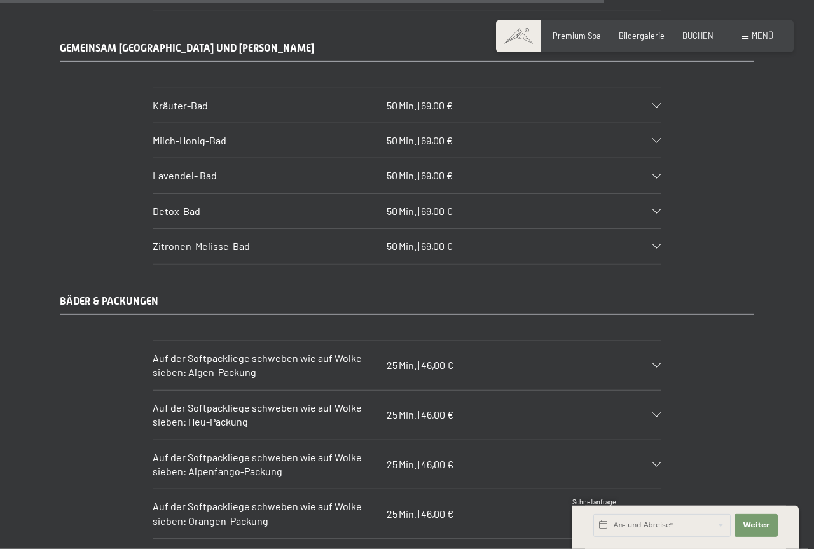
scroll to position [6082, 0]
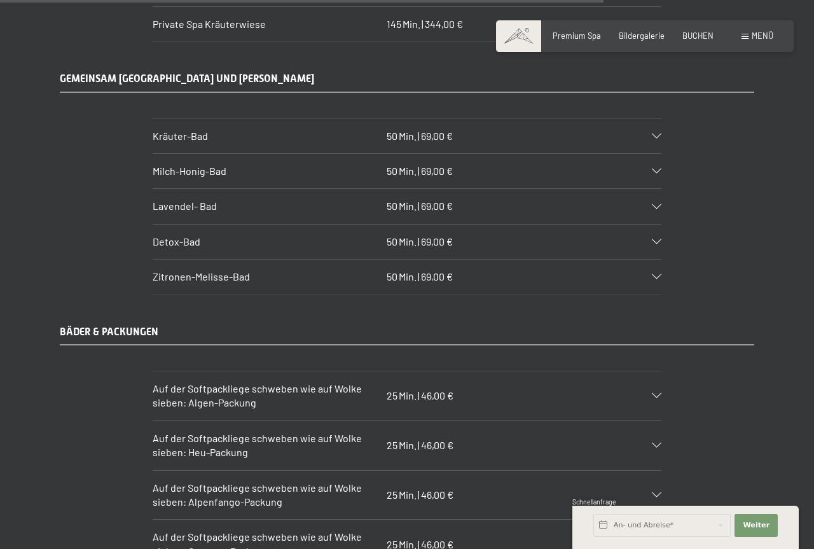
click at [178, 130] on span "Kräuter-Bad" at bounding box center [180, 136] width 55 height 12
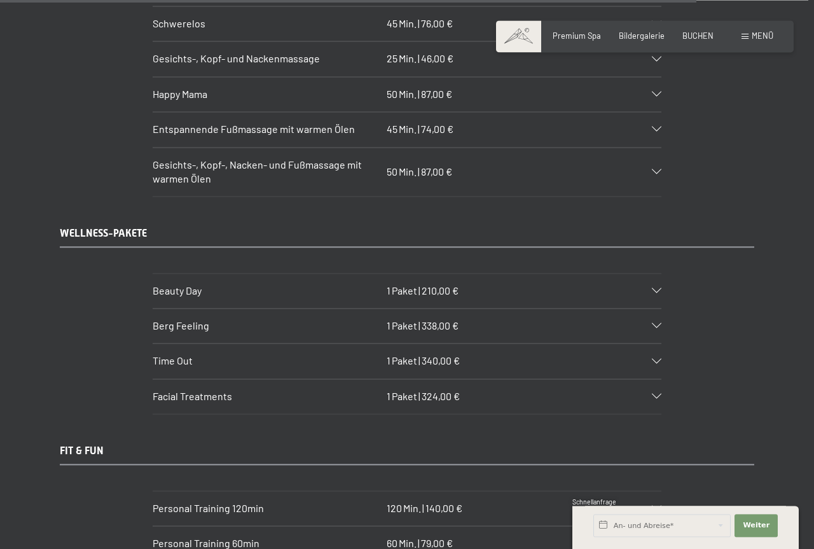
scroll to position [7089, 0]
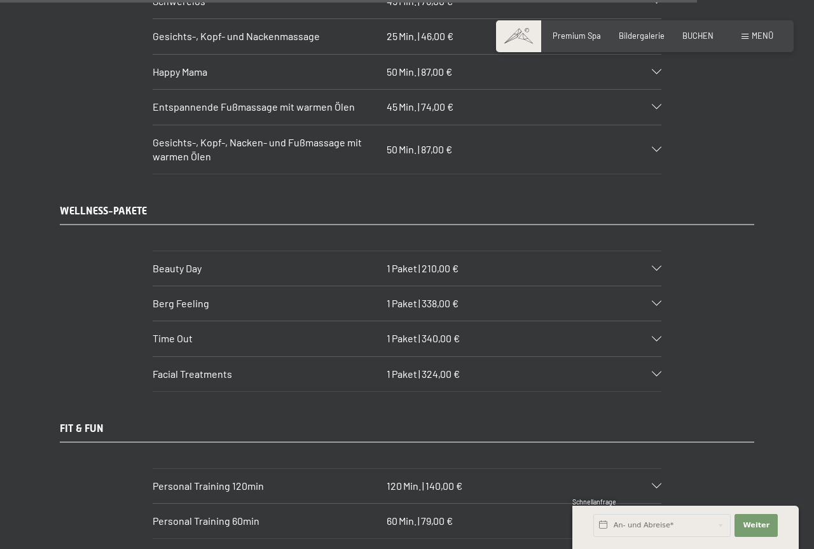
click at [405, 84] on div "Happy Mama 50 Min. | 87,00 €" at bounding box center [407, 72] width 509 height 34
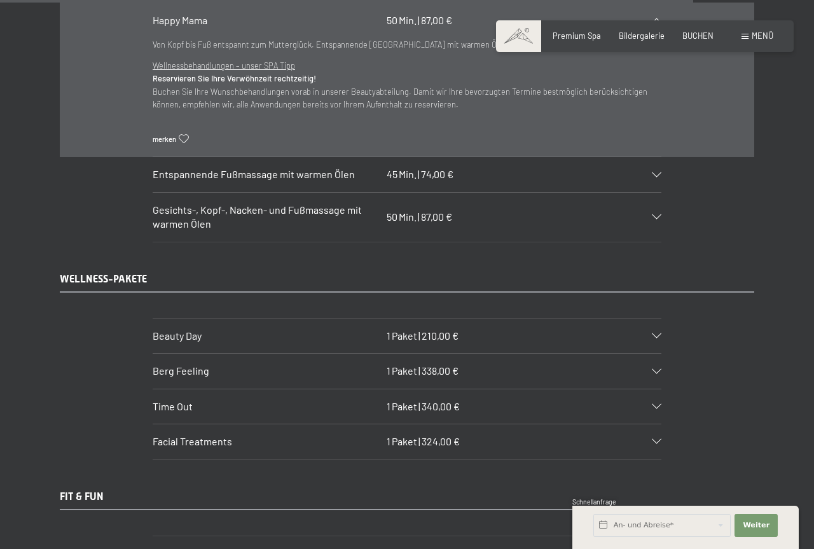
scroll to position [7112, 0]
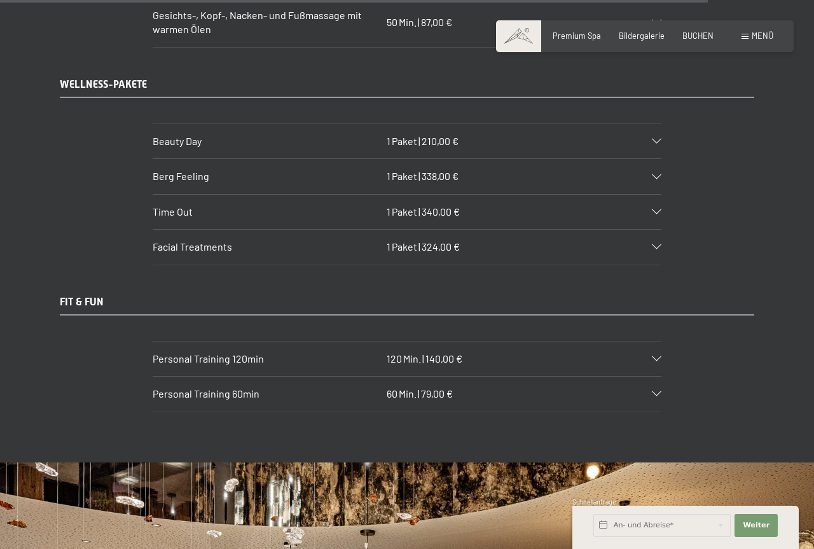
click at [391, 148] on div "1 Paket | 210,00 €" at bounding box center [423, 141] width 72 height 14
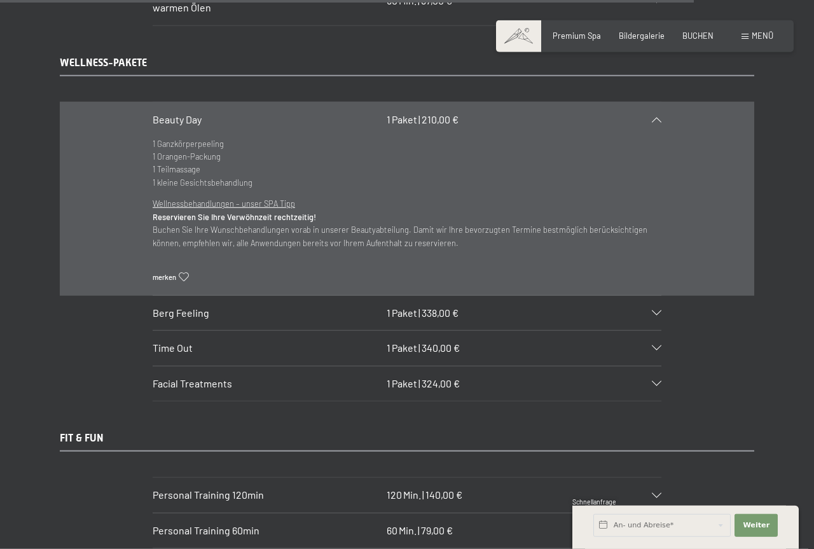
scroll to position [7044, 0]
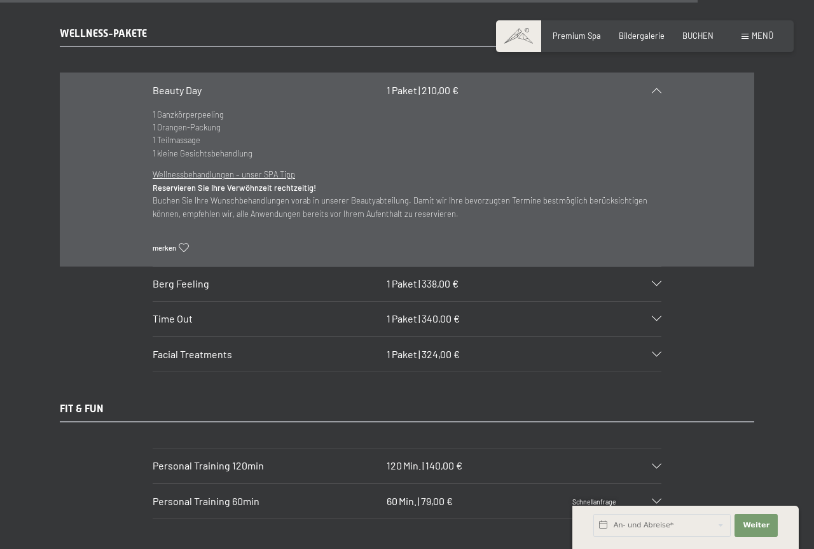
click at [212, 291] on h3 "Berg Feeling" at bounding box center [267, 284] width 229 height 14
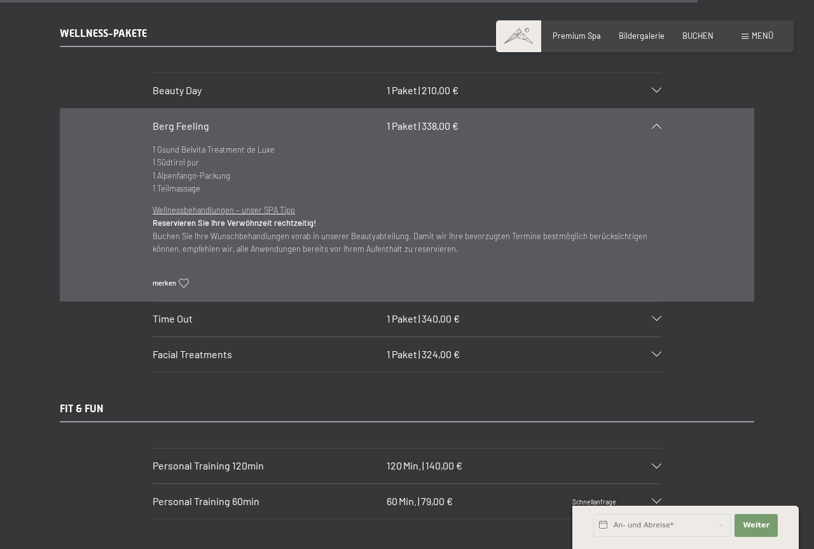
click at [181, 324] on span "Time Out" at bounding box center [173, 318] width 40 height 12
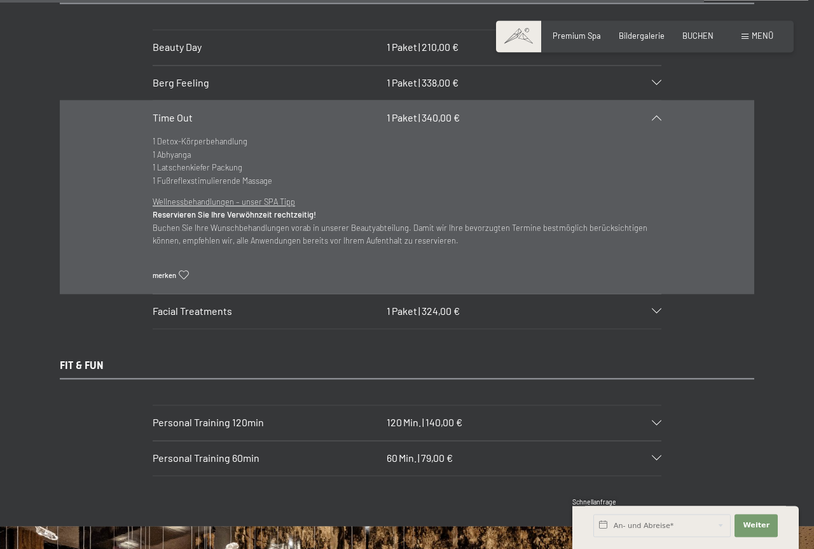
scroll to position [7108, 0]
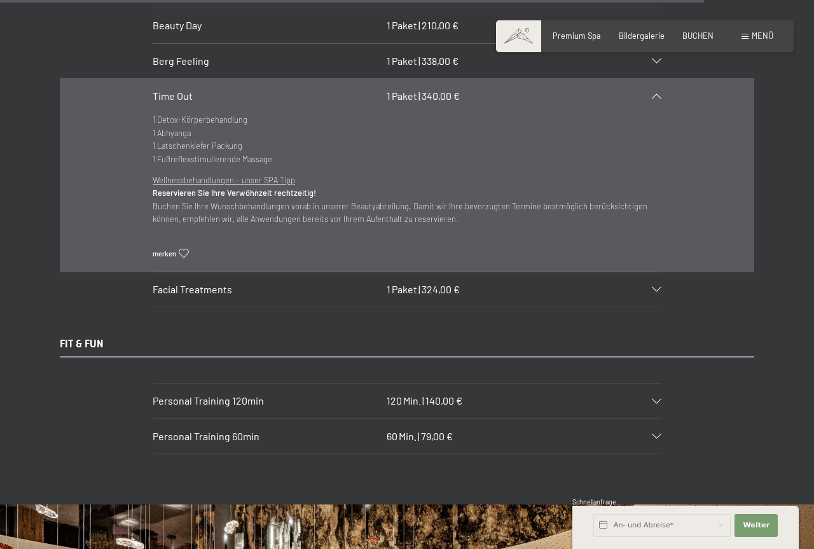
click at [219, 291] on span "Facial Treatments" at bounding box center [193, 289] width 80 height 12
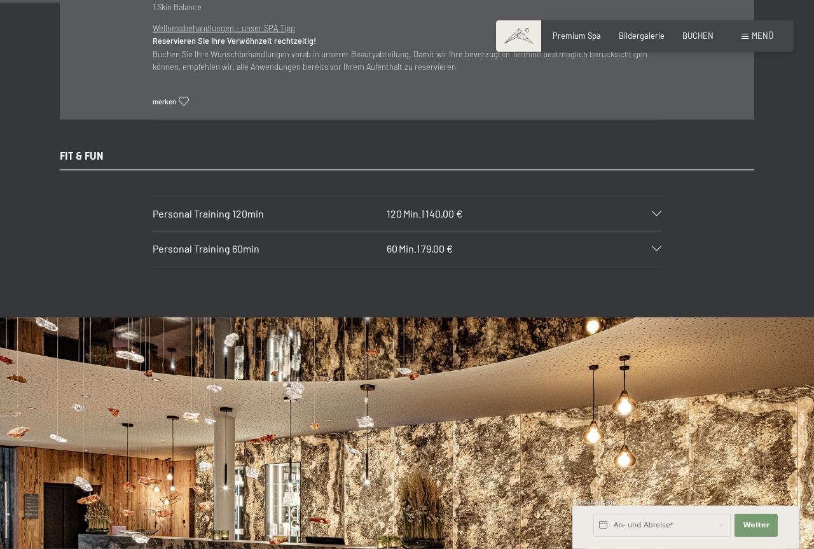
scroll to position [7303, 0]
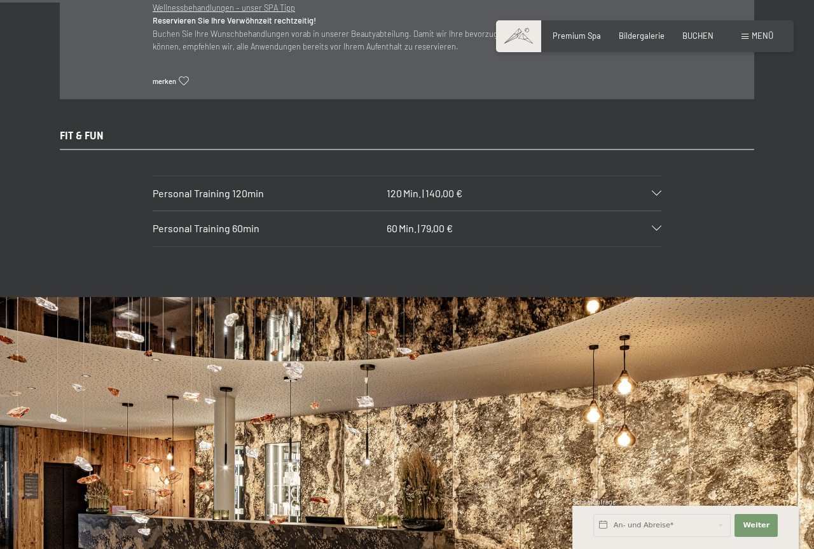
click at [188, 190] on h3 "Personal Training 120min" at bounding box center [267, 193] width 229 height 14
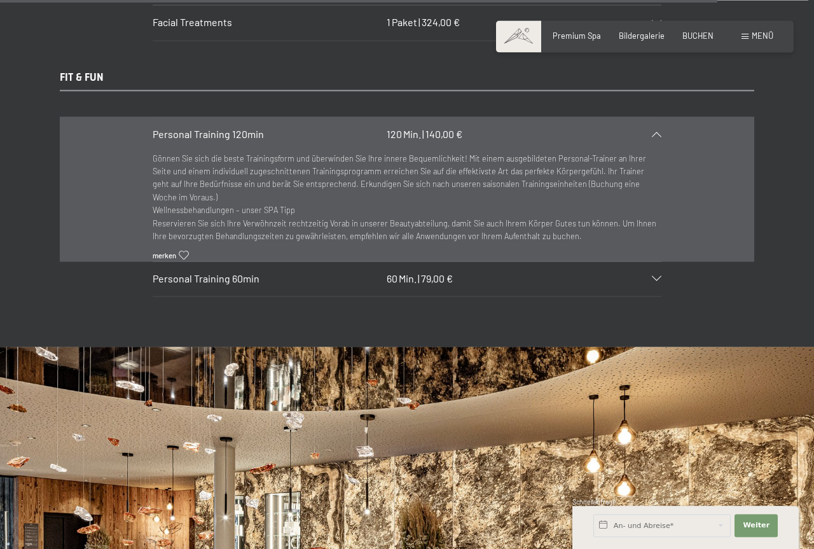
scroll to position [7189, 0]
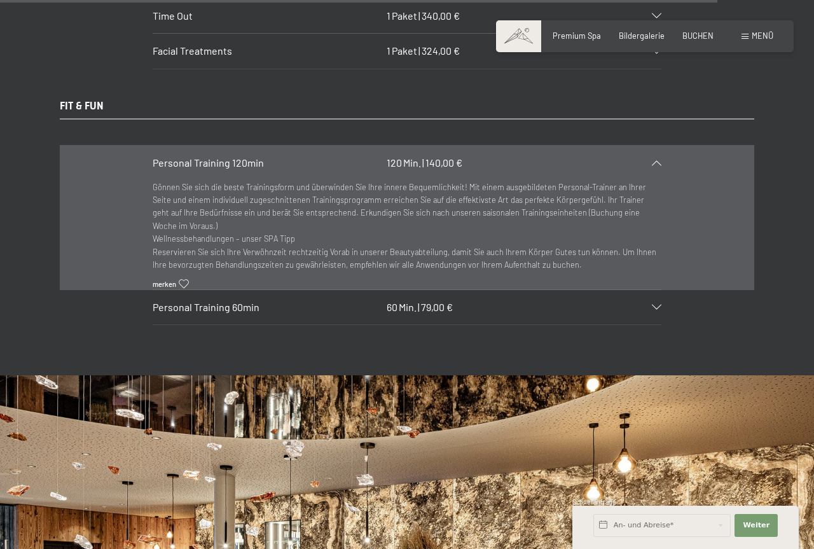
click at [249, 290] on div "Personal Training 60min 60 Min. | 79,00 €" at bounding box center [407, 307] width 509 height 34
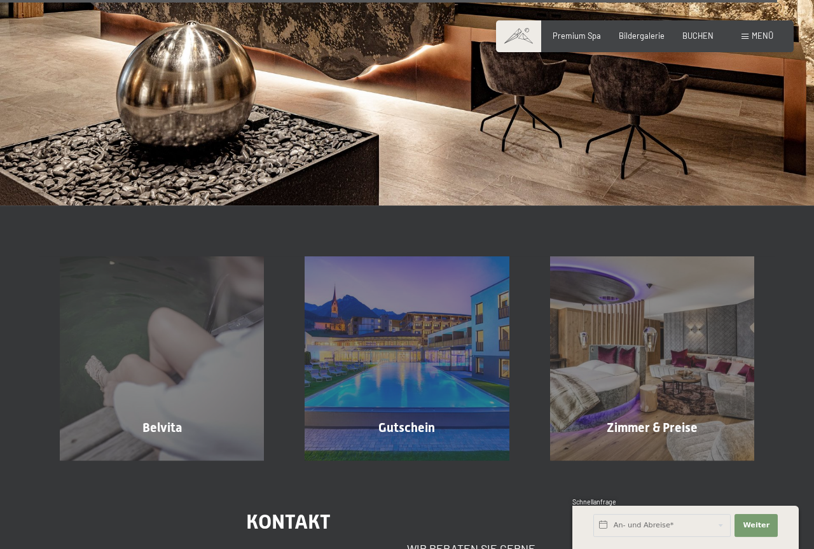
scroll to position [7837, 0]
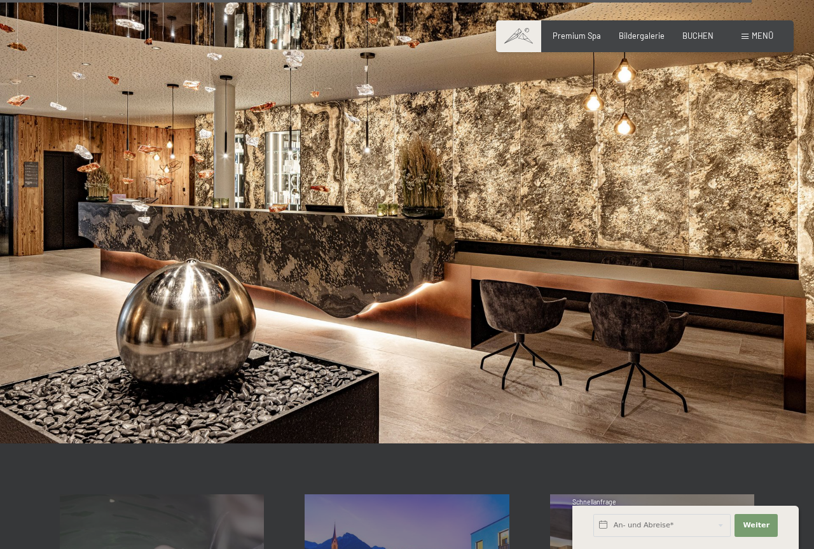
click at [714, 223] on img at bounding box center [407, 214] width 814 height 458
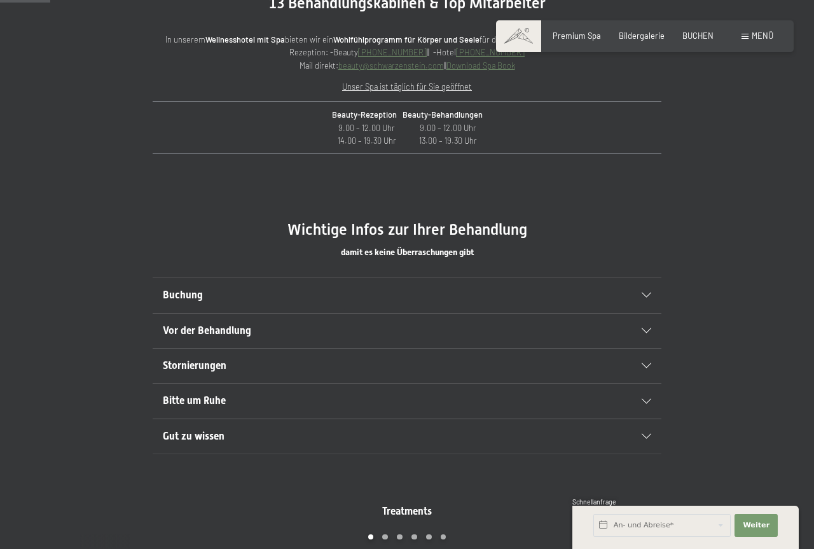
scroll to position [0, 0]
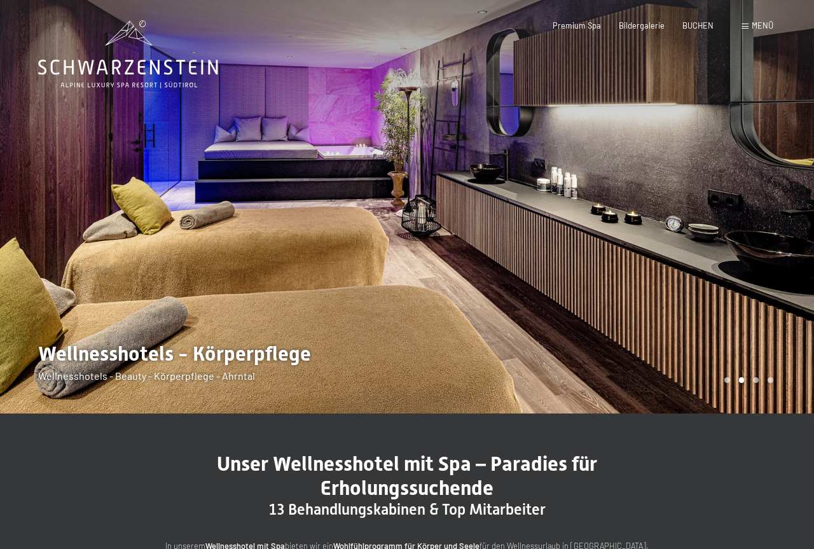
click at [753, 23] on span "Menü" at bounding box center [763, 25] width 22 height 10
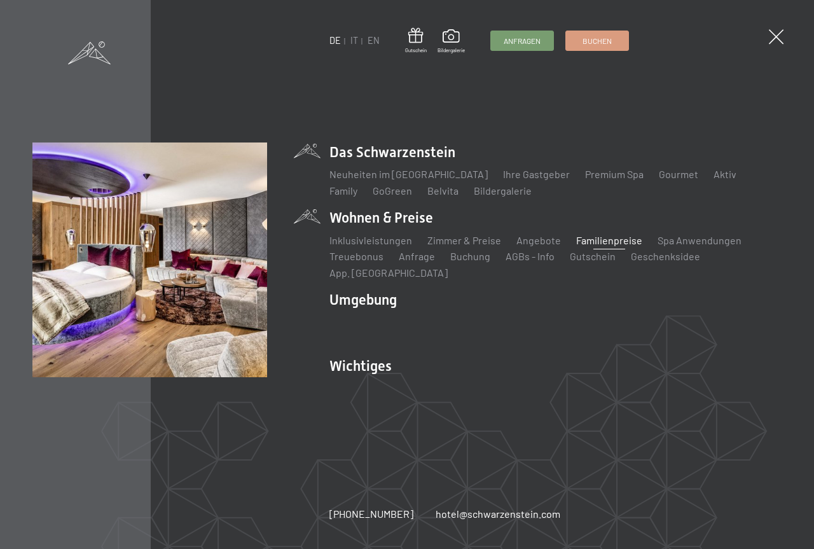
click at [588, 246] on link "Familienpreise" at bounding box center [609, 240] width 66 height 12
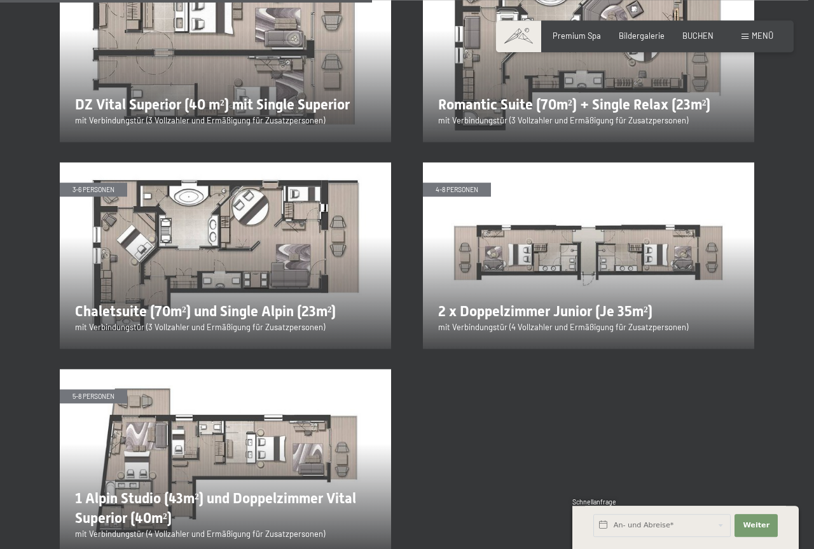
scroll to position [1946, 0]
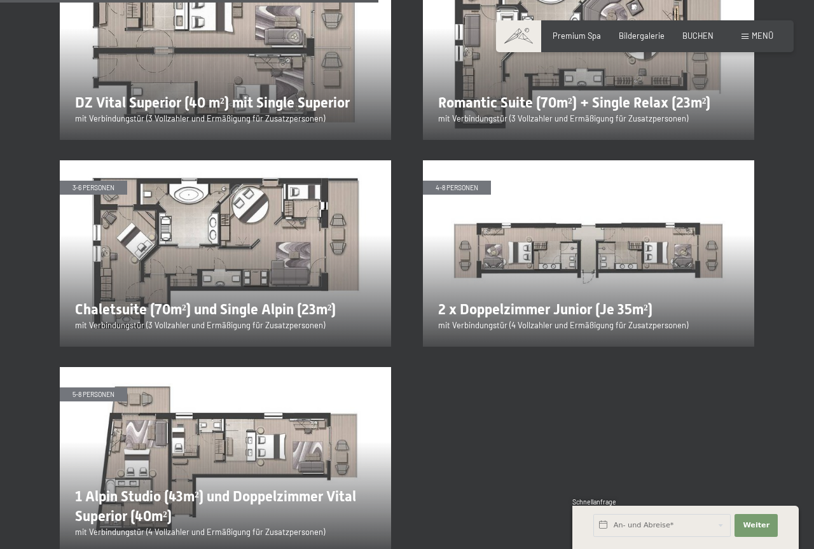
click at [543, 234] on img at bounding box center [588, 253] width 331 height 186
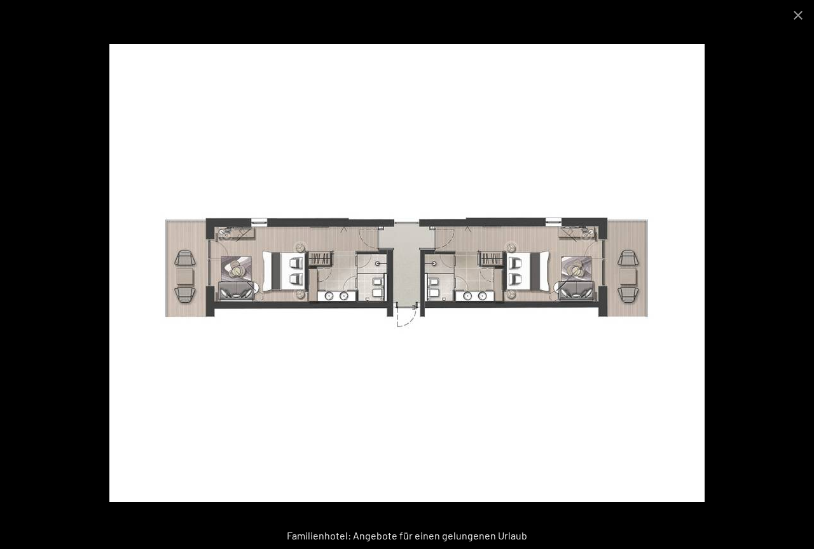
click at [416, 279] on img at bounding box center [406, 273] width 595 height 458
click at [220, 282] on img at bounding box center [406, 273] width 595 height 458
click at [793, 13] on button "Close gallery" at bounding box center [798, 15] width 32 height 30
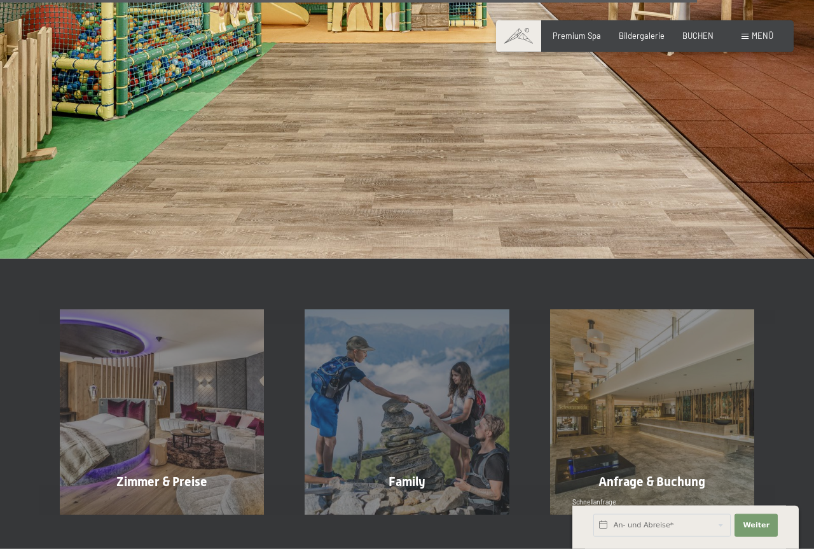
scroll to position [3957, 0]
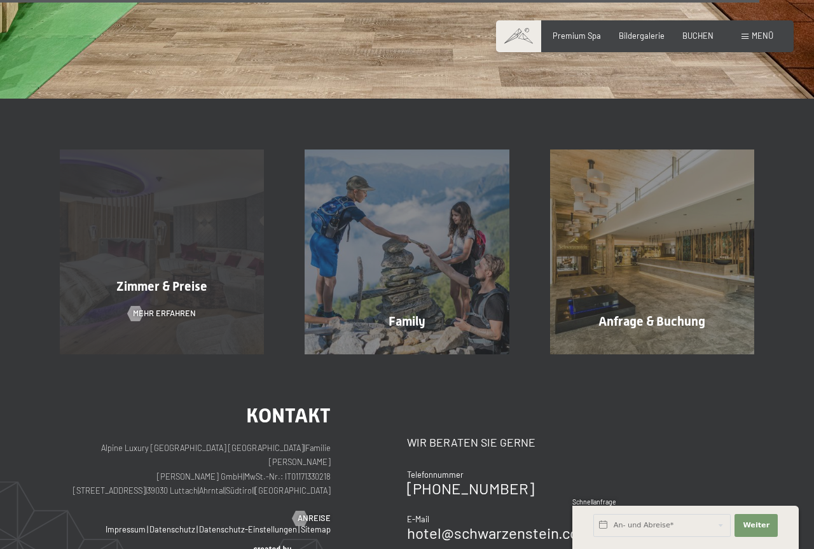
click at [122, 241] on div "Zimmer & Preise Mehr erfahren" at bounding box center [161, 251] width 245 height 204
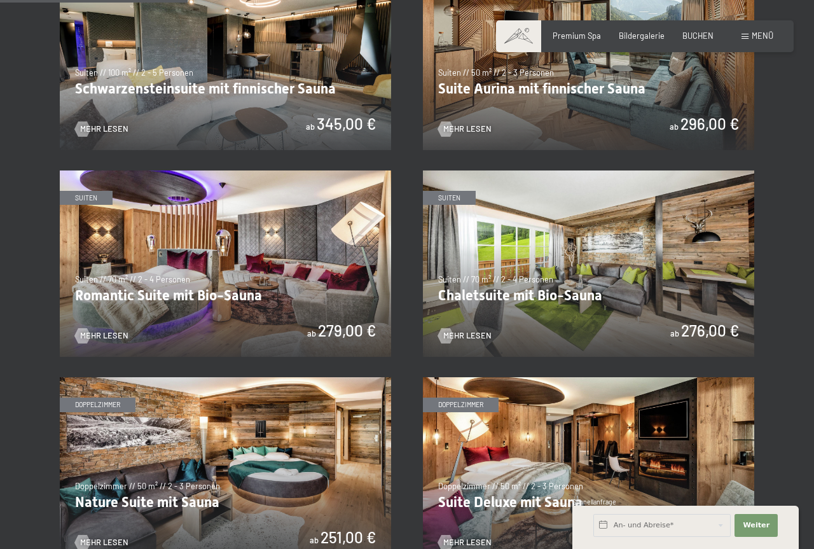
scroll to position [649, 0]
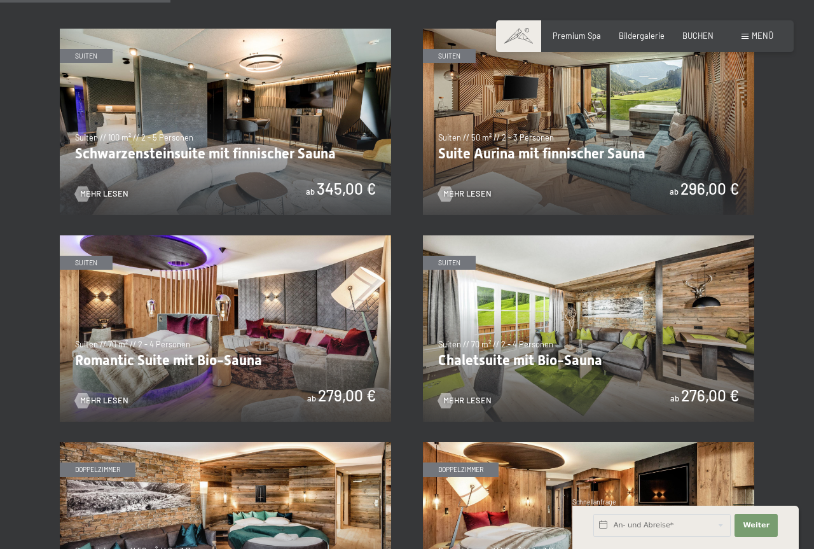
click at [546, 179] on img at bounding box center [588, 122] width 331 height 186
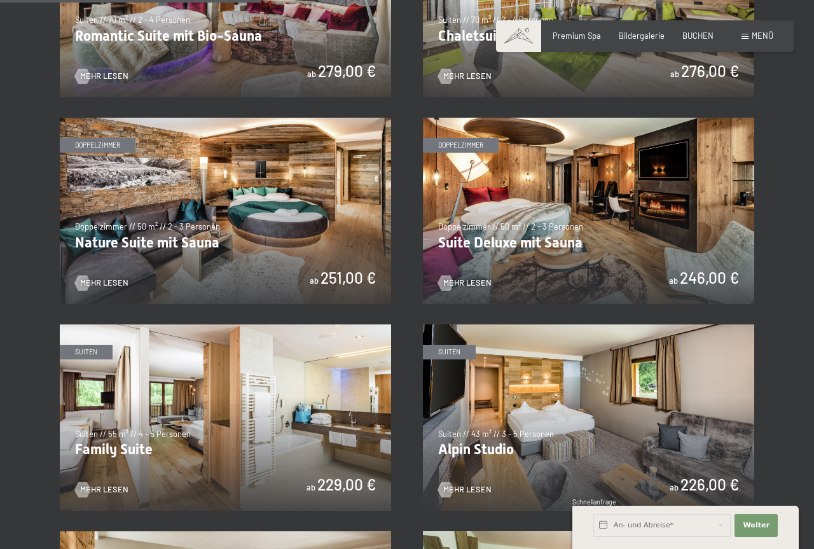
scroll to position [1038, 0]
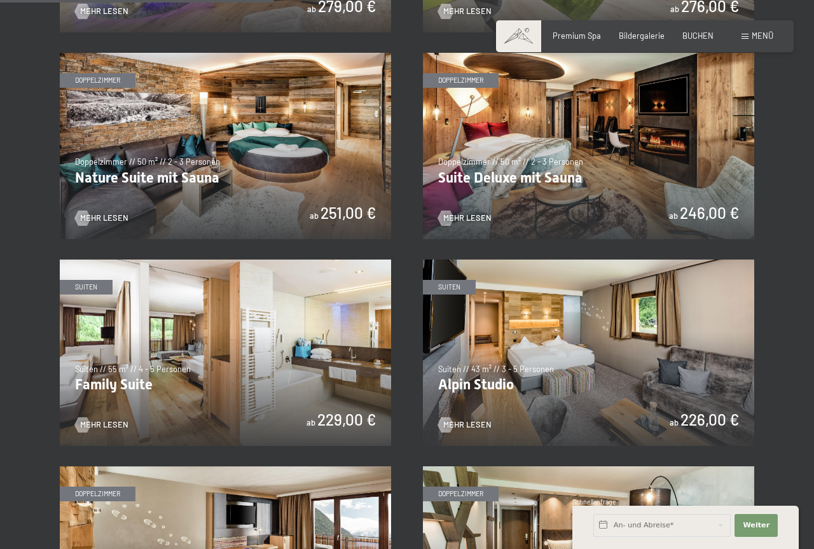
click at [646, 329] on img at bounding box center [588, 353] width 331 height 186
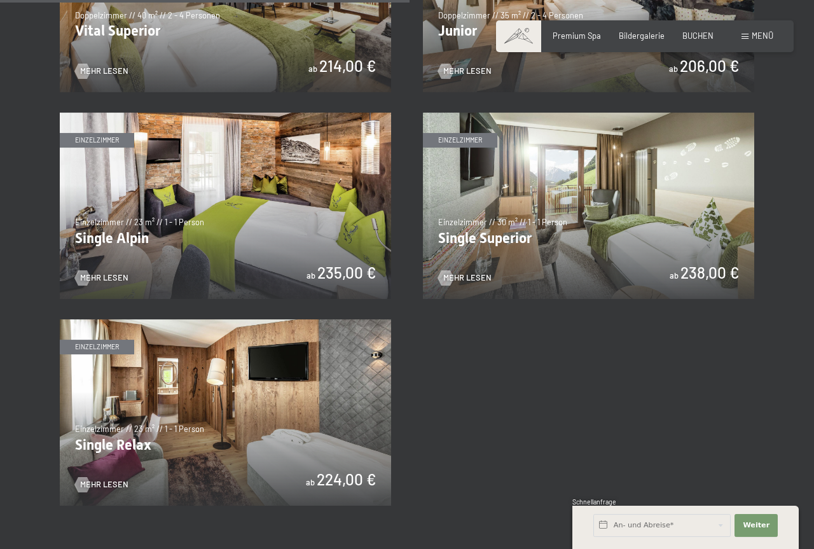
scroll to position [1622, 0]
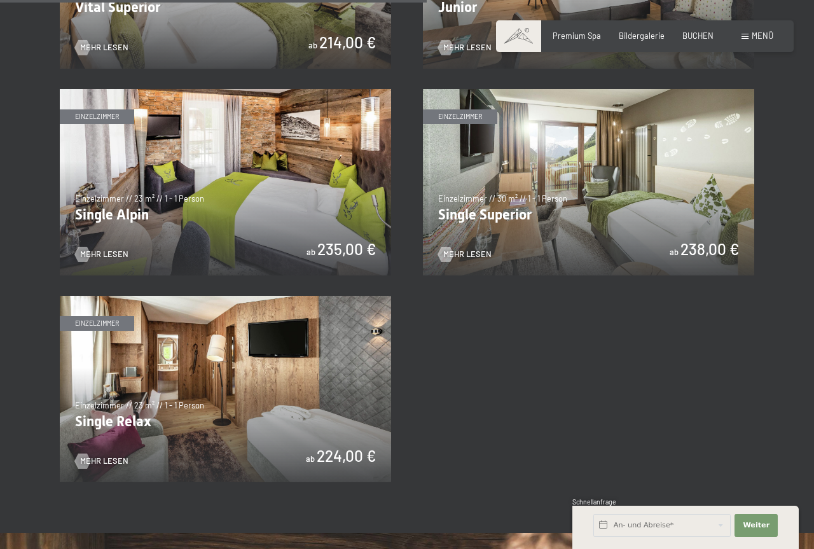
click at [298, 378] on img at bounding box center [225, 389] width 331 height 186
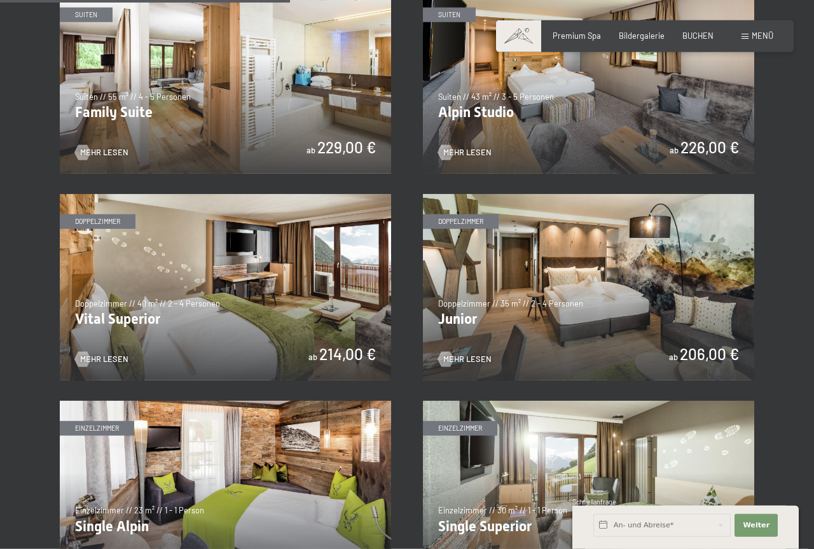
scroll to position [1427, 0]
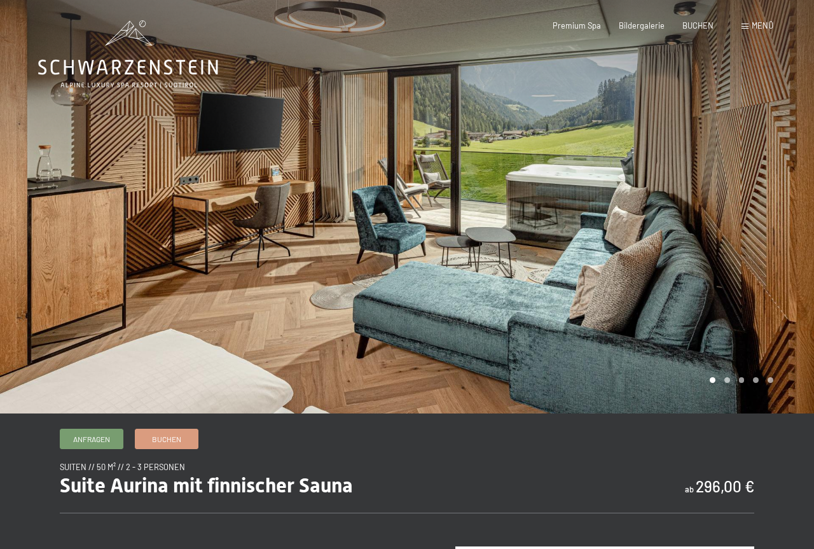
click at [702, 142] on div at bounding box center [610, 206] width 407 height 413
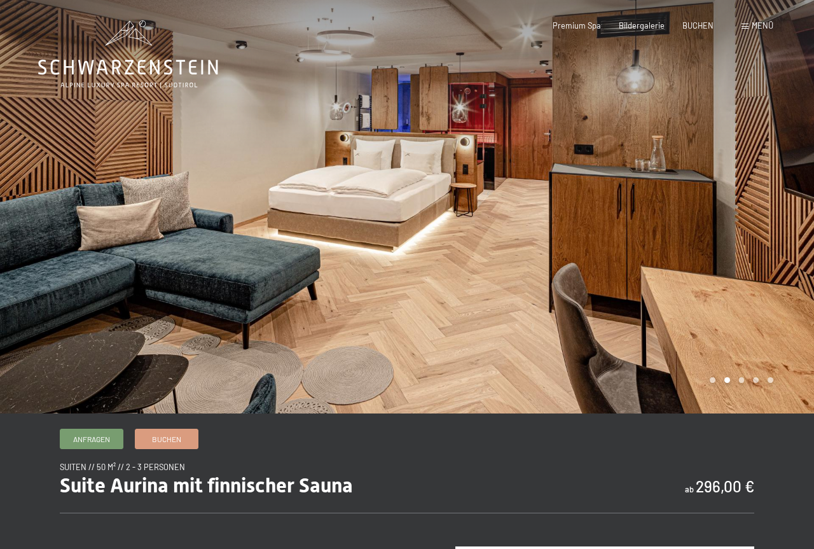
click at [702, 158] on div at bounding box center [610, 206] width 407 height 413
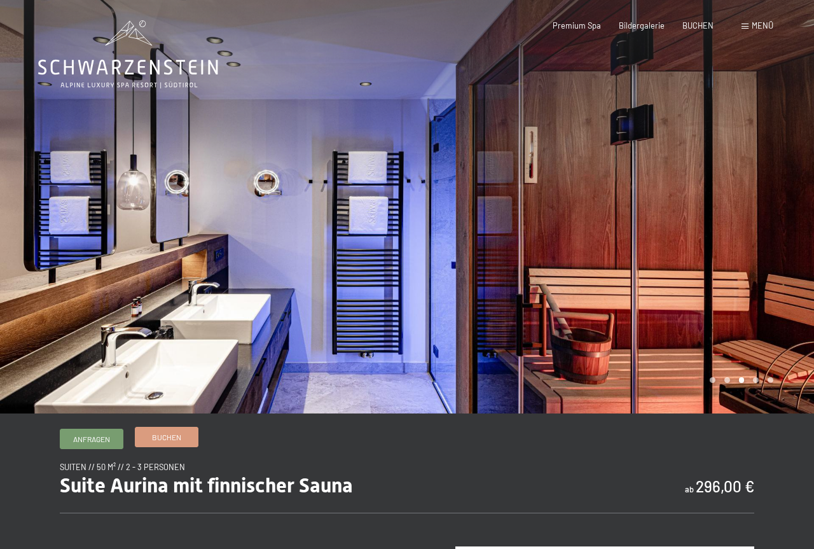
click at [187, 433] on link "Buchen" at bounding box center [166, 436] width 62 height 19
click at [736, 181] on div at bounding box center [610, 206] width 407 height 413
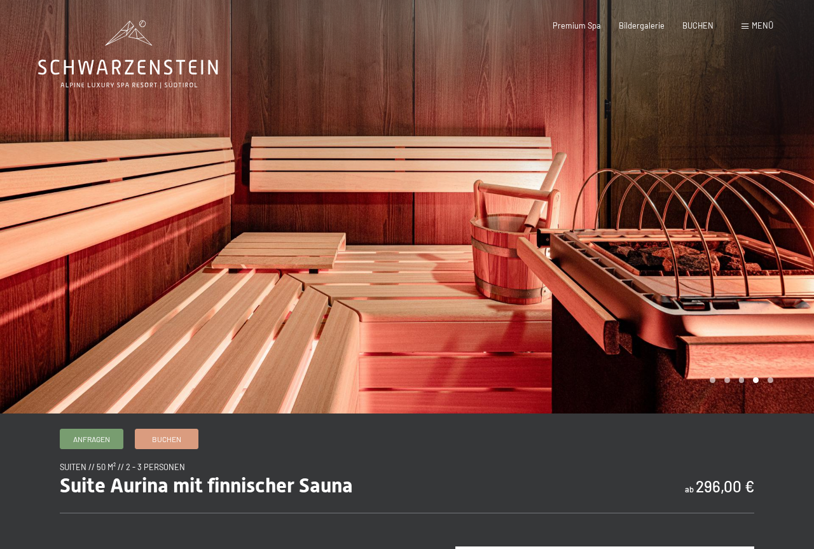
click at [736, 181] on div at bounding box center [610, 206] width 407 height 413
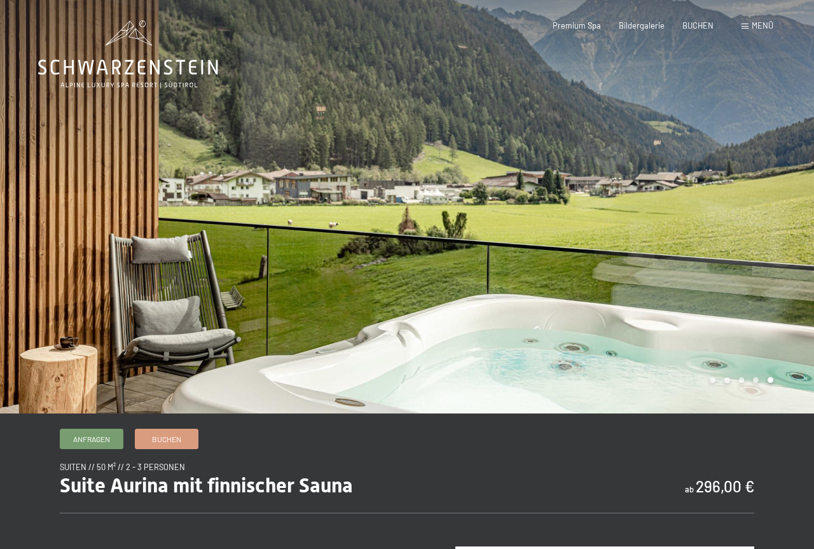
click at [736, 181] on div at bounding box center [610, 206] width 407 height 413
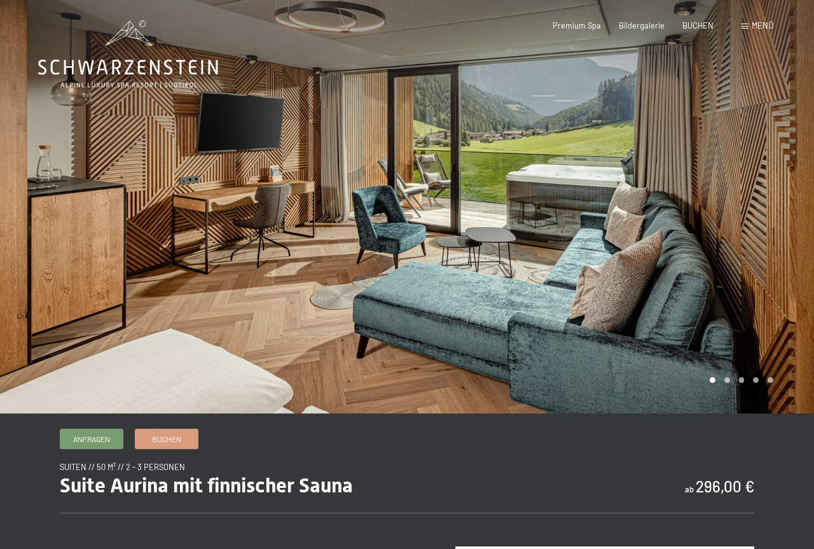
click at [736, 181] on div at bounding box center [610, 206] width 407 height 413
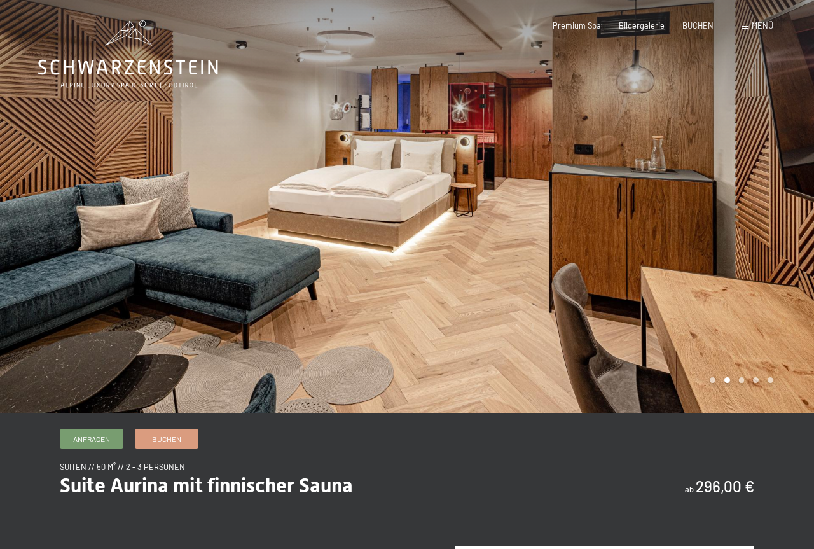
click at [736, 181] on div at bounding box center [610, 206] width 407 height 413
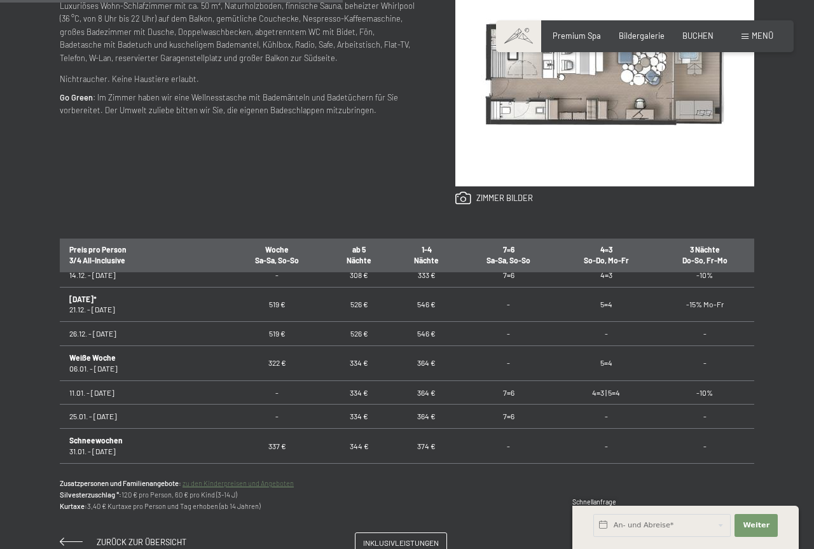
scroll to position [229, 0]
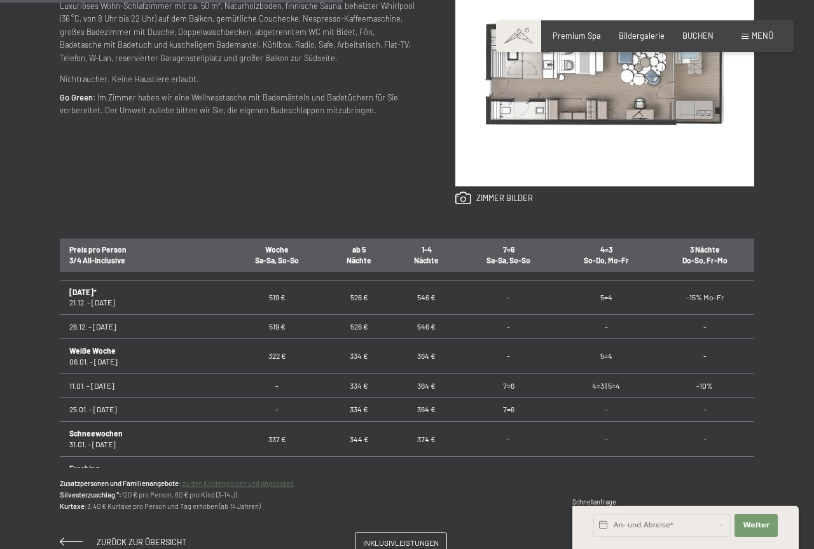
click at [229, 354] on td "322 €" at bounding box center [277, 356] width 97 height 35
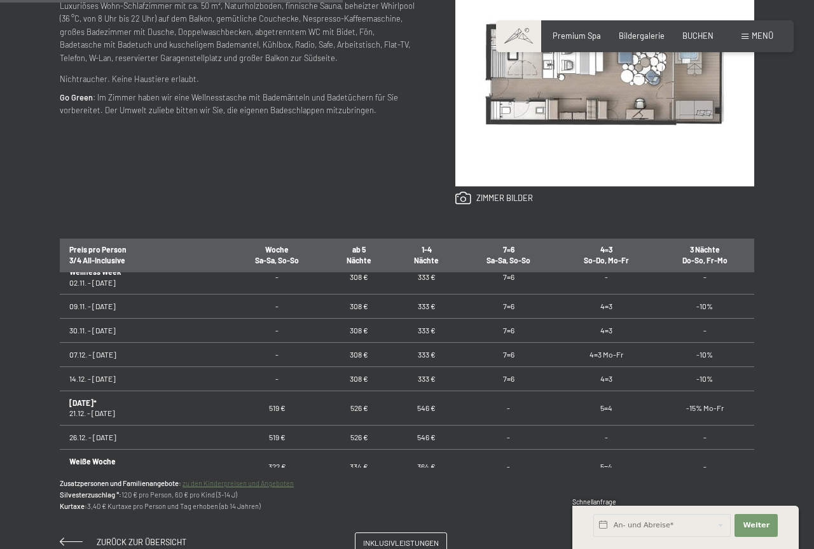
scroll to position [114, 0]
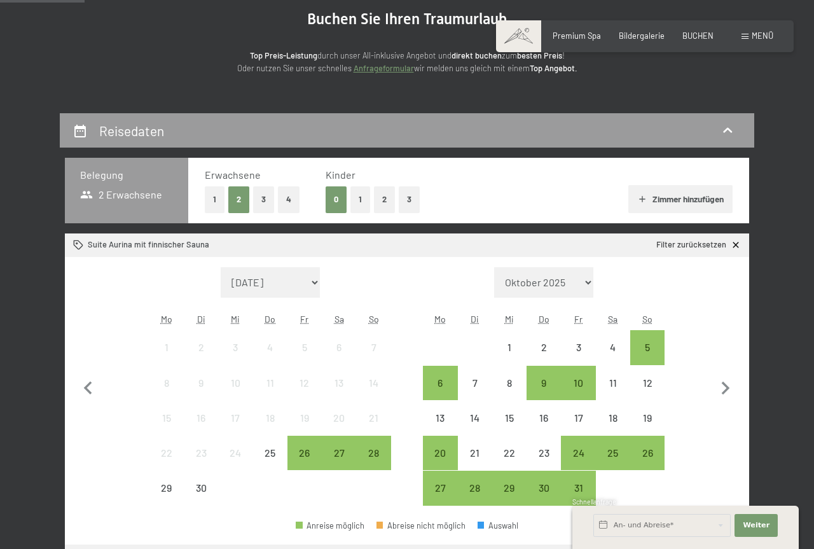
scroll to position [260, 0]
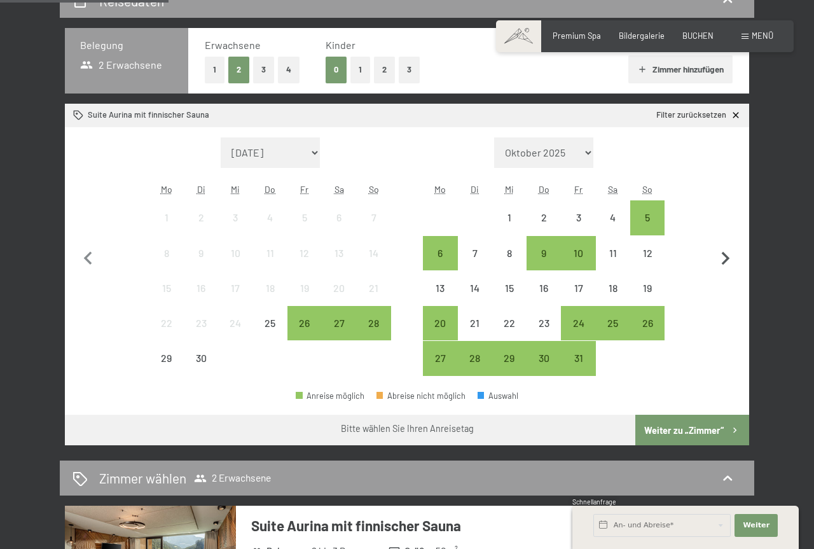
click at [720, 261] on icon "button" at bounding box center [725, 259] width 27 height 27
select select "[DATE]"
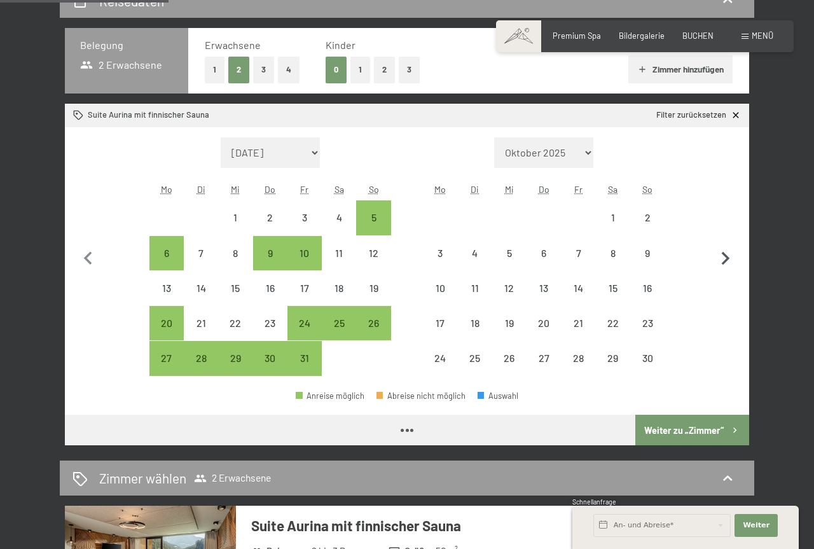
click at [720, 261] on icon "button" at bounding box center [725, 259] width 27 height 27
select select "[DATE]"
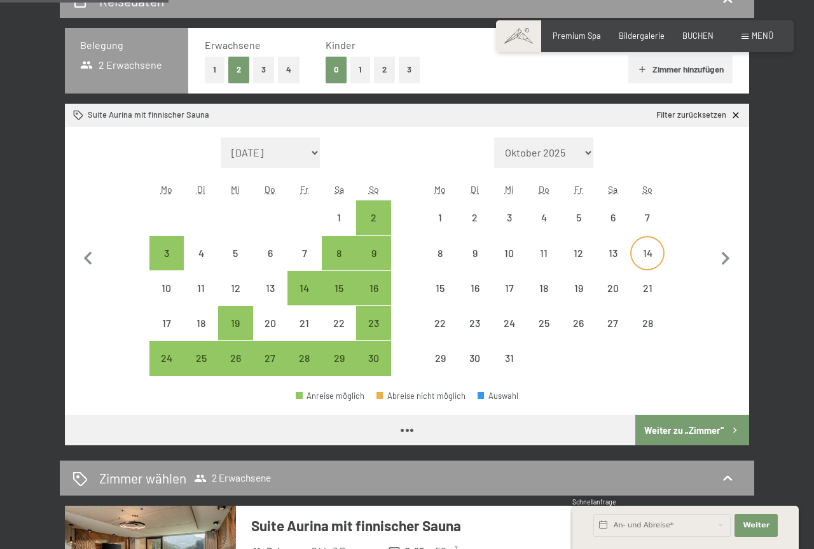
select select "[DATE]"
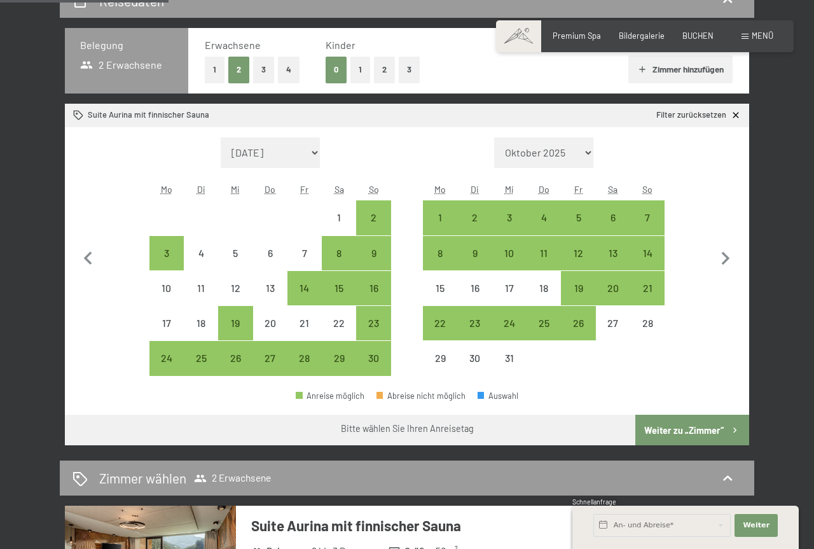
click at [712, 255] on div "Monat/Jahr [DATE] Oktober 2025 [DATE] Dezember 2025 Januar 2026 Februar 2026 Mä…" at bounding box center [406, 256] width 643 height 239
click at [727, 256] on icon "button" at bounding box center [726, 258] width 8 height 13
select select "[DATE]"
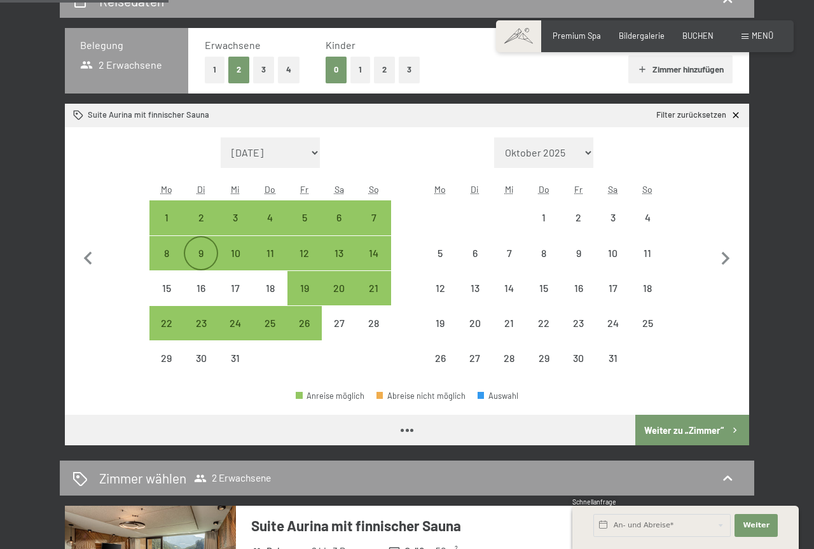
select select "[DATE]"
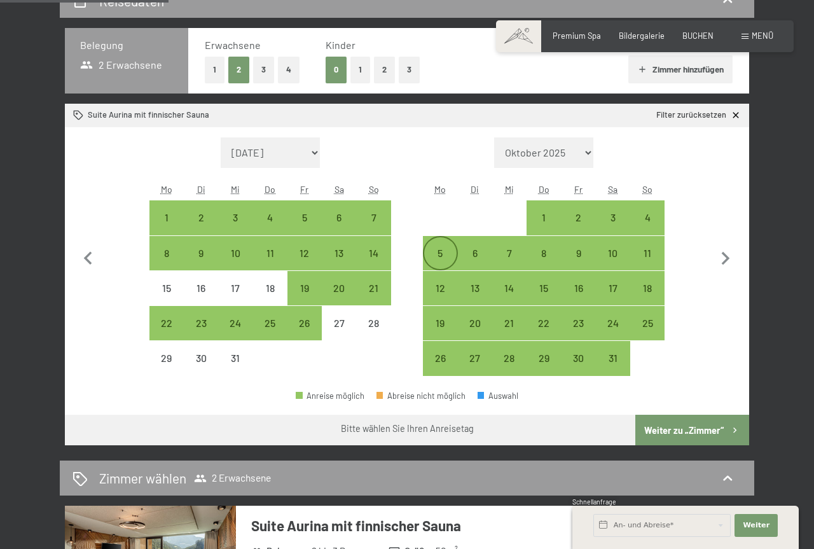
click at [441, 256] on div "5" at bounding box center [440, 264] width 32 height 32
select select "[DATE]"
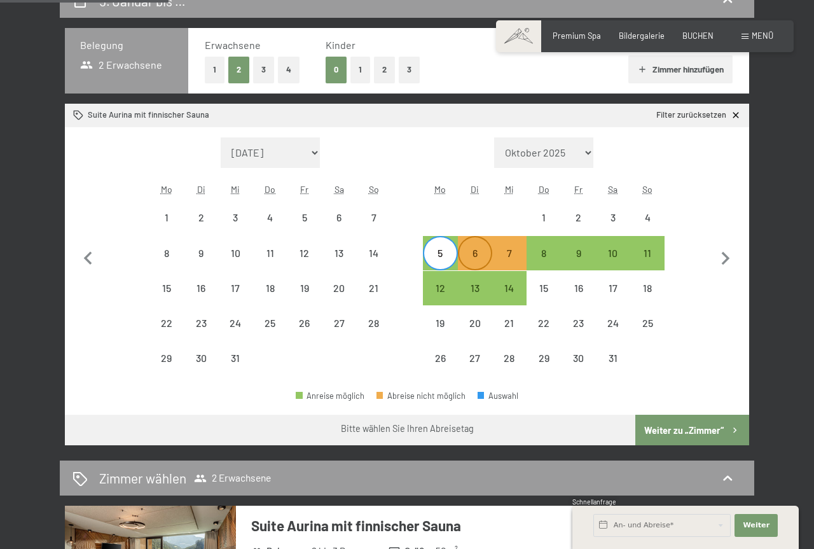
click at [479, 256] on div "6" at bounding box center [475, 264] width 32 height 32
select select "[DATE]"
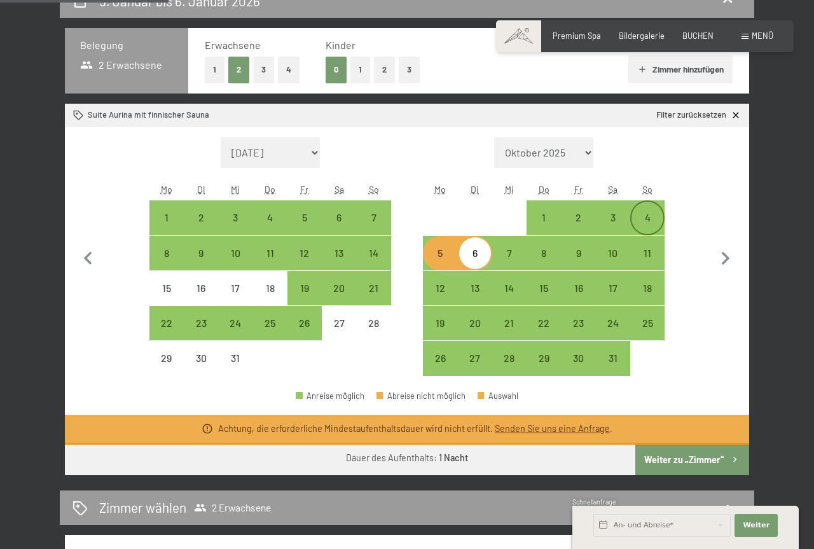
click at [653, 217] on div "4" at bounding box center [648, 228] width 32 height 32
select select "[DATE]"
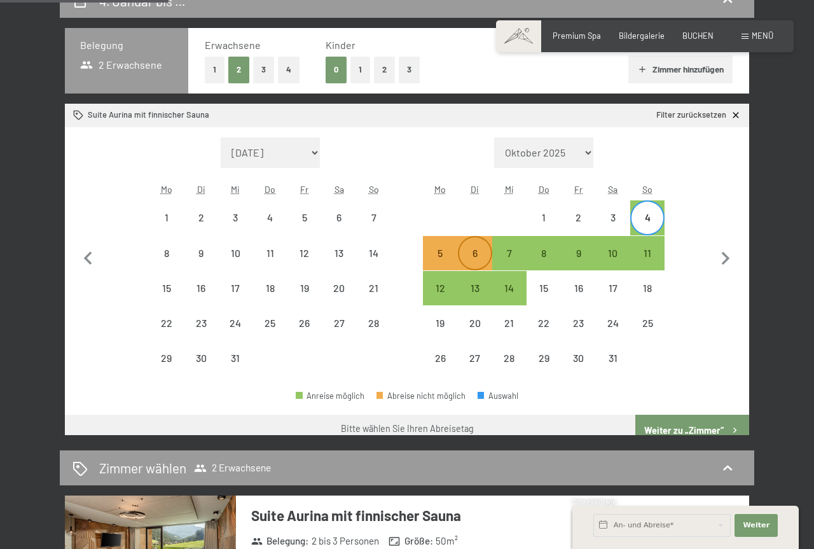
click at [483, 258] on div "6" at bounding box center [475, 264] width 32 height 32
select select "[DATE]"
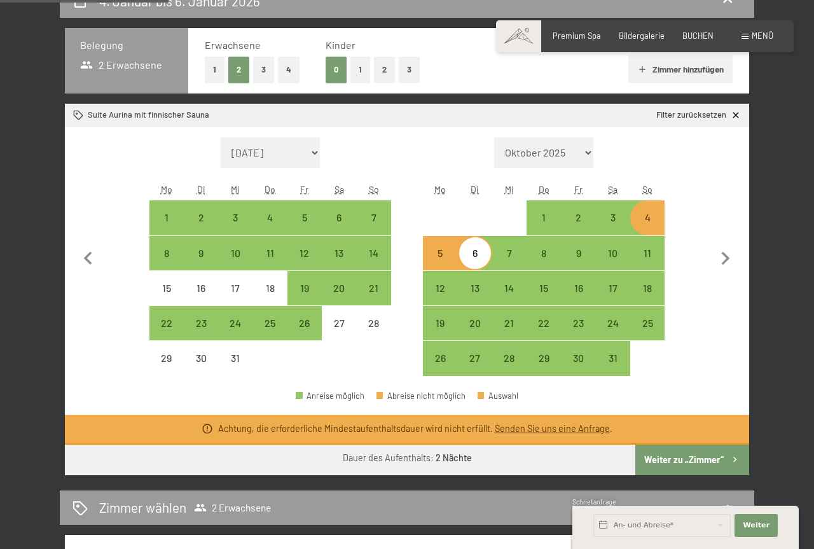
click at [648, 219] on div "4" at bounding box center [648, 228] width 32 height 32
select select "2025-12-01"
select select "2026-01-01"
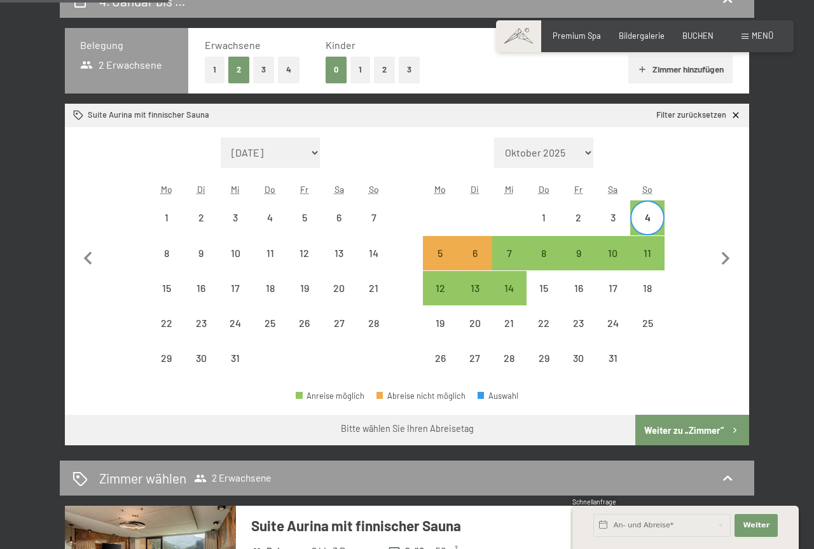
click at [457, 253] on div "5" at bounding box center [440, 253] width 34 height 34
select select "2025-12-01"
select select "2026-01-01"
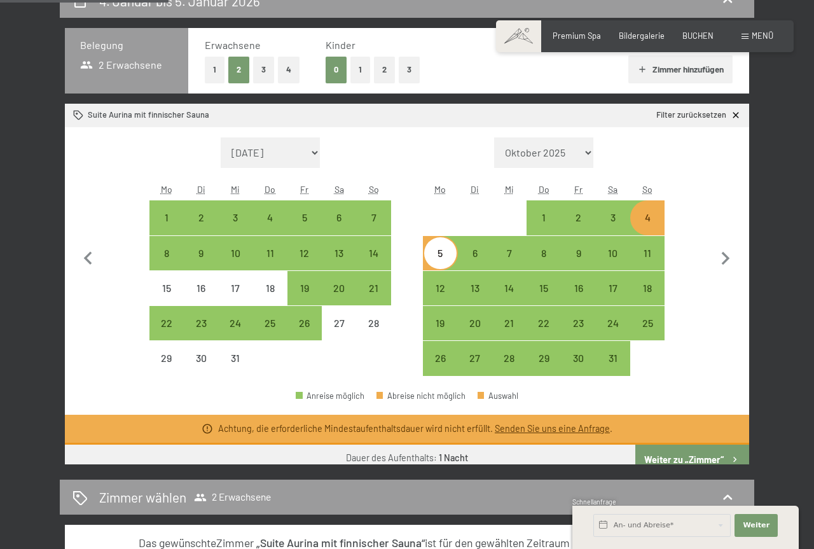
click at [493, 255] on div "7" at bounding box center [509, 253] width 34 height 34
select select "2025-12-01"
select select "2026-01-01"
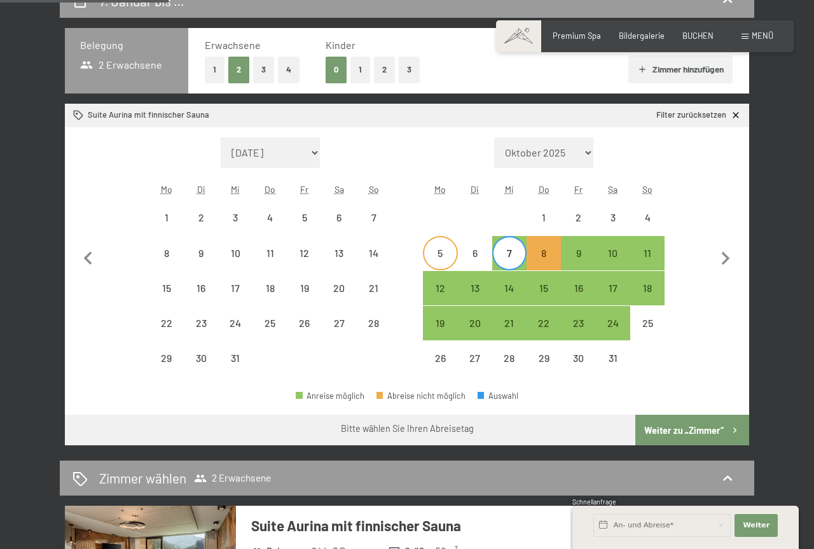
click at [452, 257] on div "5" at bounding box center [440, 264] width 32 height 32
select select "[DATE]"
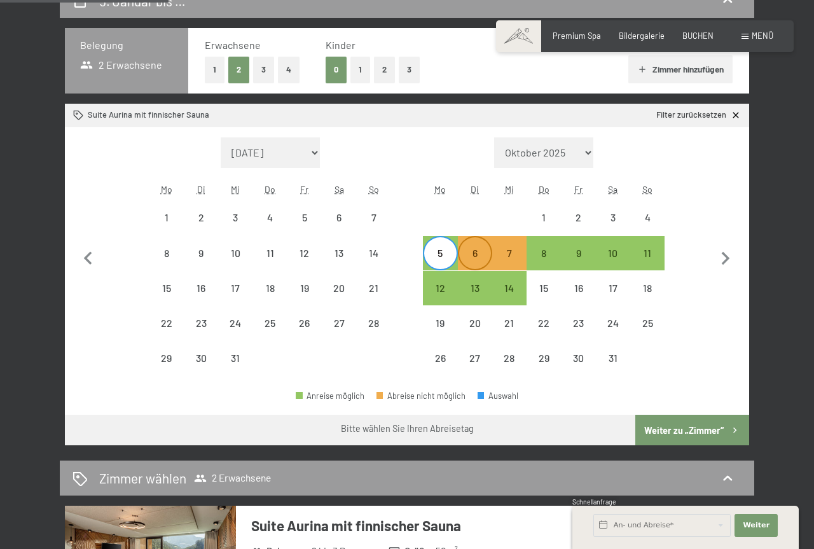
click at [473, 258] on div "6" at bounding box center [475, 264] width 32 height 32
select select "[DATE]"
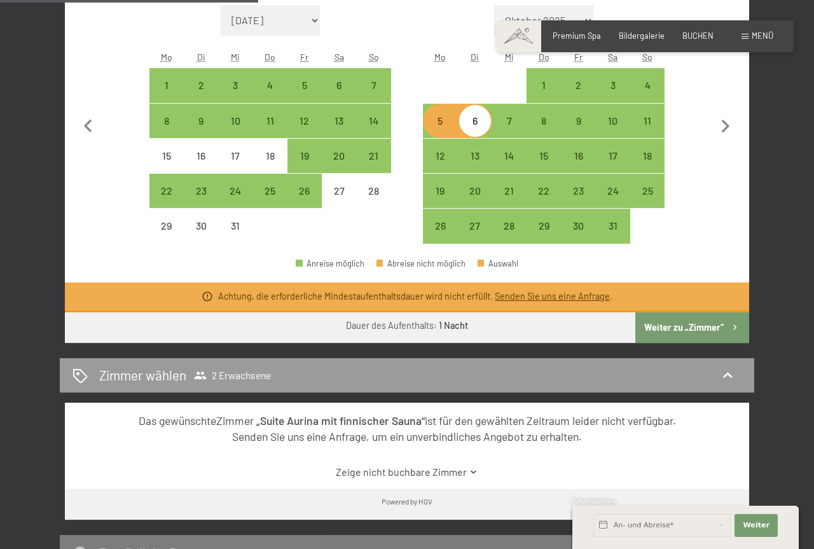
scroll to position [389, 0]
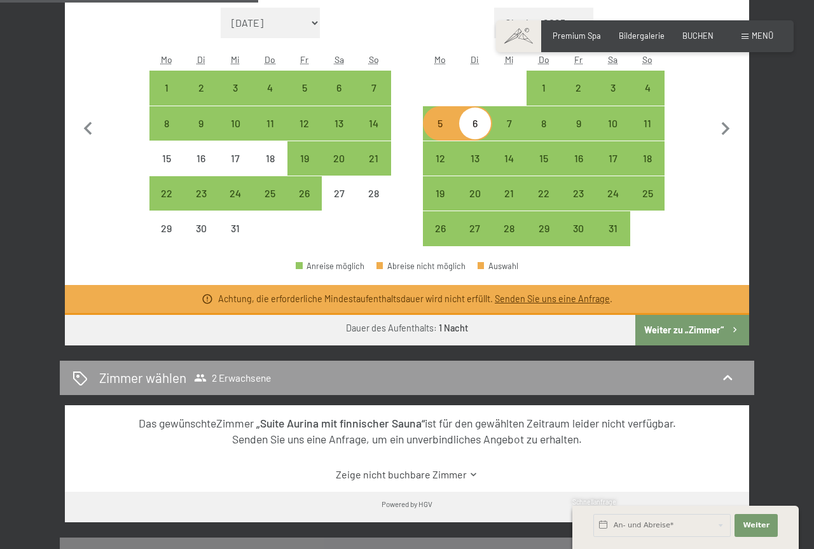
click at [674, 331] on button "Weiter zu „Zimmer“" at bounding box center [692, 330] width 114 height 31
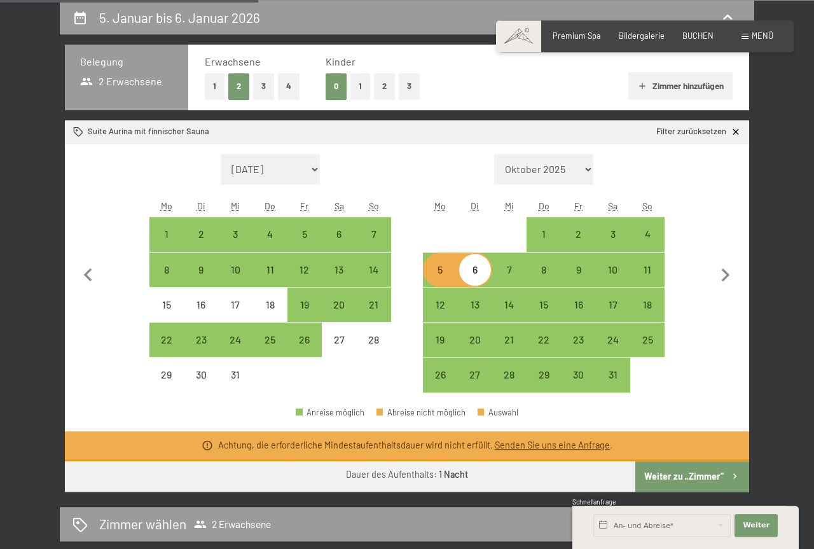
select select "[DATE]"
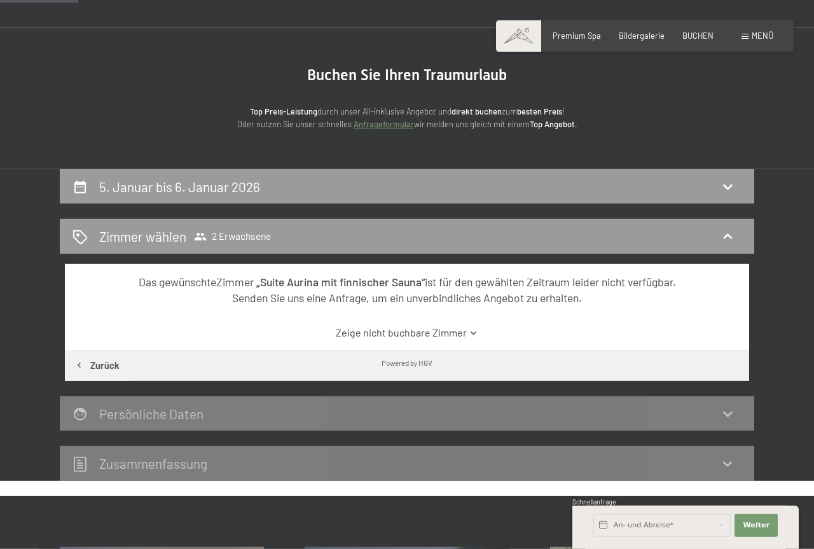
scroll to position [0, 0]
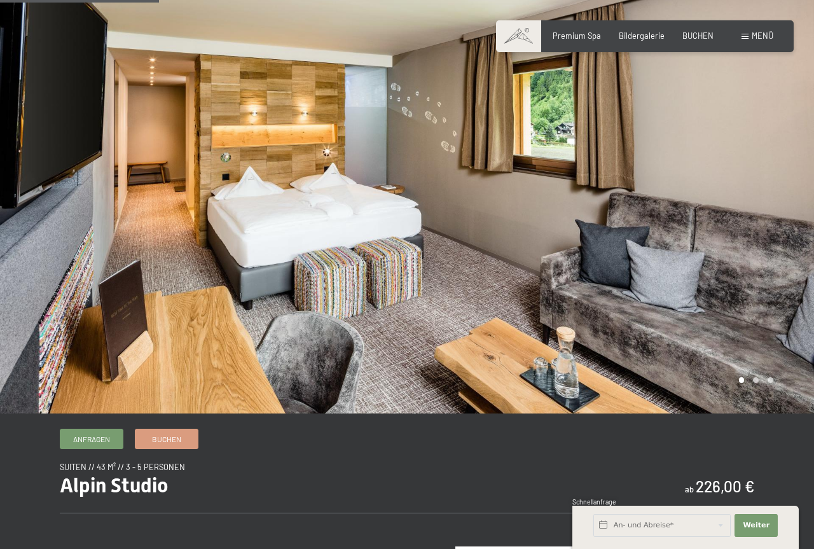
scroll to position [260, 0]
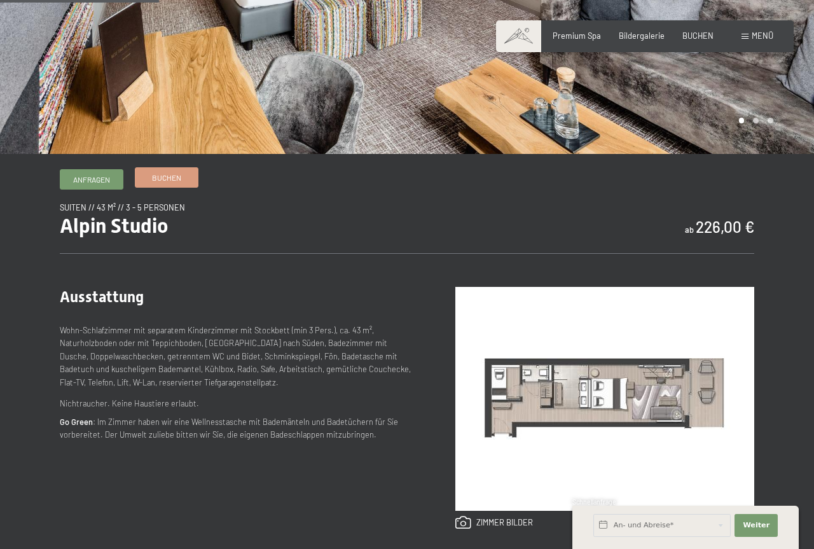
click at [171, 174] on span "Buchen" at bounding box center [166, 177] width 29 height 11
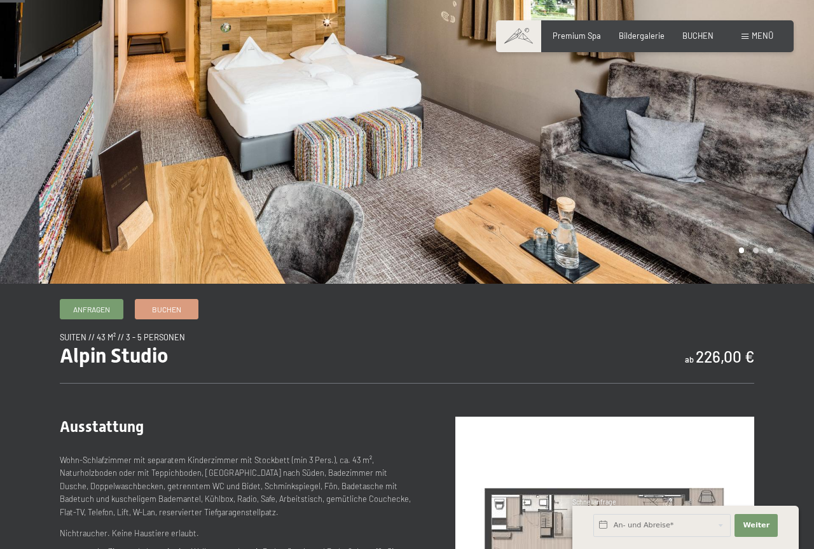
scroll to position [0, 0]
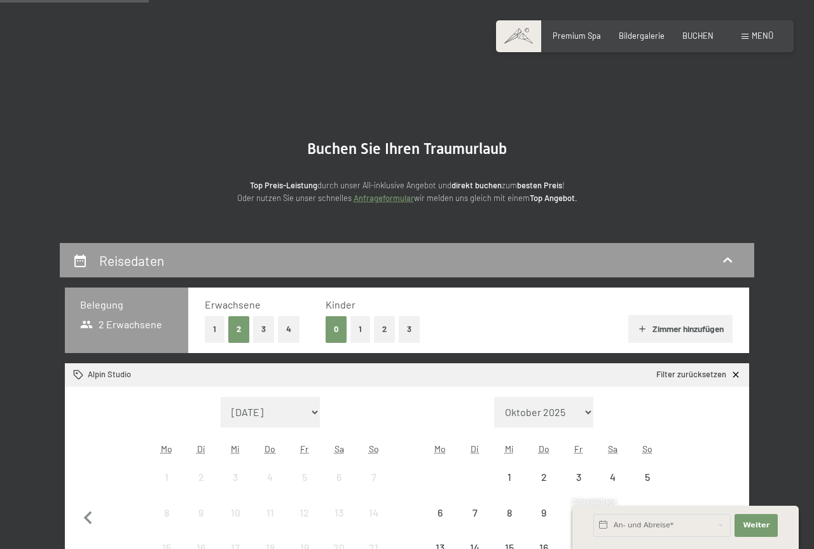
scroll to position [260, 0]
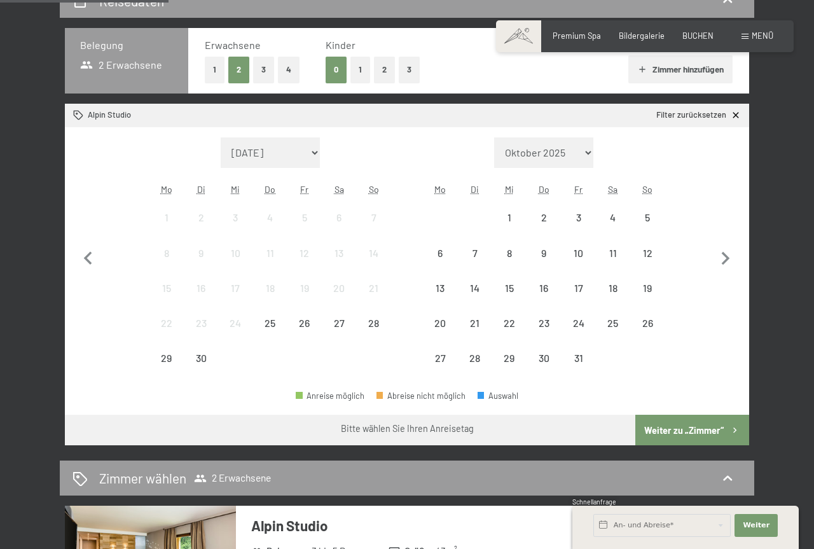
click at [743, 249] on div "Monat/Jahr [DATE] Oktober 2025 [DATE] Dezember 2025 Januar 2026 Februar 2026 Mä…" at bounding box center [407, 257] width 684 height 260
click at [730, 258] on icon "button" at bounding box center [725, 259] width 27 height 27
select select "[DATE]"
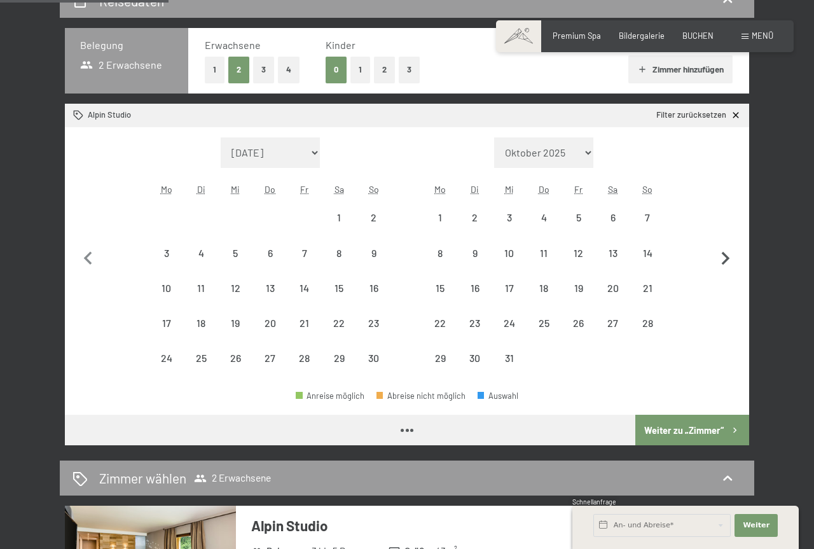
click at [730, 258] on icon "button" at bounding box center [725, 259] width 27 height 27
select select "[DATE]"
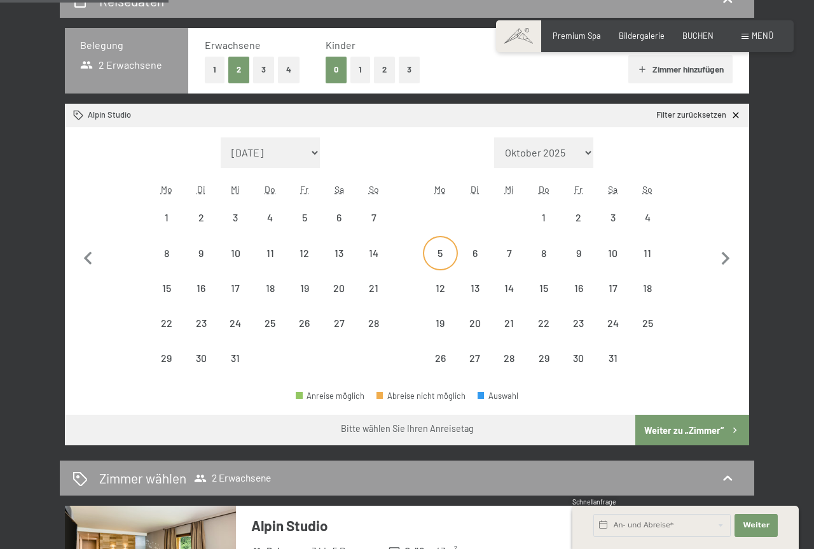
click at [437, 260] on div "5" at bounding box center [440, 264] width 32 height 32
select select "[DATE]"
click at [467, 256] on div "6" at bounding box center [475, 264] width 32 height 32
select select "[DATE]"
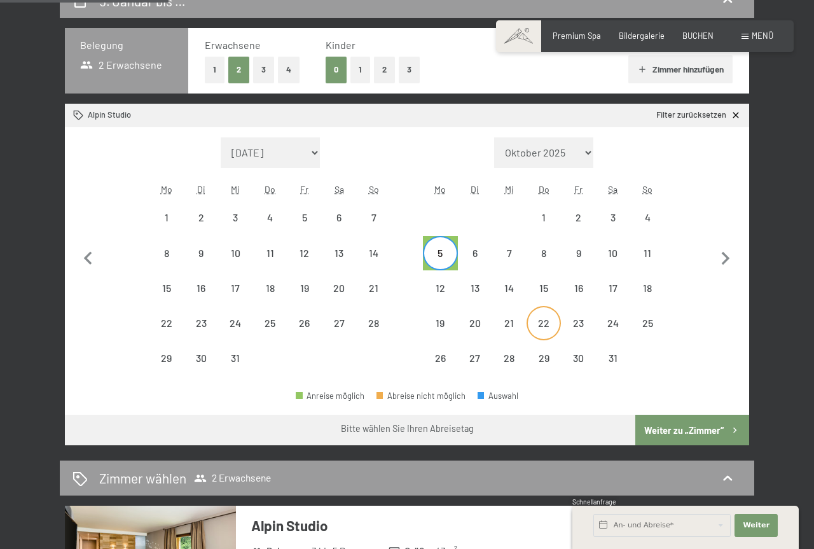
select select "[DATE]"
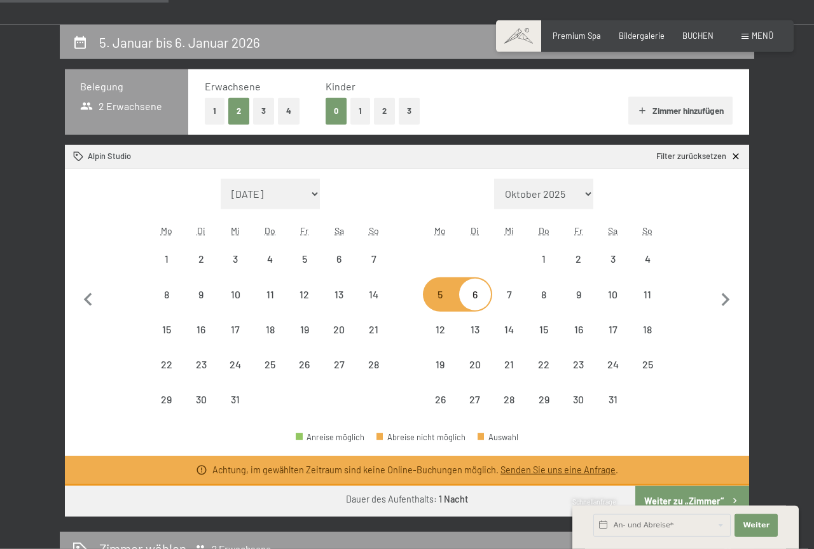
scroll to position [195, 0]
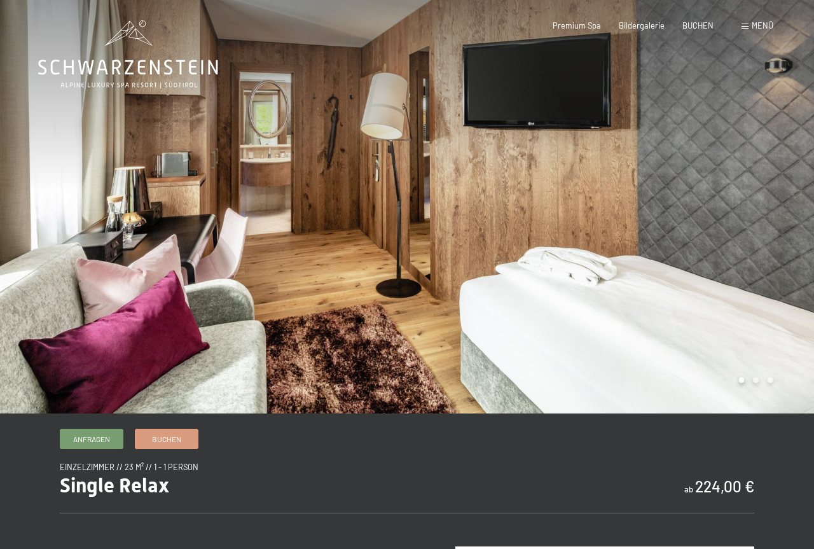
click at [770, 188] on div at bounding box center [610, 206] width 407 height 413
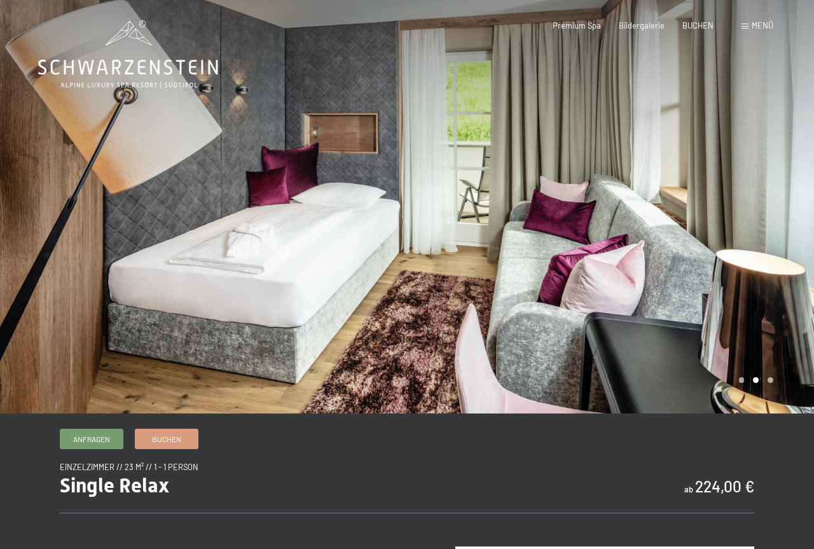
click at [770, 188] on div at bounding box center [610, 206] width 407 height 413
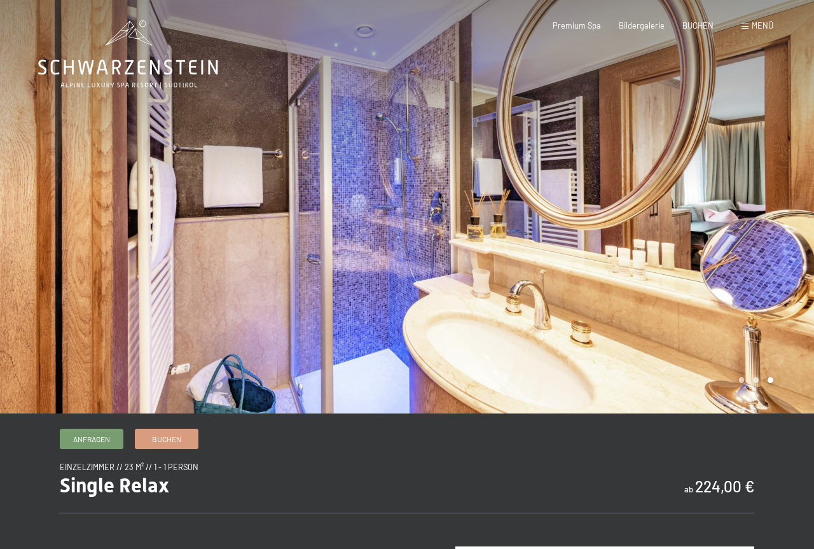
click at [770, 188] on div at bounding box center [610, 206] width 407 height 413
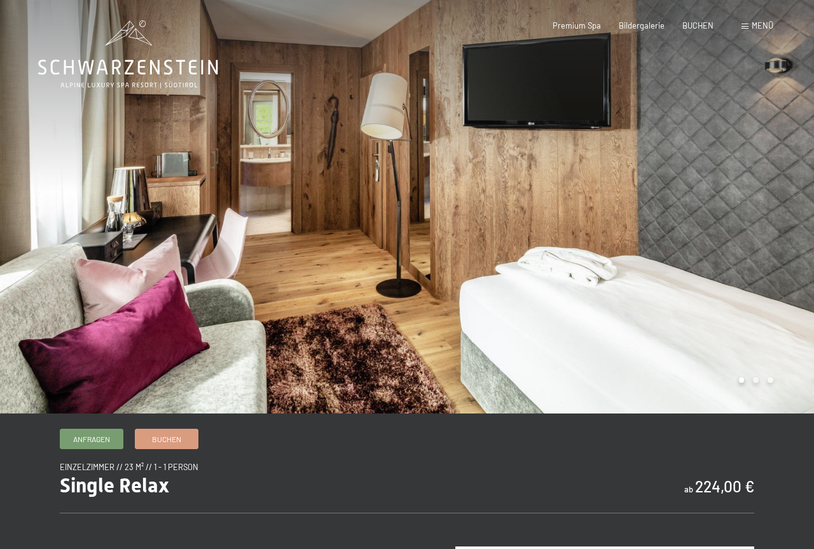
click at [770, 188] on div at bounding box center [610, 206] width 407 height 413
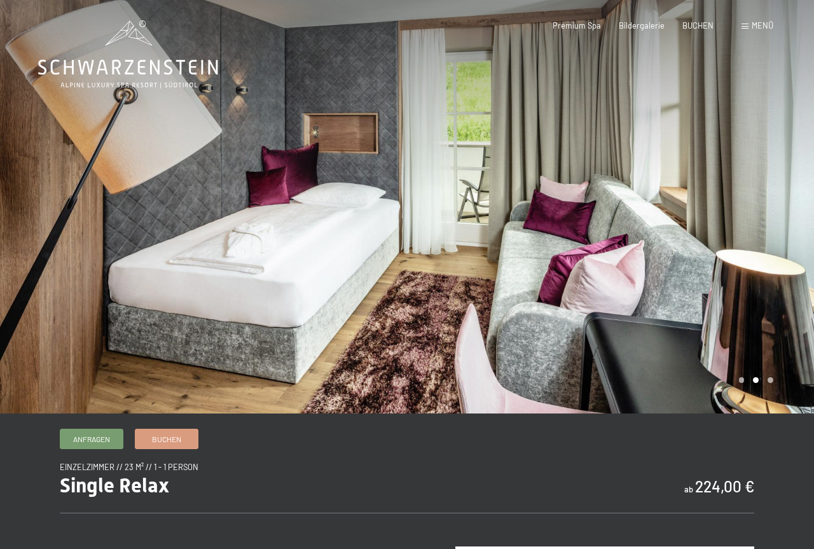
click at [770, 188] on div at bounding box center [610, 206] width 407 height 413
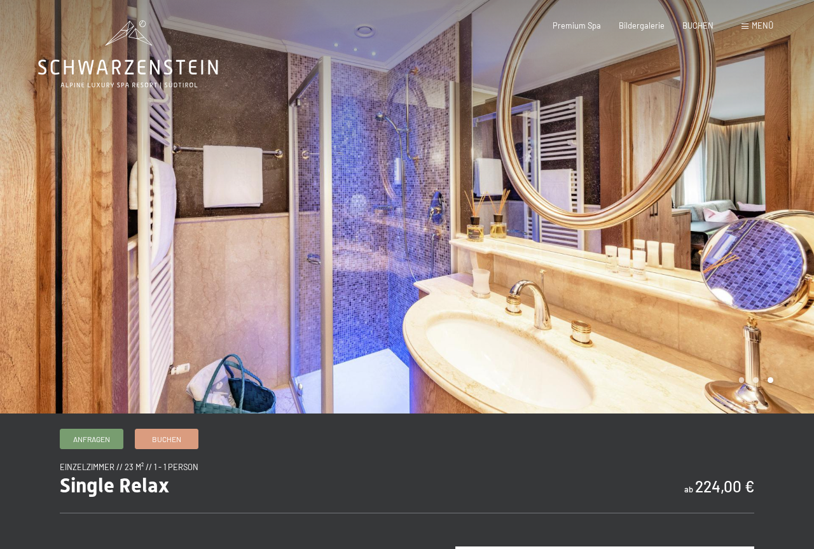
click at [770, 188] on div at bounding box center [610, 206] width 407 height 413
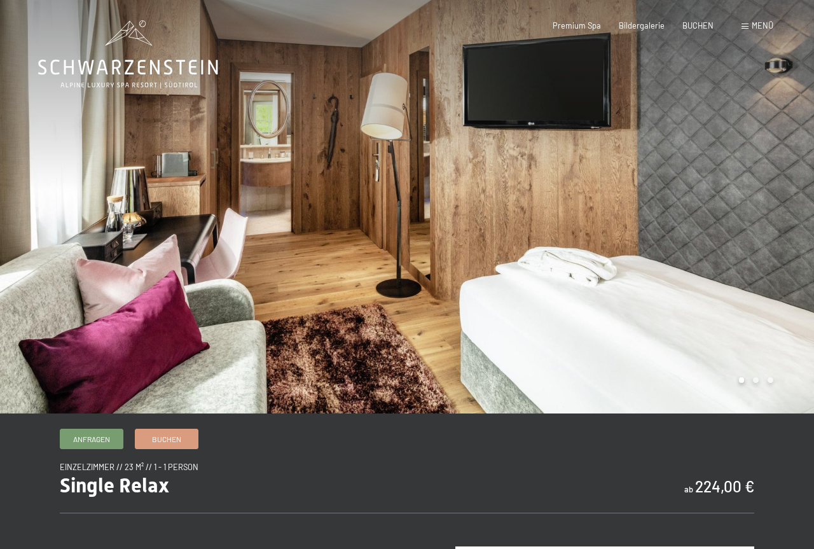
click at [770, 188] on div at bounding box center [610, 206] width 407 height 413
